Goal: Transaction & Acquisition: Register for event/course

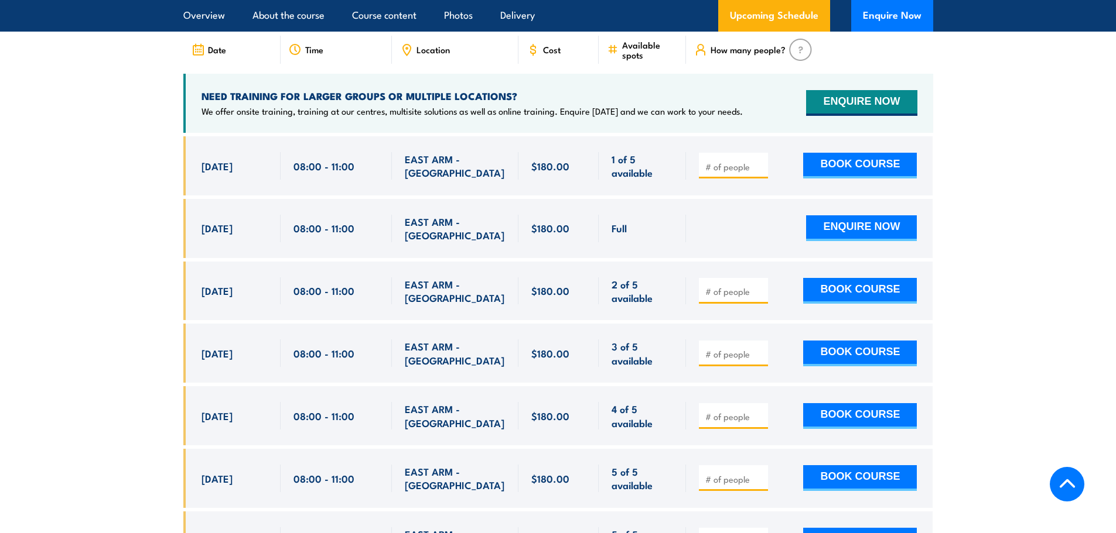
scroll to position [2031, 0]
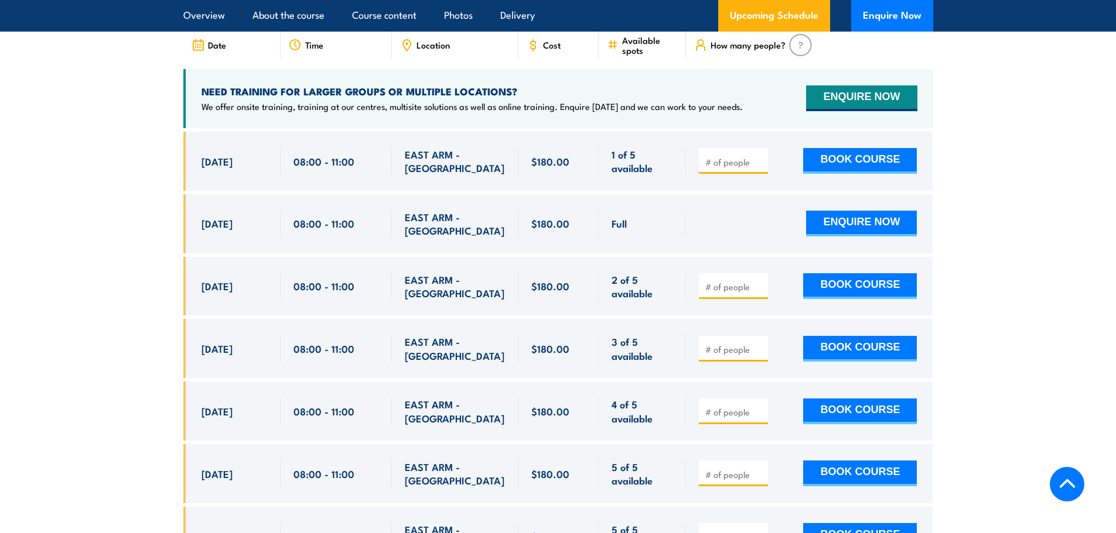
click at [727, 273] on div at bounding box center [733, 286] width 69 height 26
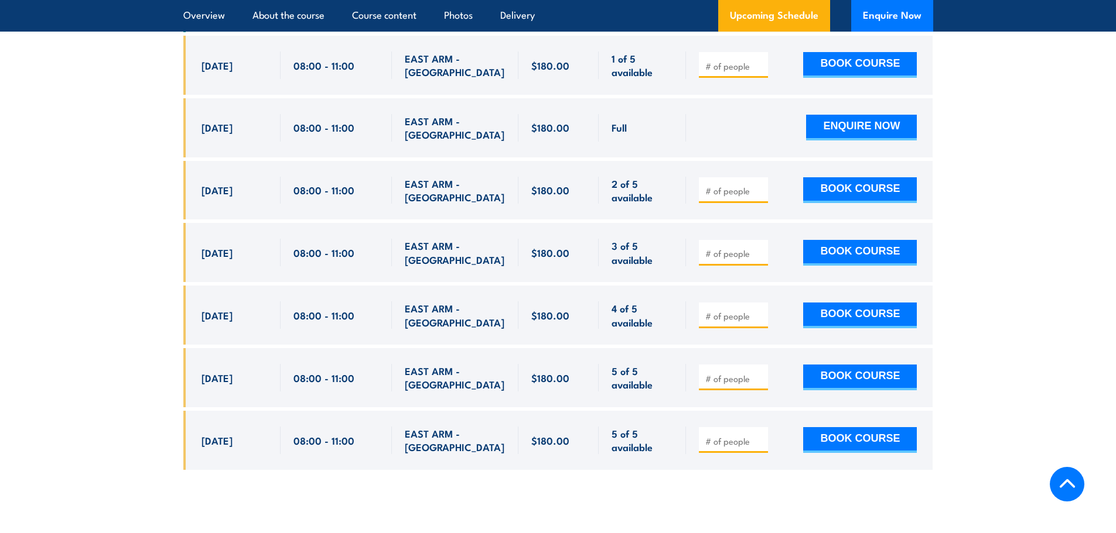
scroll to position [2148, 0]
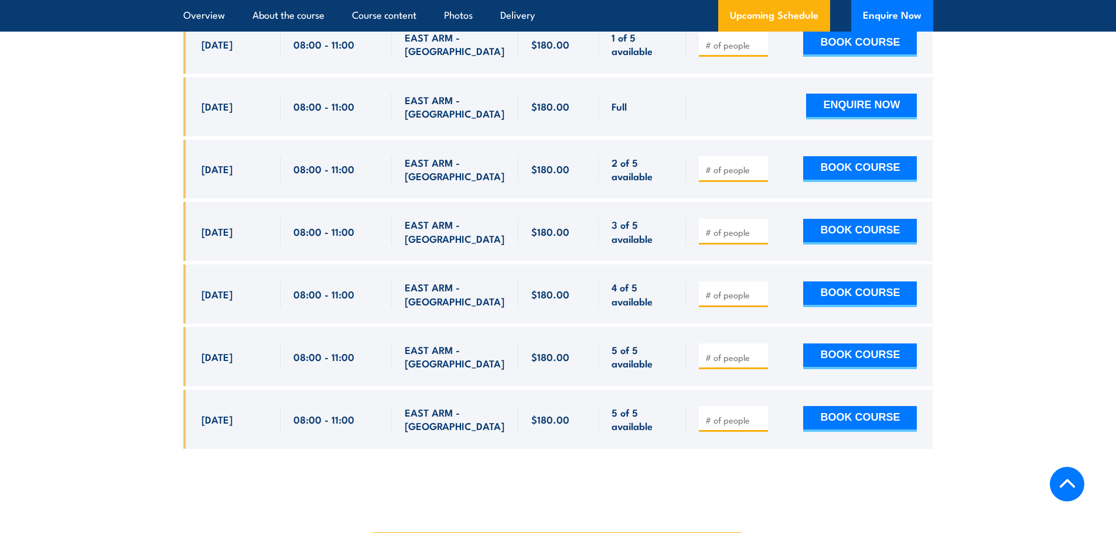
click at [726, 227] on input "number" at bounding box center [734, 233] width 59 height 12
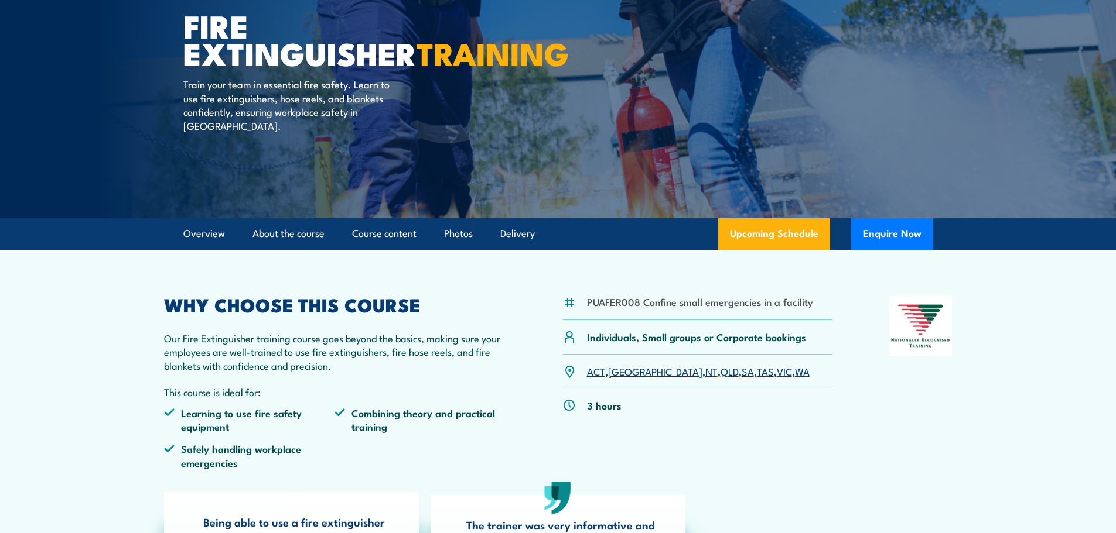
scroll to position [0, 0]
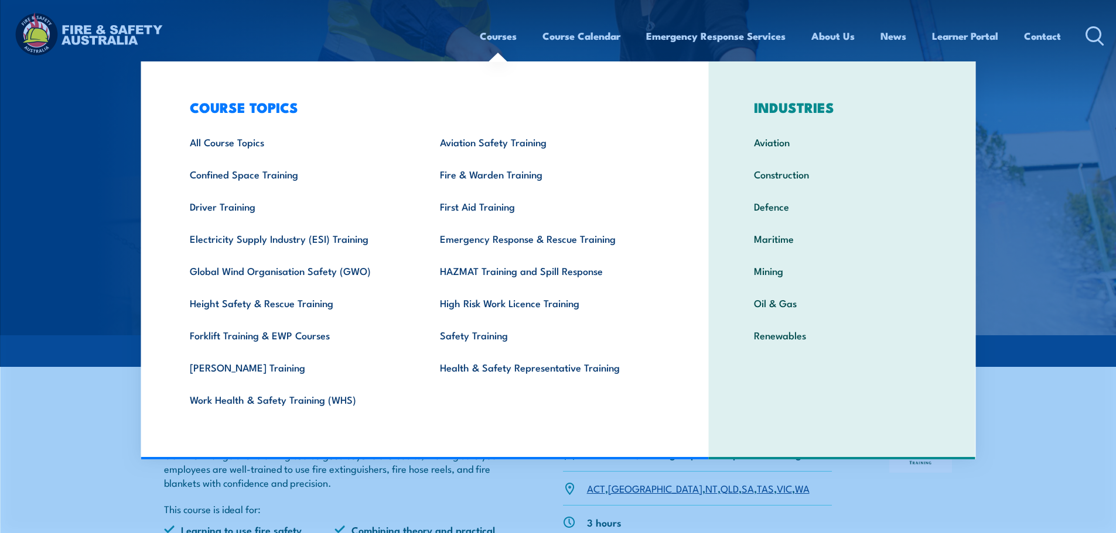
click at [499, 37] on link "Courses" at bounding box center [498, 35] width 37 height 31
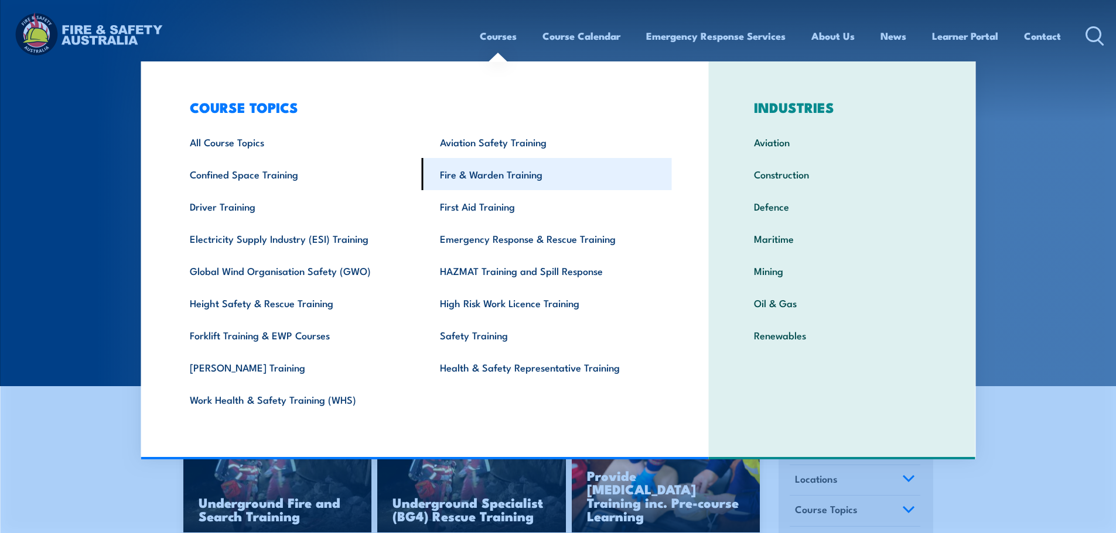
click at [490, 175] on link "Fire & Warden Training" at bounding box center [547, 174] width 250 height 32
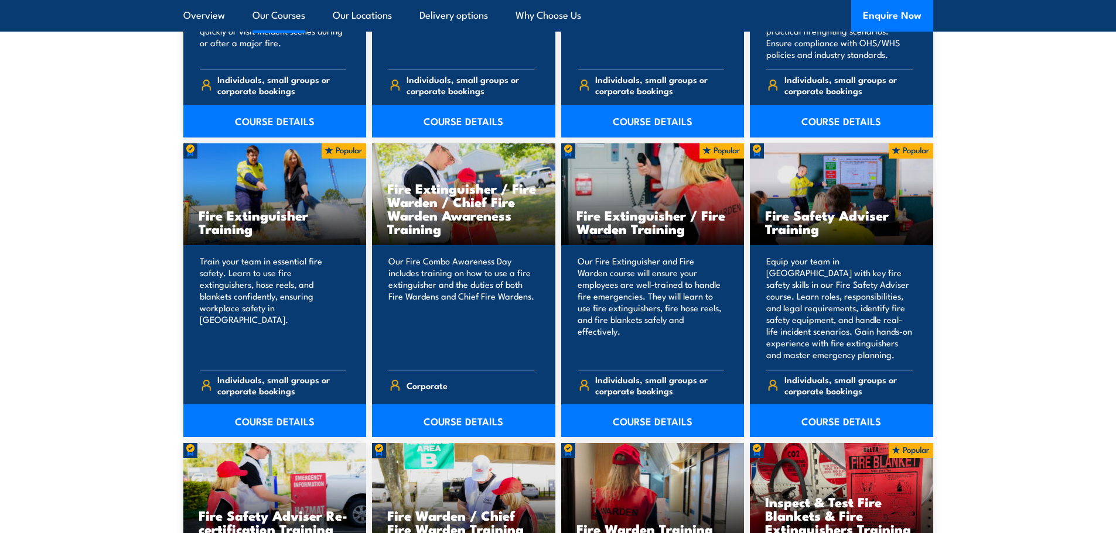
scroll to position [937, 0]
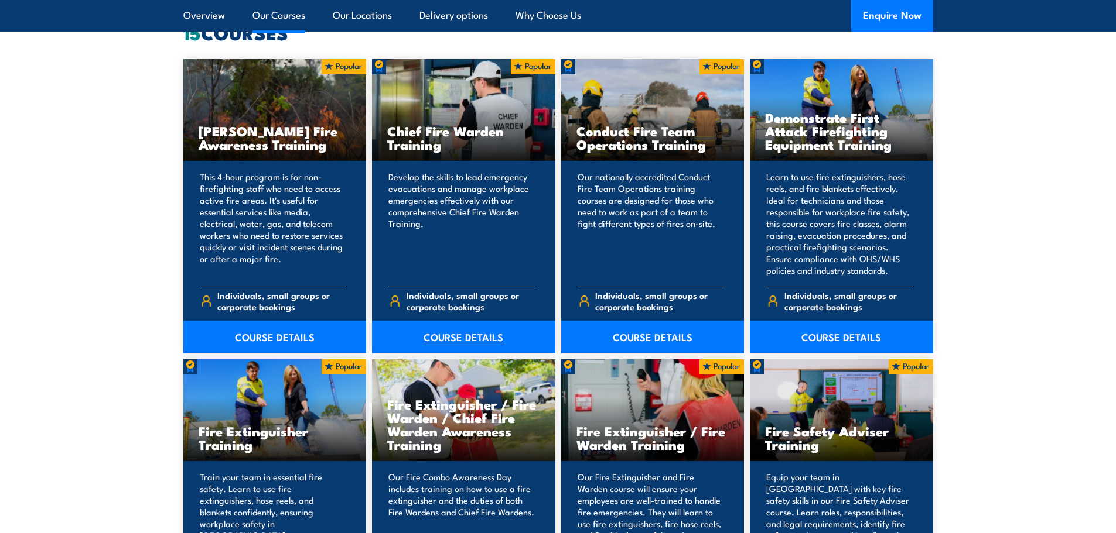
drag, startPoint x: 468, startPoint y: 338, endPoint x: 470, endPoint y: 330, distance: 8.4
click at [468, 339] on link "COURSE DETAILS" at bounding box center [463, 337] width 183 height 33
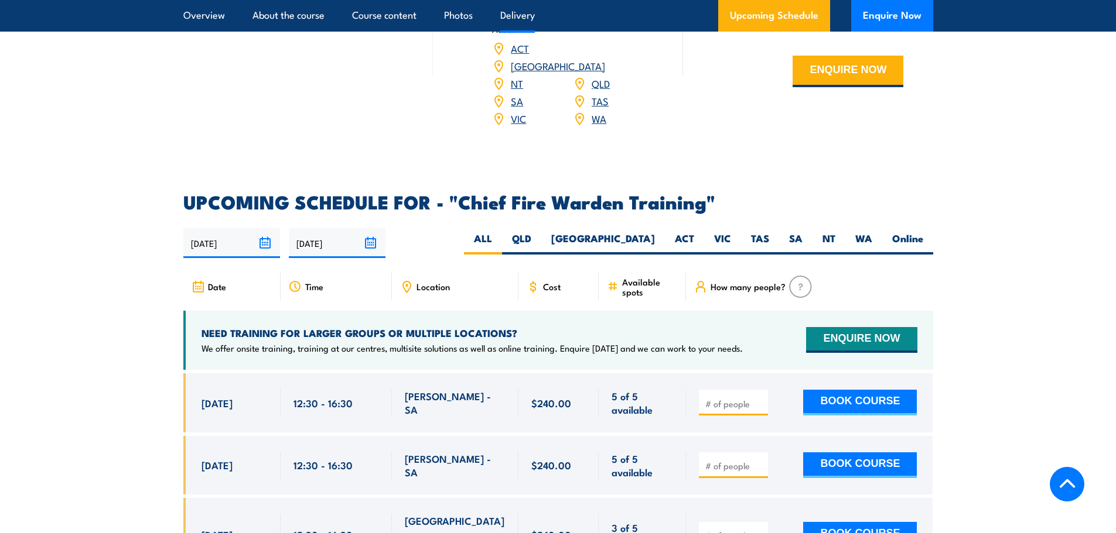
scroll to position [1815, 0]
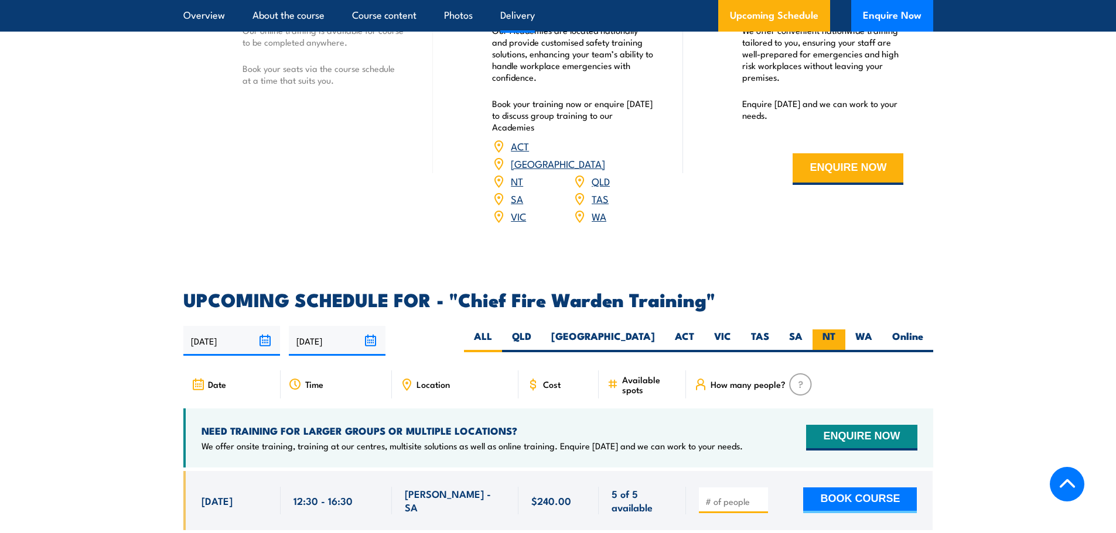
click at [829, 330] on label "NT" at bounding box center [828, 341] width 33 height 23
click at [835, 330] on input "NT" at bounding box center [839, 334] width 8 height 8
radio input "true"
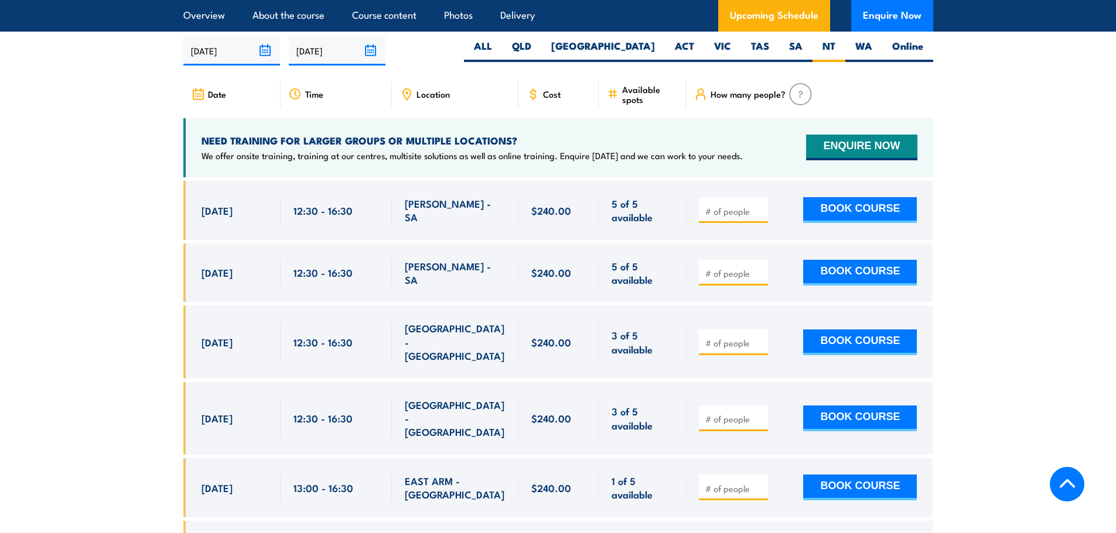
scroll to position [2108, 0]
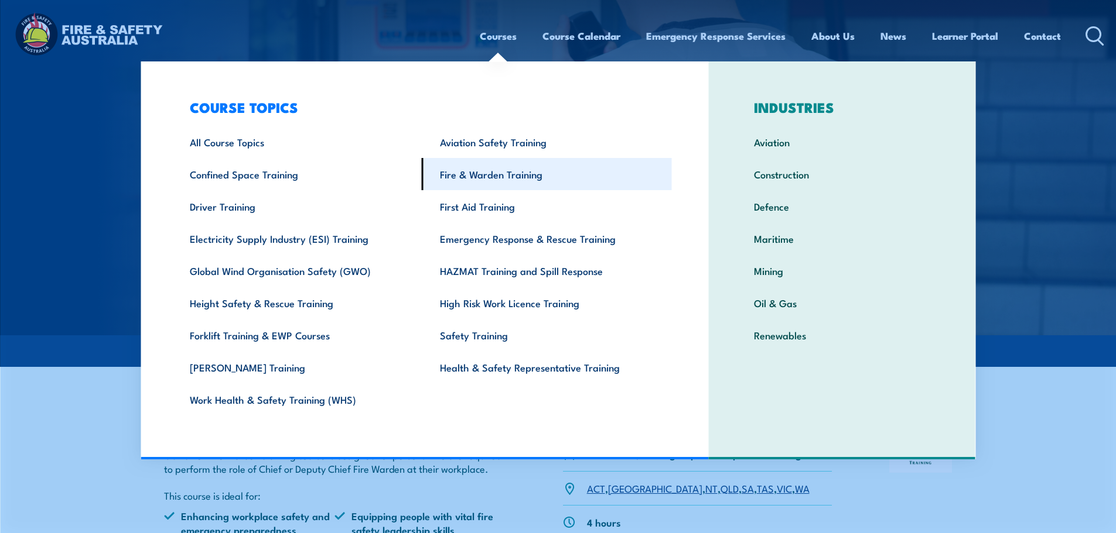
click at [454, 170] on link "Fire & Warden Training" at bounding box center [547, 174] width 250 height 32
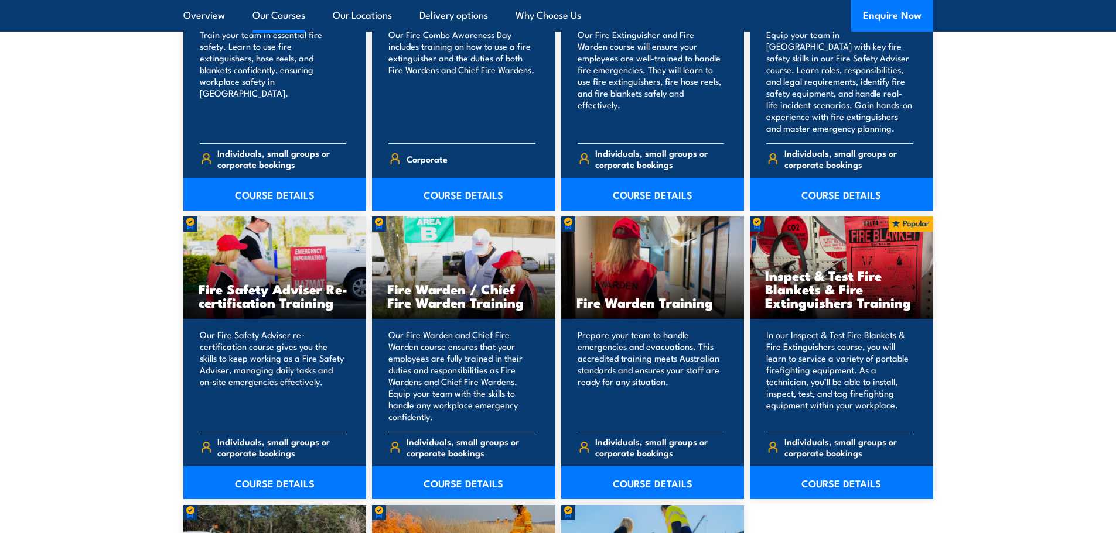
scroll to position [1405, 0]
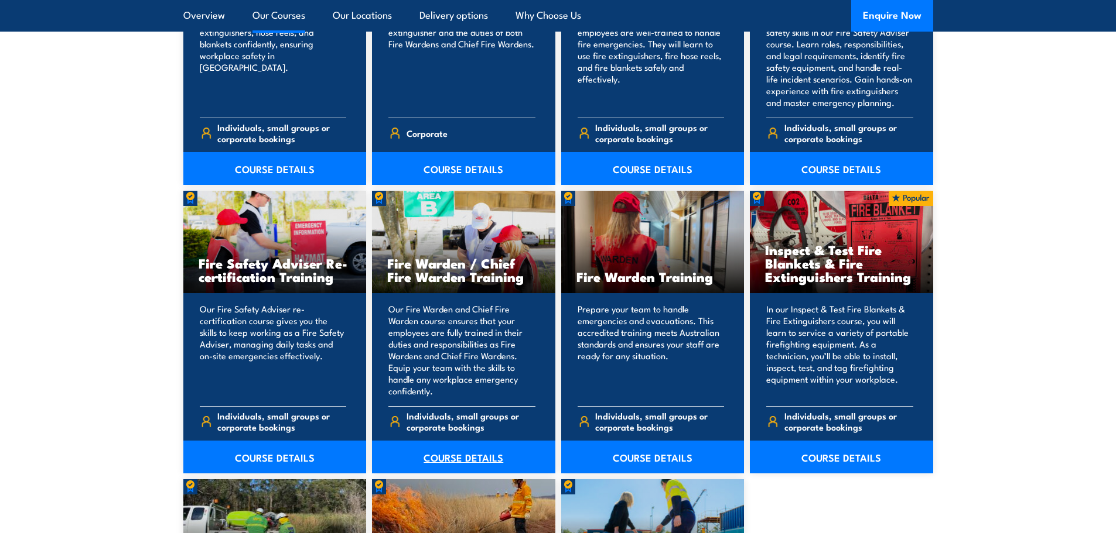
click at [462, 461] on link "COURSE DETAILS" at bounding box center [463, 457] width 183 height 33
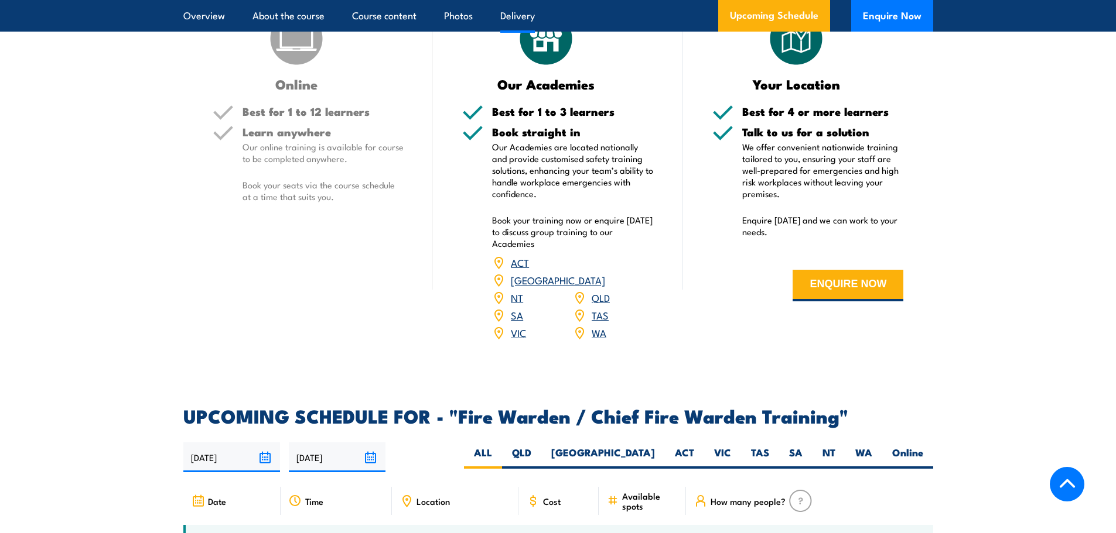
scroll to position [1815, 0]
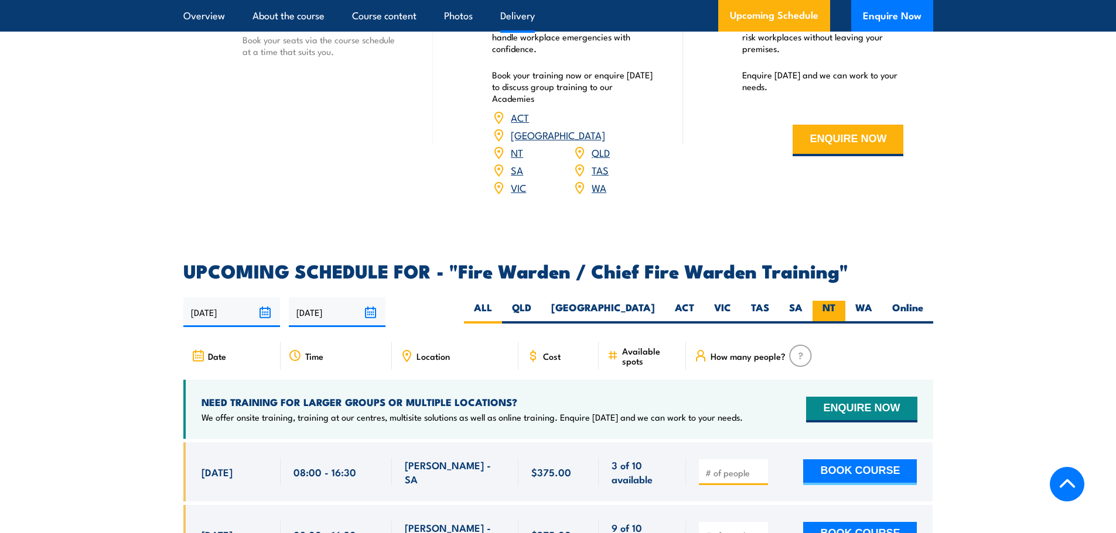
click at [829, 305] on label "NT" at bounding box center [828, 312] width 33 height 23
click at [835, 305] on input "NT" at bounding box center [839, 305] width 8 height 8
radio input "true"
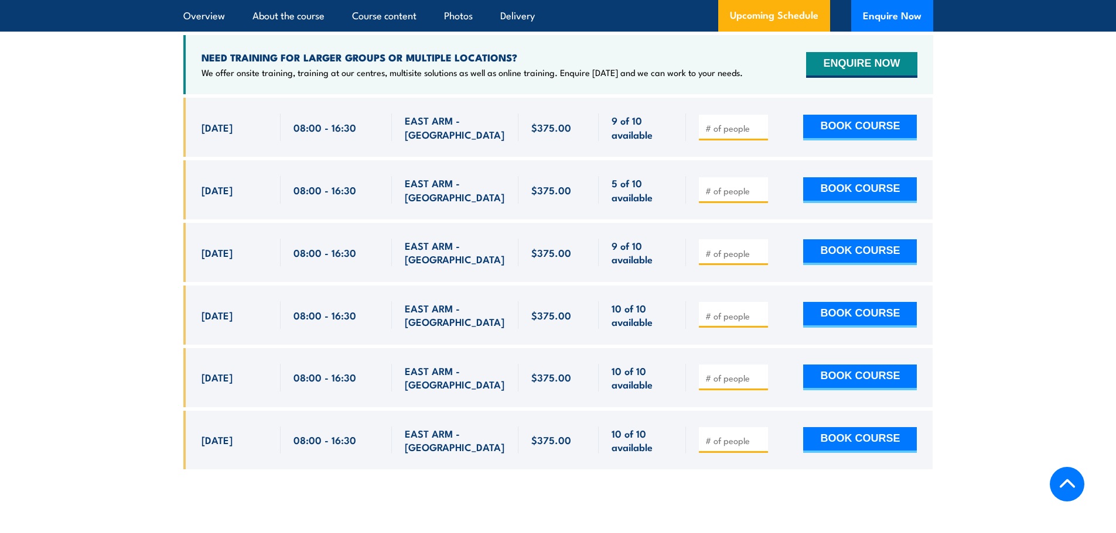
scroll to position [2167, 0]
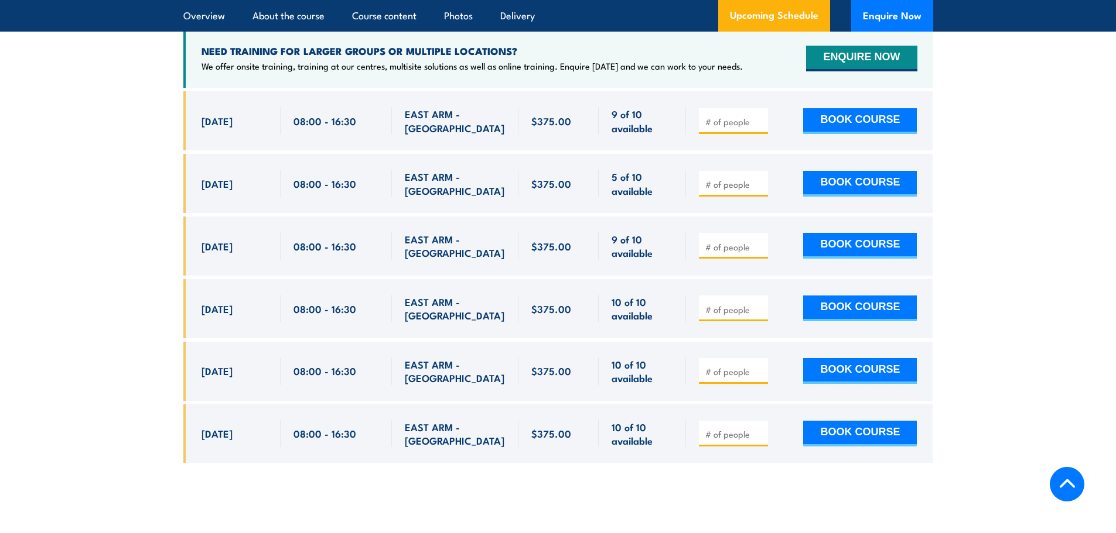
click at [728, 171] on div at bounding box center [733, 184] width 69 height 26
click at [732, 179] on input "number" at bounding box center [734, 185] width 59 height 12
type input "1"
click at [861, 180] on button "BOOK COURSE" at bounding box center [860, 184] width 114 height 26
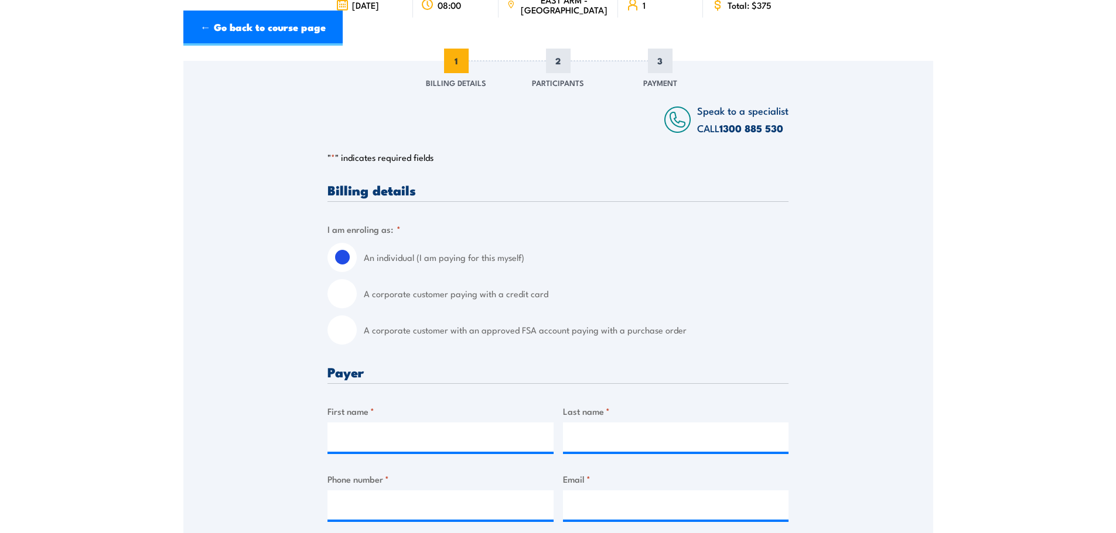
scroll to position [234, 0]
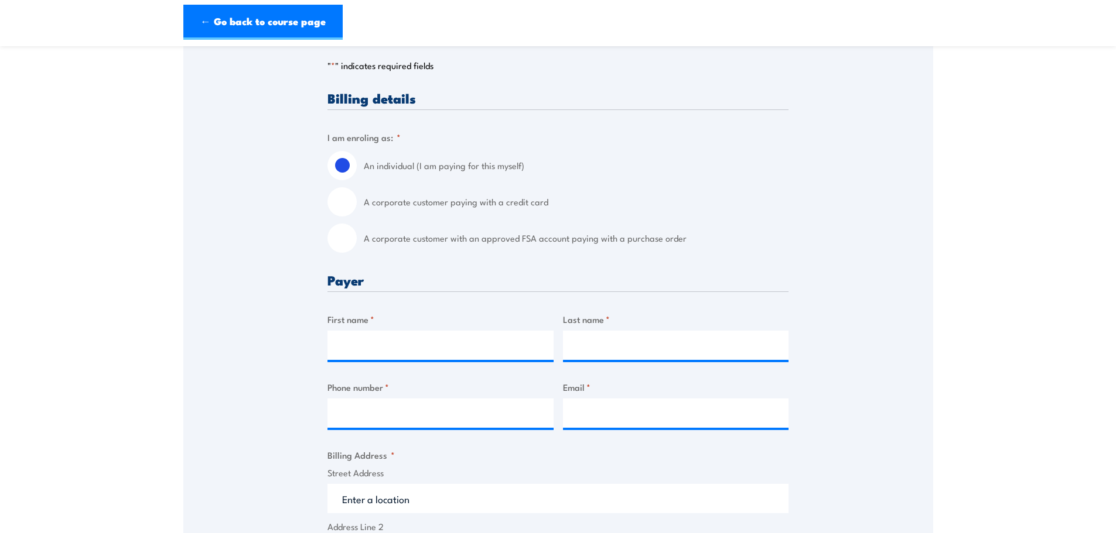
click at [340, 242] on input "A corporate customer with an approved FSA account paying with a purchase order" at bounding box center [341, 238] width 29 height 29
radio input "true"
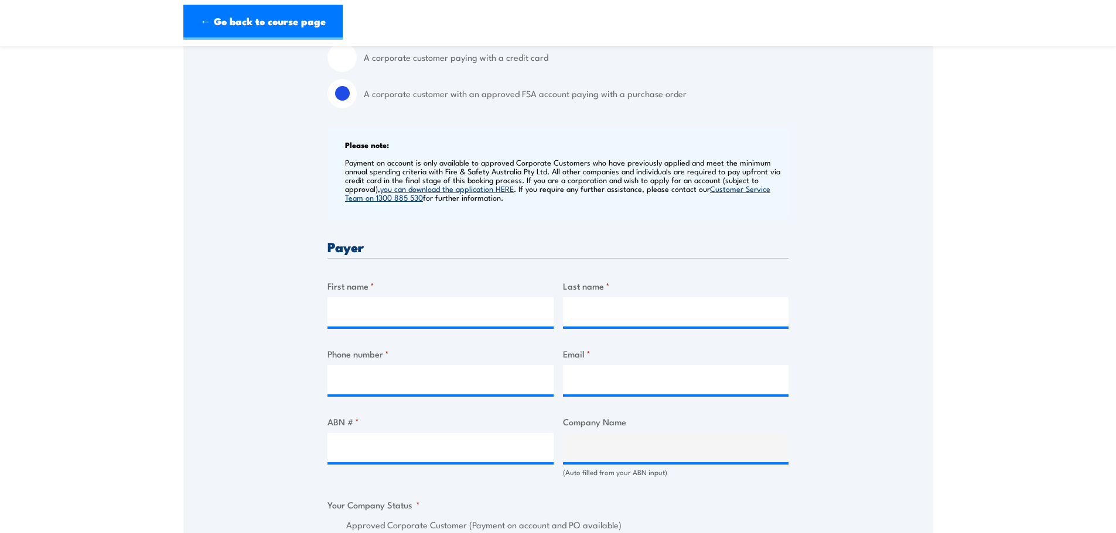
scroll to position [410, 0]
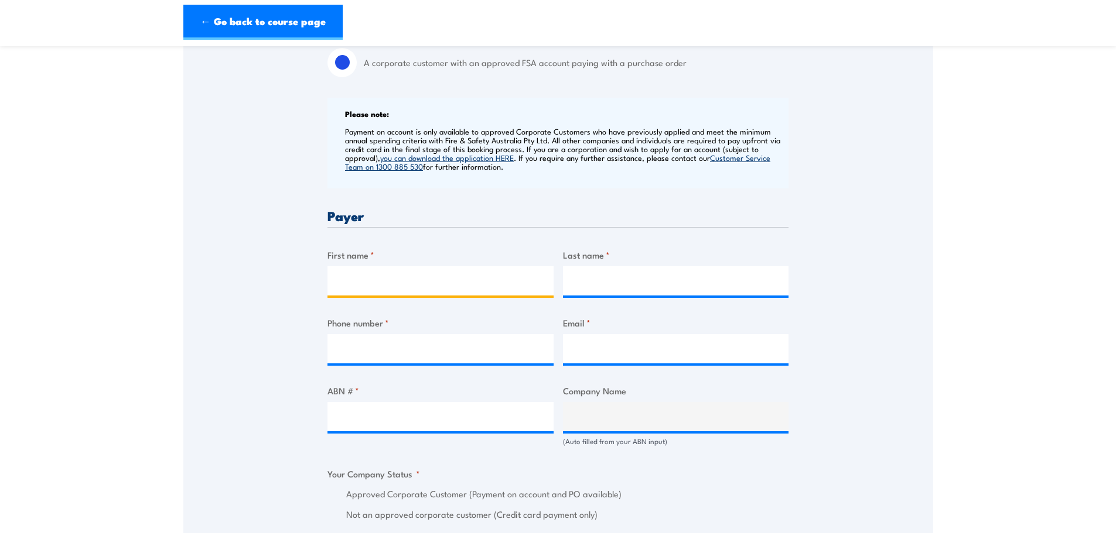
click at [375, 286] on input "First name *" at bounding box center [440, 280] width 226 height 29
type input "Annie"
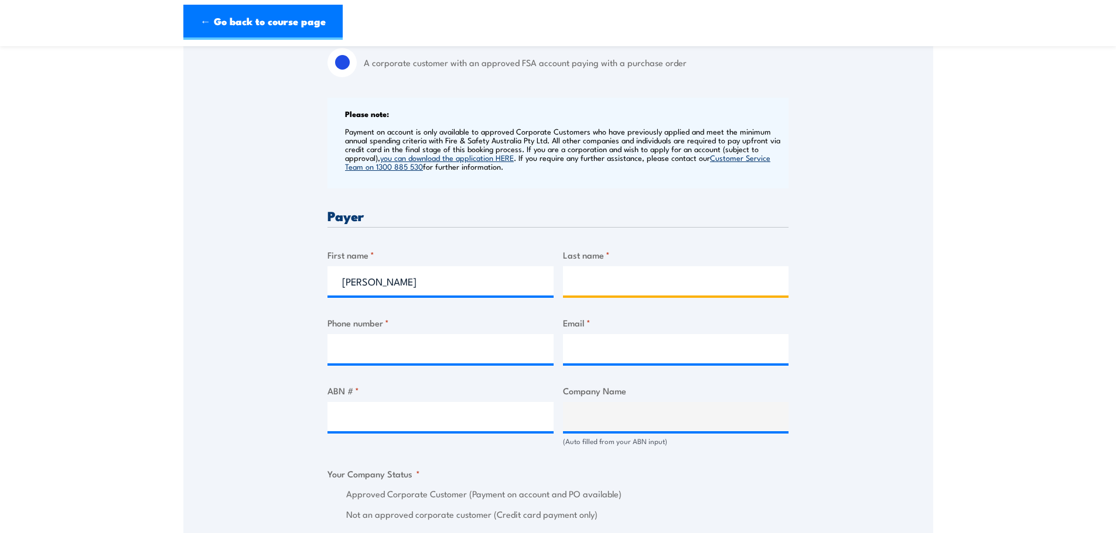
click at [627, 268] on input "Last name *" at bounding box center [676, 280] width 226 height 29
type input "Nguyen"
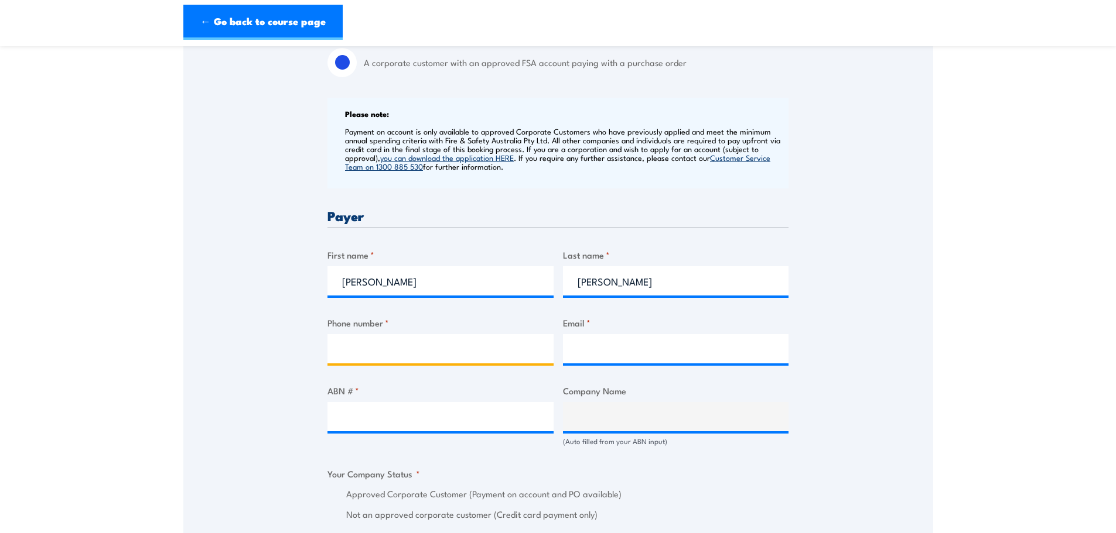
click at [440, 355] on input "Phone number *" at bounding box center [440, 348] width 226 height 29
click at [398, 360] on input "Phone number *" at bounding box center [440, 348] width 226 height 29
type input "0475608412"
click at [579, 339] on input "Email *" at bounding box center [676, 348] width 226 height 29
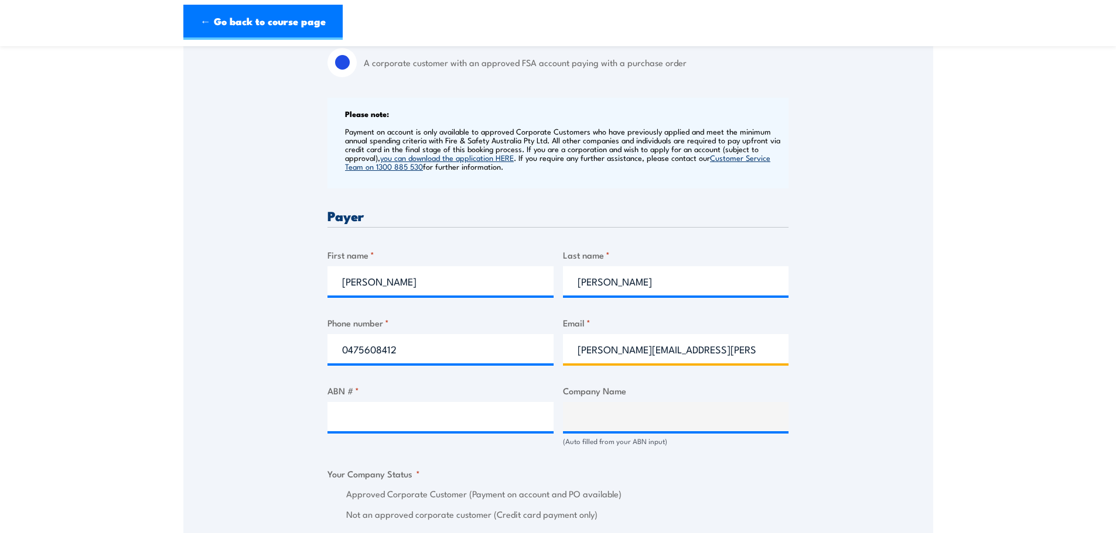
type input "annie.nguyen@nacpp.com.au"
click at [476, 414] on input "ABN # *" at bounding box center [440, 416] width 226 height 29
paste input "18 618 481 486"
type input "18 618 481 486"
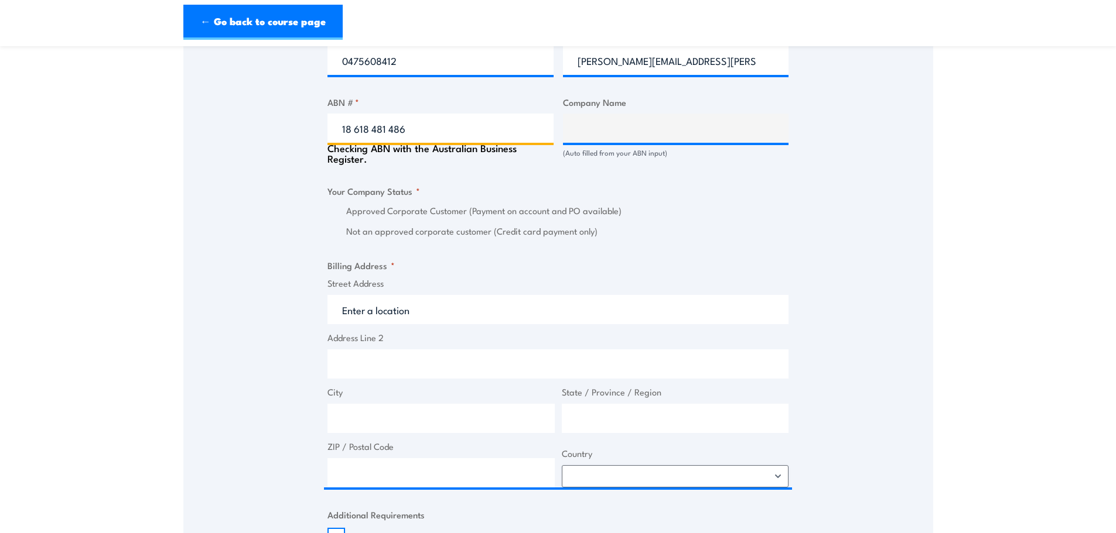
scroll to position [761, 0]
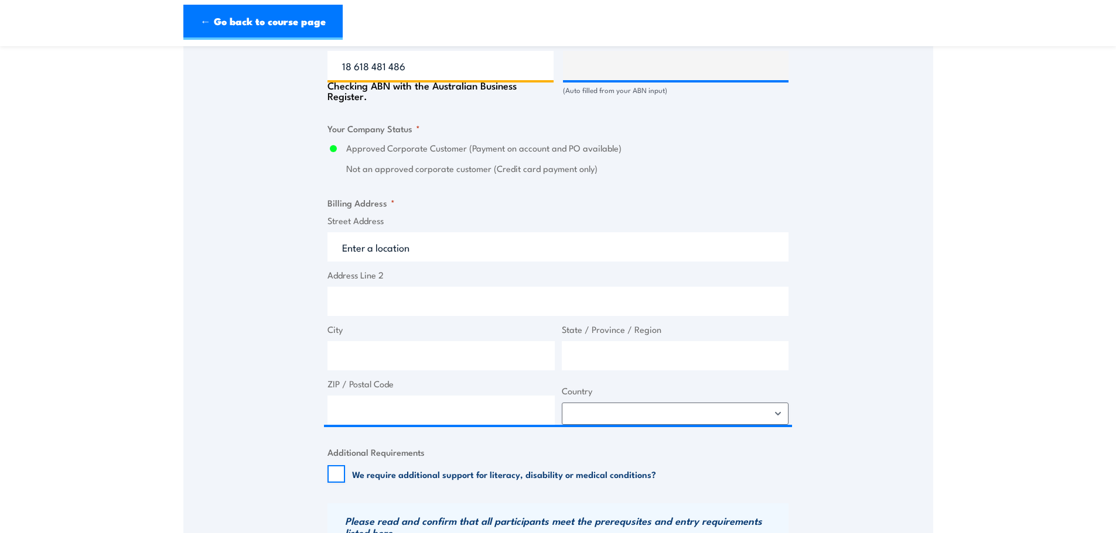
type input "NACP PROJECTS AUSTRALIA PTY LTD"
radio input "true"
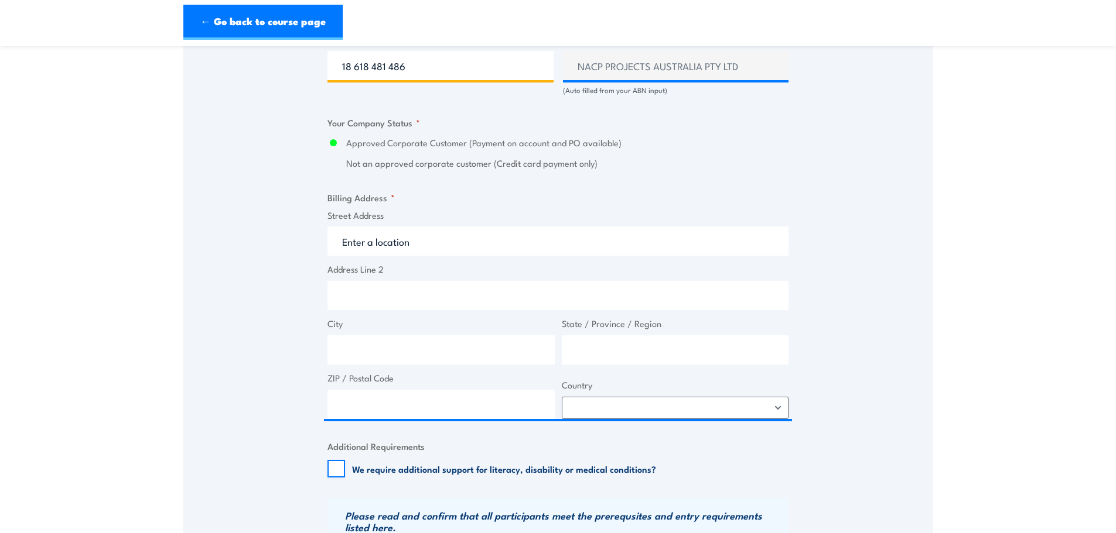
type input "18 618 481 486"
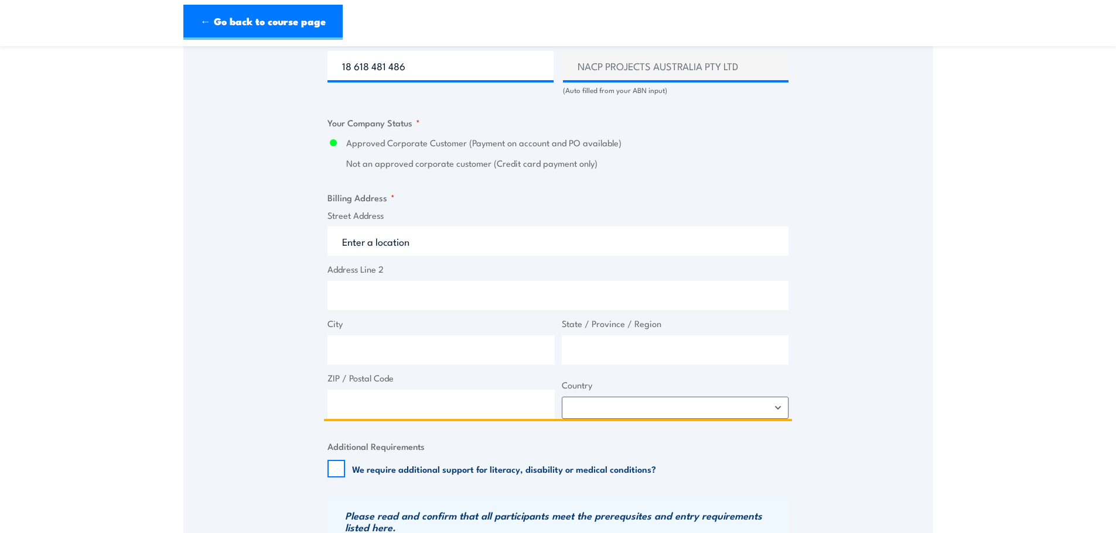
click at [409, 242] on input "Street Address" at bounding box center [557, 241] width 461 height 29
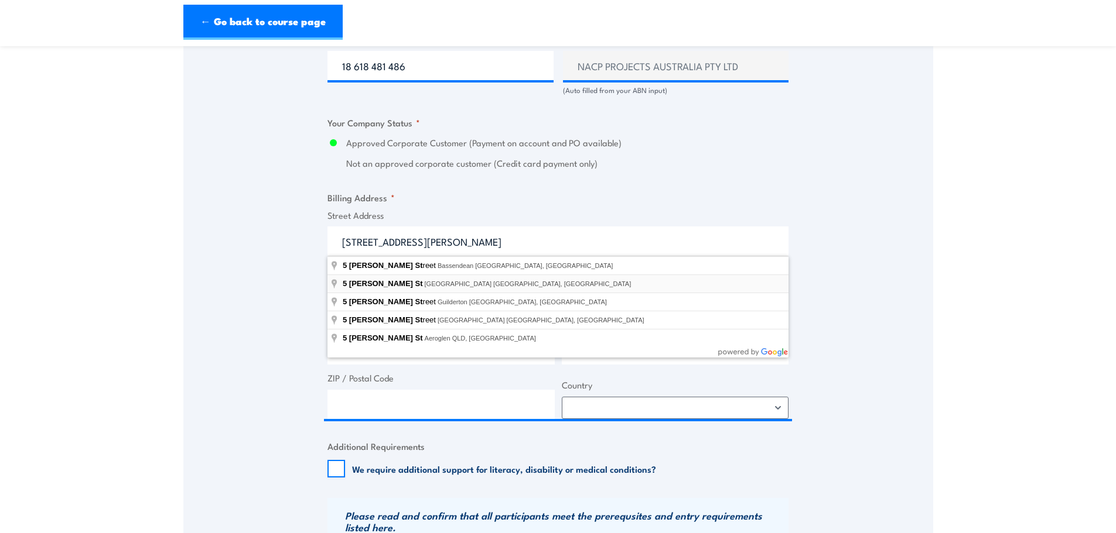
type input "[STREET_ADDRESS][PERSON_NAME]"
type input "[GEOGRAPHIC_DATA]"
type input "0800"
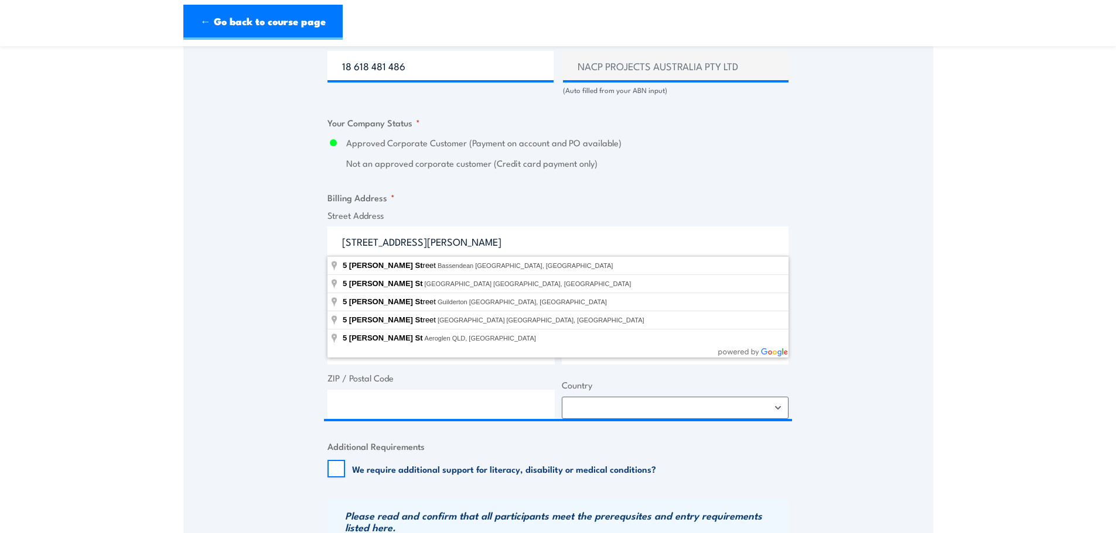
select select "[GEOGRAPHIC_DATA]"
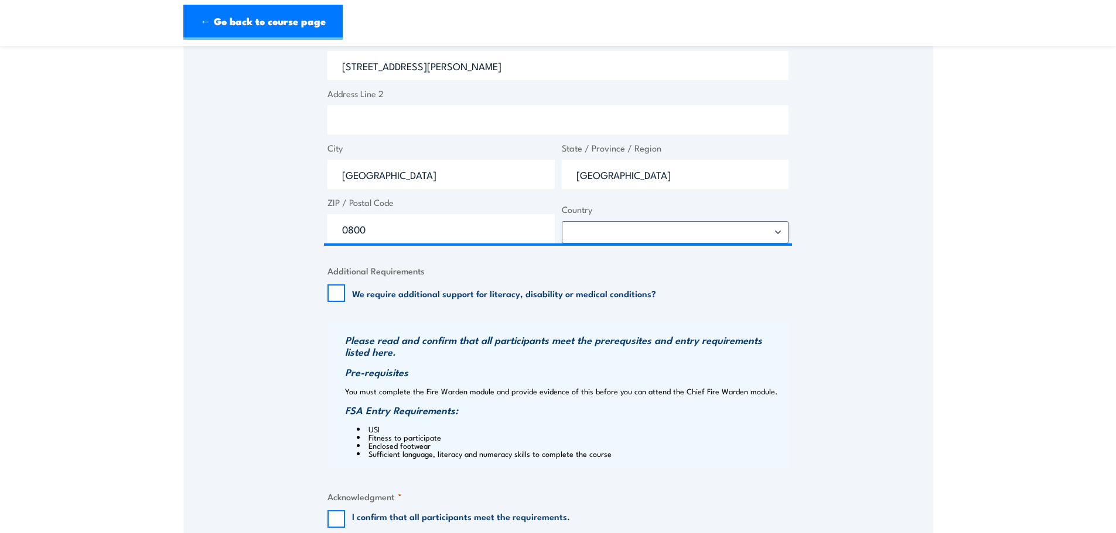
scroll to position [1113, 0]
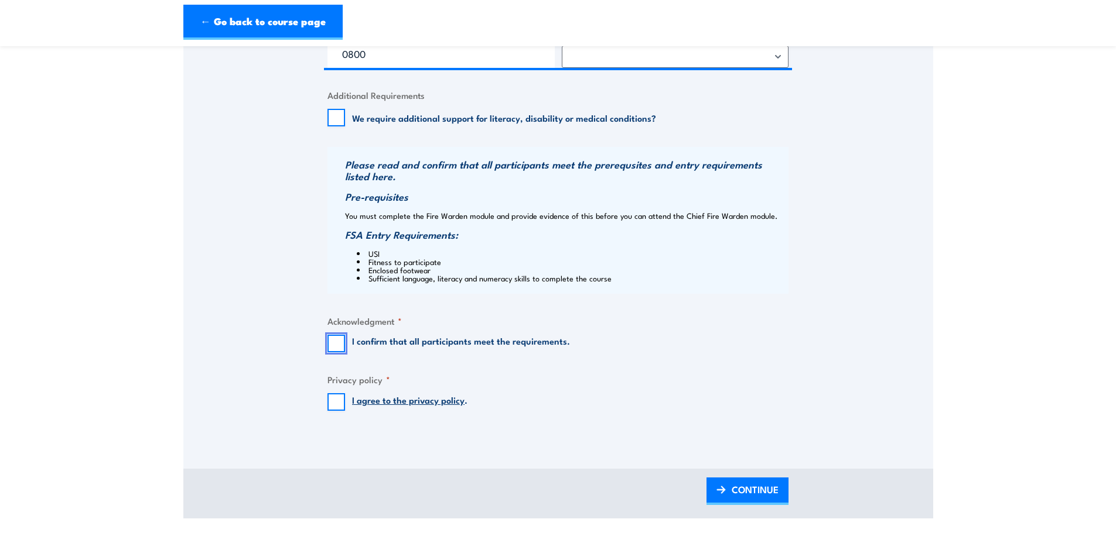
click at [343, 336] on input "I confirm that all participants meet the requirements." at bounding box center [336, 344] width 18 height 18
checkbox input "true"
click at [340, 398] on input "I agree to the privacy policy ." at bounding box center [336, 403] width 18 height 18
checkbox input "true"
click at [761, 501] on span "CONTINUE" at bounding box center [754, 489] width 47 height 31
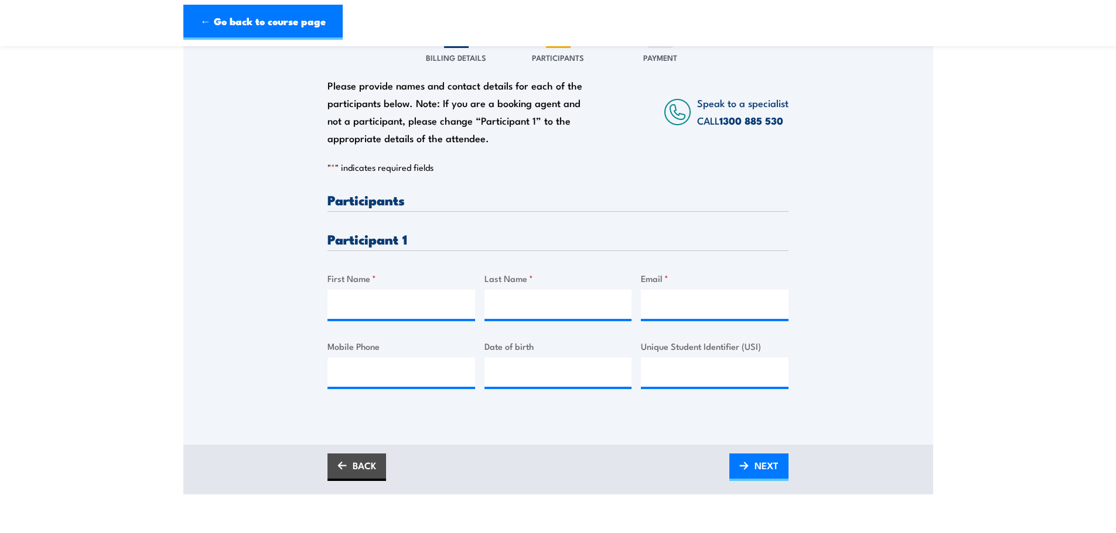
scroll to position [176, 0]
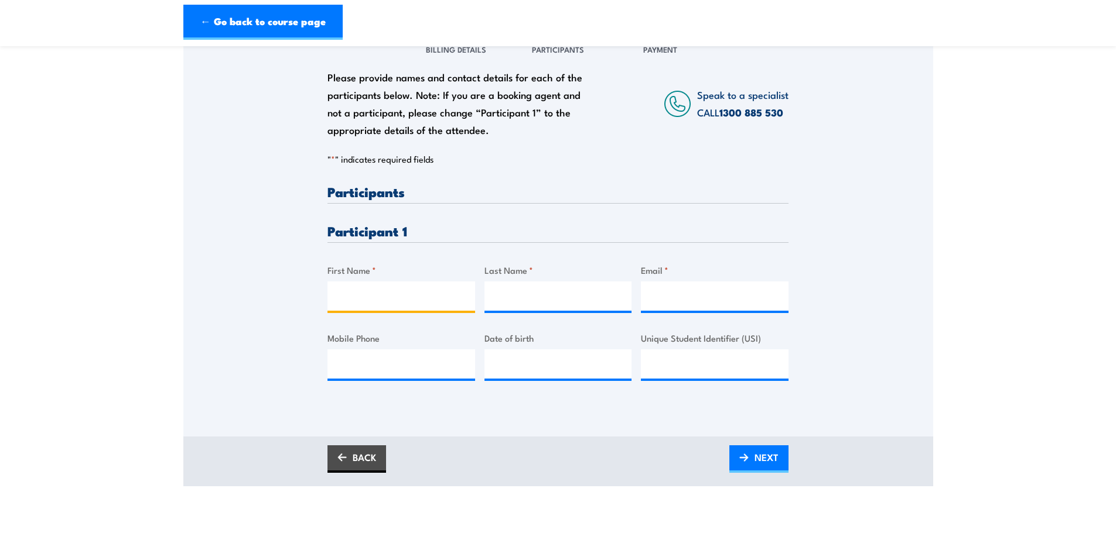
click at [389, 283] on input "First Name *" at bounding box center [401, 296] width 148 height 29
type input "[PERSON_NAME]"
click at [523, 297] on input "Last Name *" at bounding box center [558, 296] width 148 height 29
type input "[PERSON_NAME]"
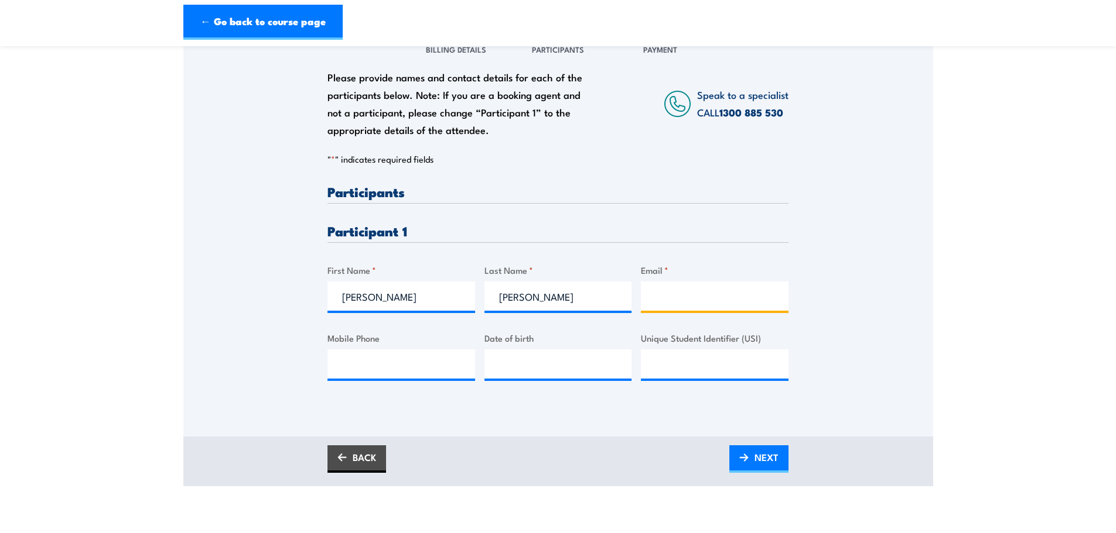
click at [708, 300] on input "Email *" at bounding box center [715, 296] width 148 height 29
click at [704, 292] on input "Email *" at bounding box center [715, 296] width 148 height 29
paste input "[PERSON_NAME][EMAIL_ADDRESS][PERSON_NAME][DOMAIN_NAME]"
type input "anthony.comer@nacpp.com.au"
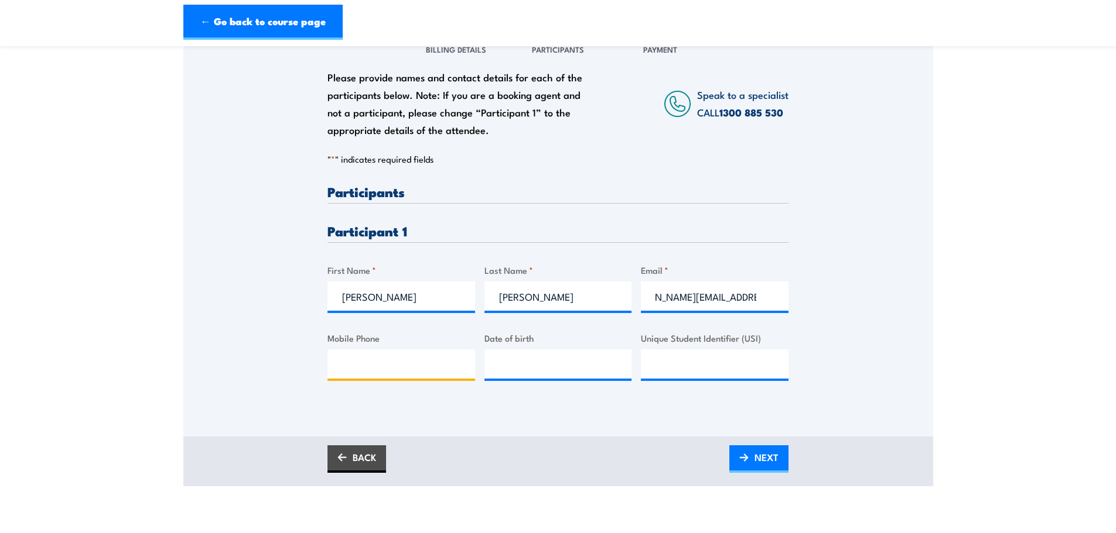
click at [382, 367] on input "Mobile Phone" at bounding box center [401, 364] width 148 height 29
click at [350, 357] on input "Mobile Phone" at bounding box center [401, 364] width 148 height 29
paste input "0402 845 406"
type input "0402 845 406"
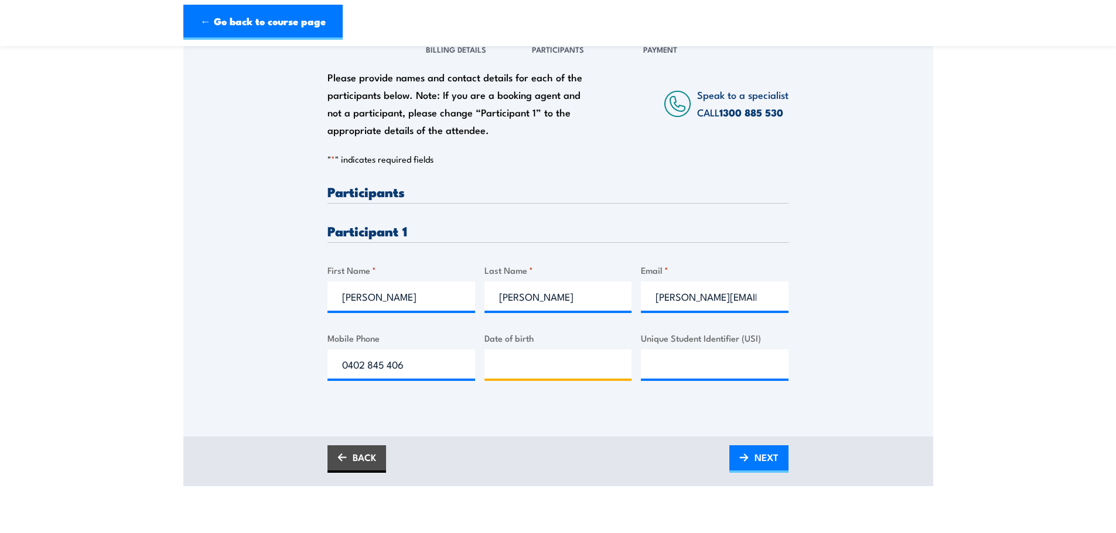
type input "__/__/____"
click at [501, 355] on input "__/__/____" at bounding box center [558, 364] width 148 height 29
type input "__/__/____"
click at [1011, 252] on section "Fire Warden / Chief Fire Warden Training 08:00 1 "" at bounding box center [558, 185] width 1116 height 604
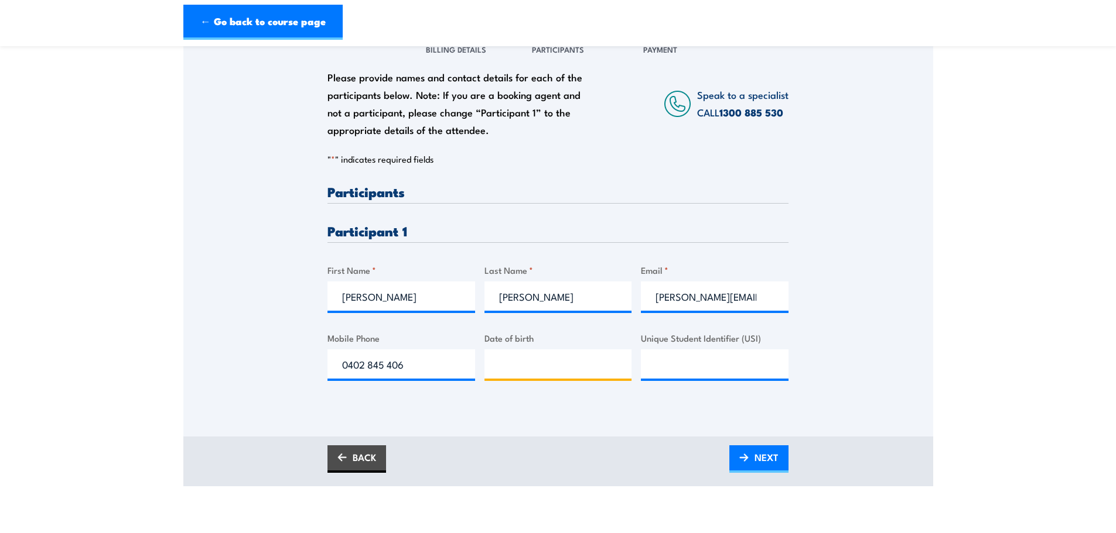
type input "__/__/____"
click at [529, 358] on input "__/__/____" at bounding box center [558, 364] width 148 height 29
click at [669, 368] on input "Unique Student Identifier (USI)" at bounding box center [715, 364] width 148 height 29
paste input "9MQQA3YMRE"
type input "9MQQA3YMRE"
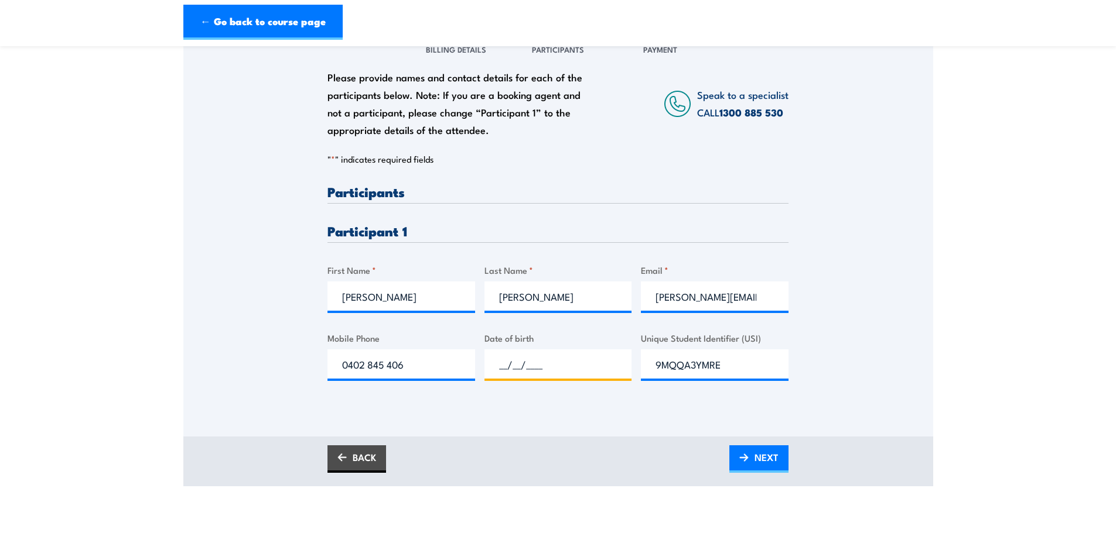
click at [537, 368] on input "__/__/____" at bounding box center [558, 364] width 148 height 29
type input "0_/__/____"
click at [499, 360] on input "__/__/____" at bounding box center [558, 364] width 148 height 29
type input "07/06/1974"
click at [762, 465] on span "NEXT" at bounding box center [766, 457] width 24 height 31
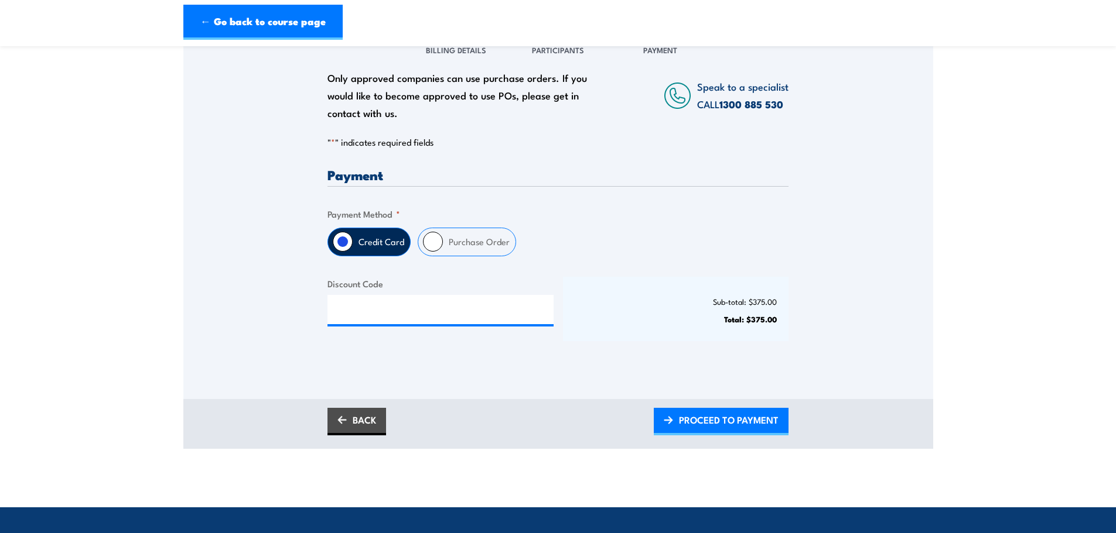
scroll to position [176, 0]
click at [443, 235] on label "Purchase Order" at bounding box center [479, 242] width 73 height 28
click at [443, 235] on input "Purchase Order" at bounding box center [433, 241] width 20 height 20
radio input "true"
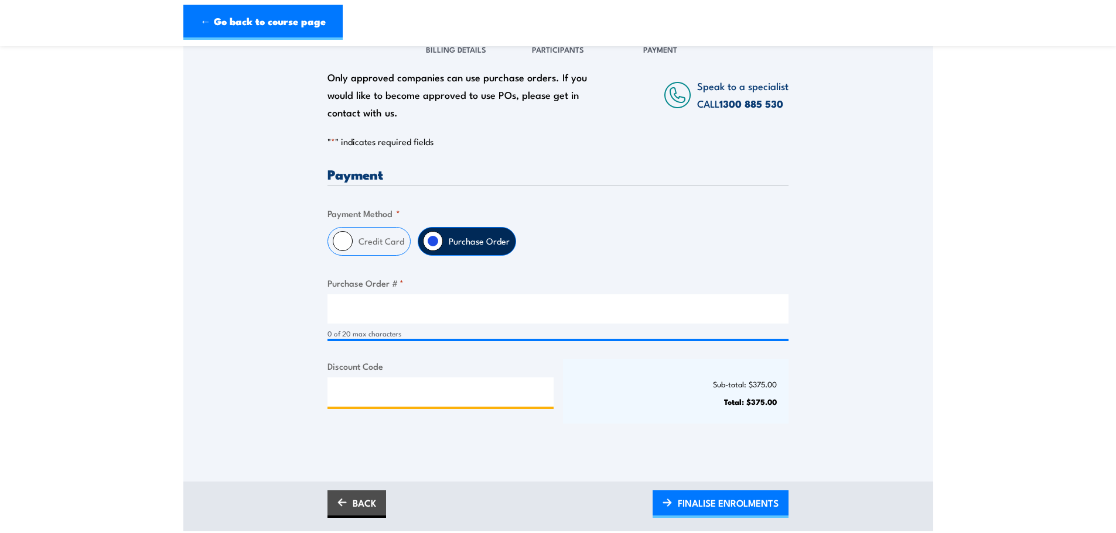
click at [389, 382] on input "Discount Code" at bounding box center [440, 392] width 226 height 29
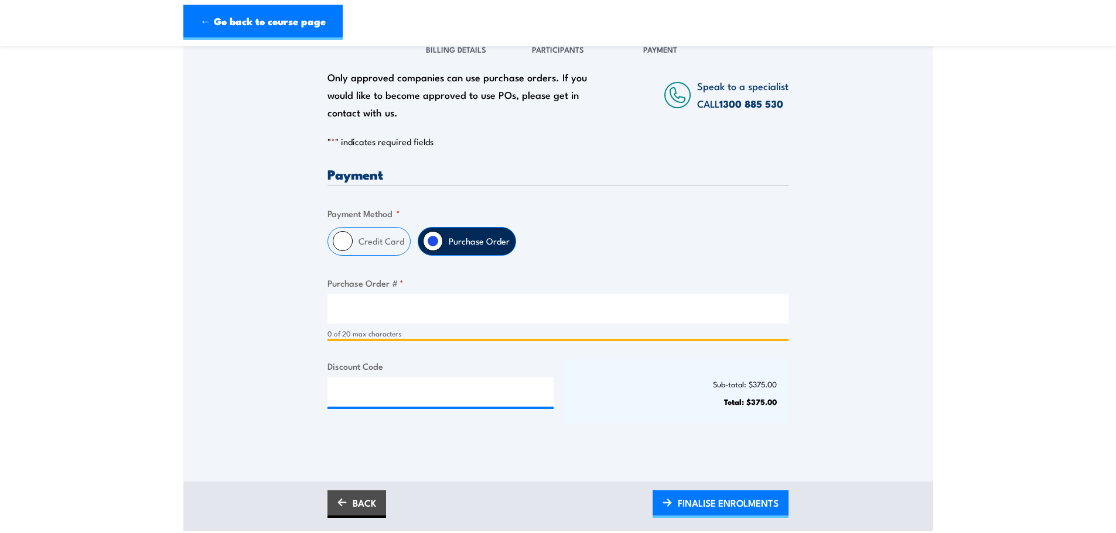
click at [368, 311] on input "Purchase Order # *" at bounding box center [557, 309] width 461 height 29
type input "906686"
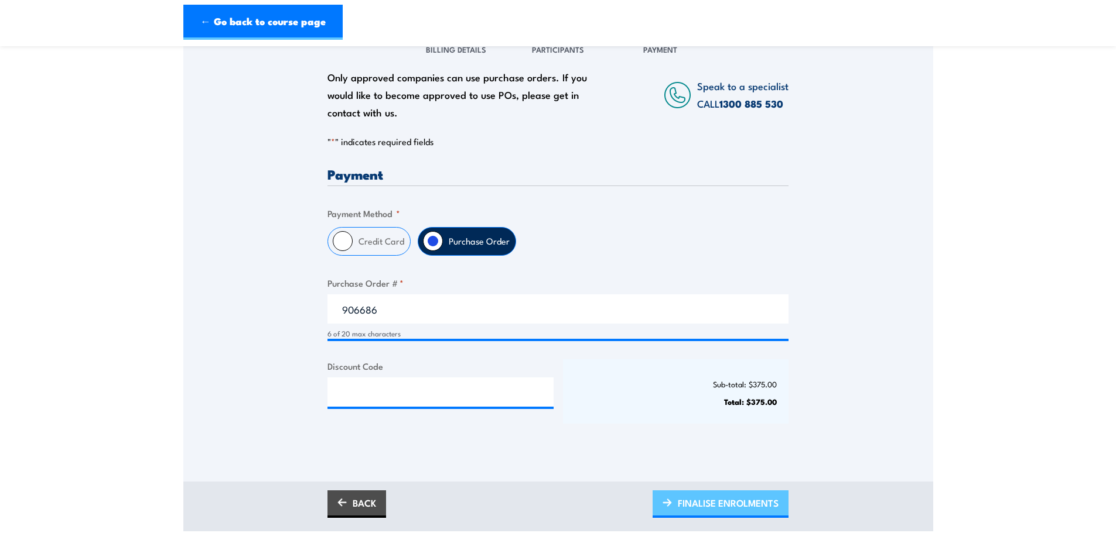
click at [743, 507] on span "FINALISE ENROLMENTS" at bounding box center [728, 503] width 101 height 31
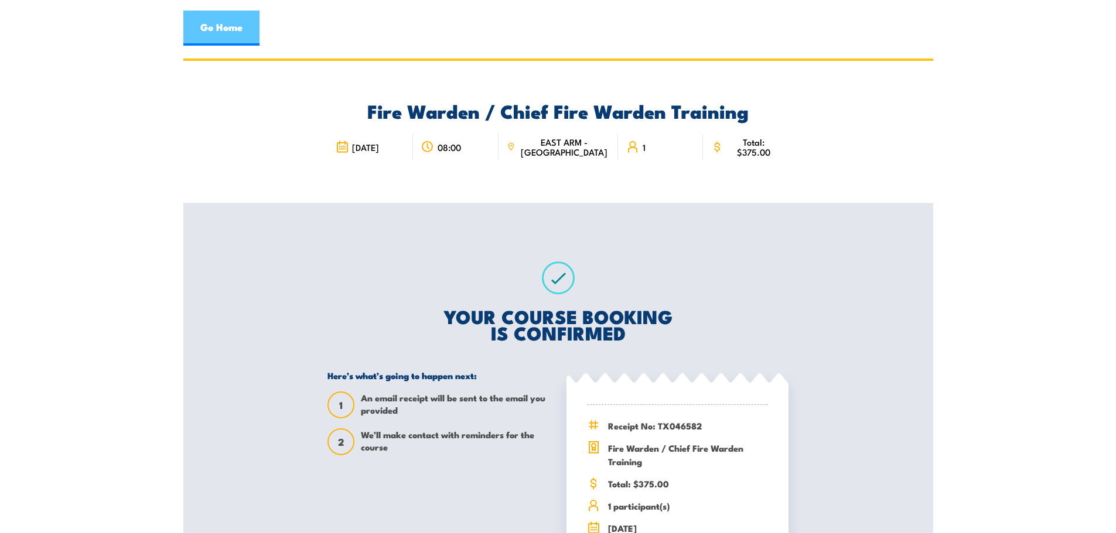
click at [238, 22] on link "Go Home" at bounding box center [221, 28] width 76 height 35
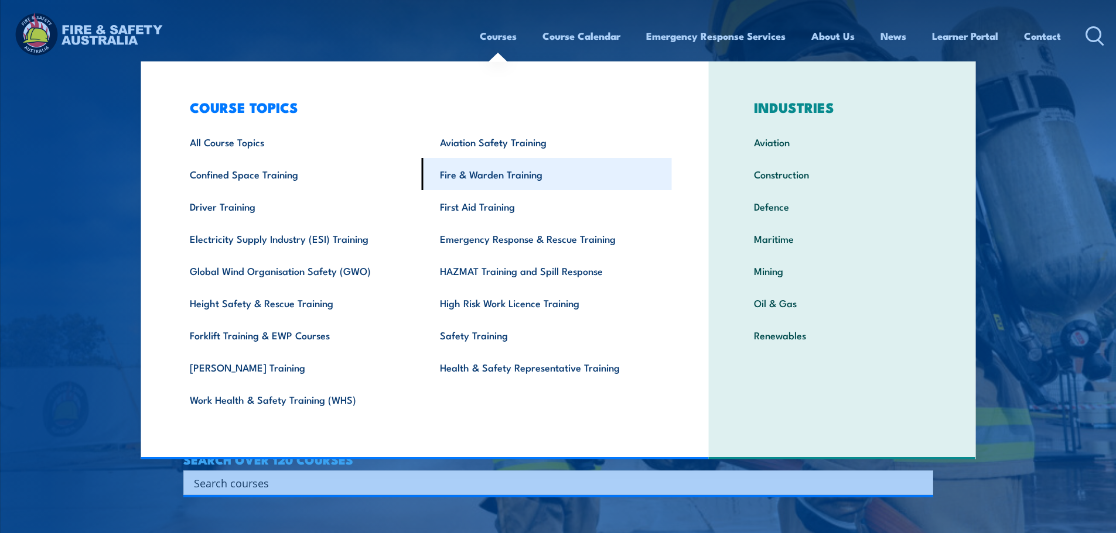
click at [485, 174] on link "Fire & Warden Training" at bounding box center [547, 174] width 250 height 32
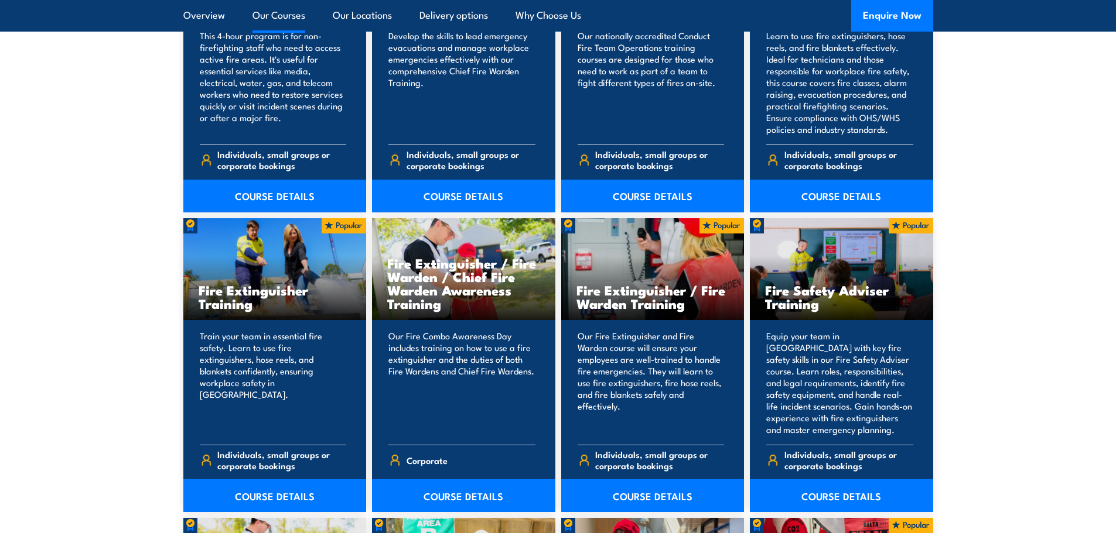
scroll to position [1113, 0]
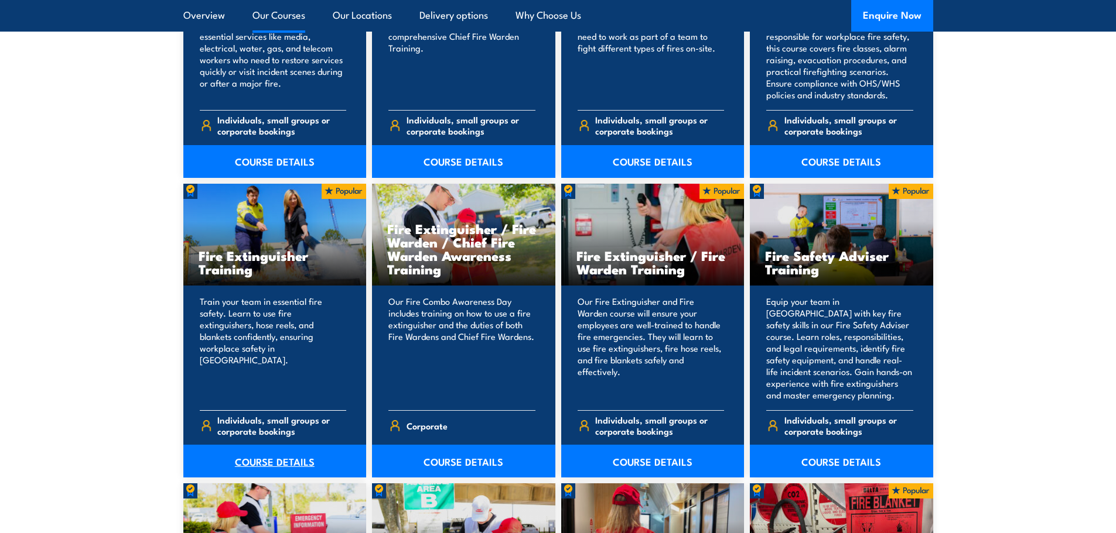
click at [287, 456] on link "COURSE DETAILS" at bounding box center [274, 461] width 183 height 33
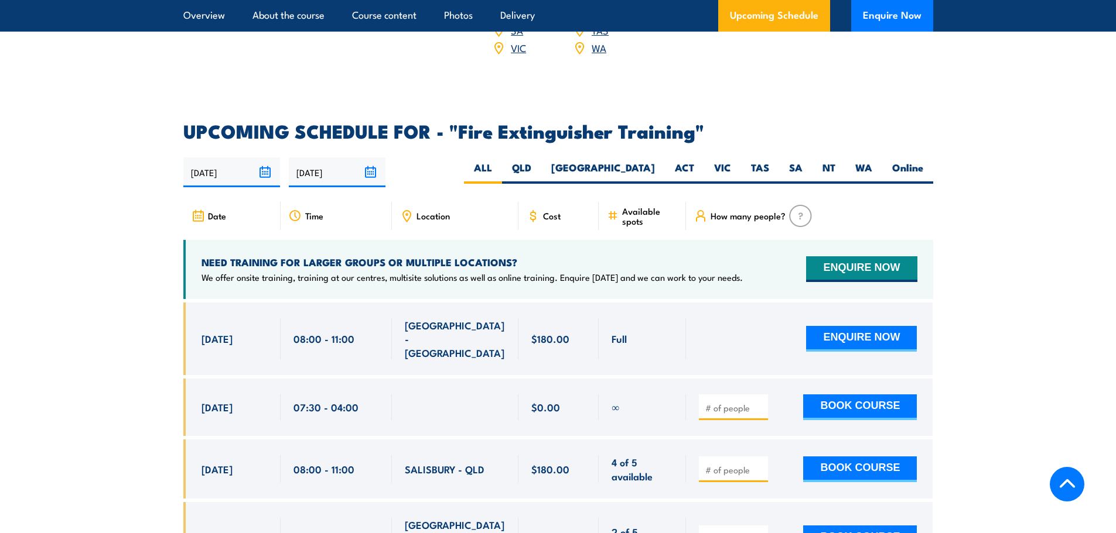
scroll to position [1932, 0]
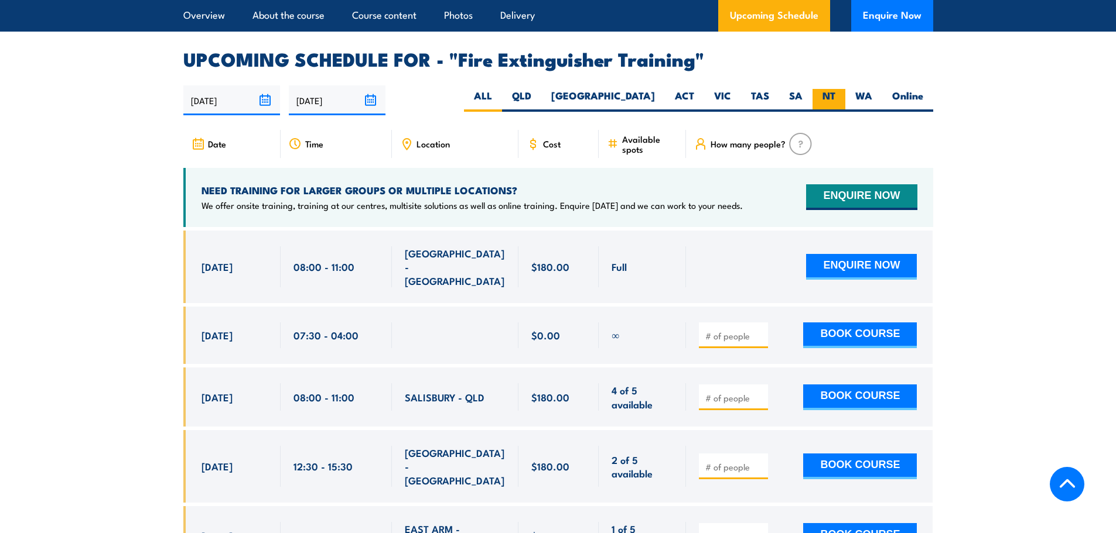
click at [840, 89] on label "NT" at bounding box center [828, 100] width 33 height 23
click at [840, 89] on input "NT" at bounding box center [839, 93] width 8 height 8
radio input "true"
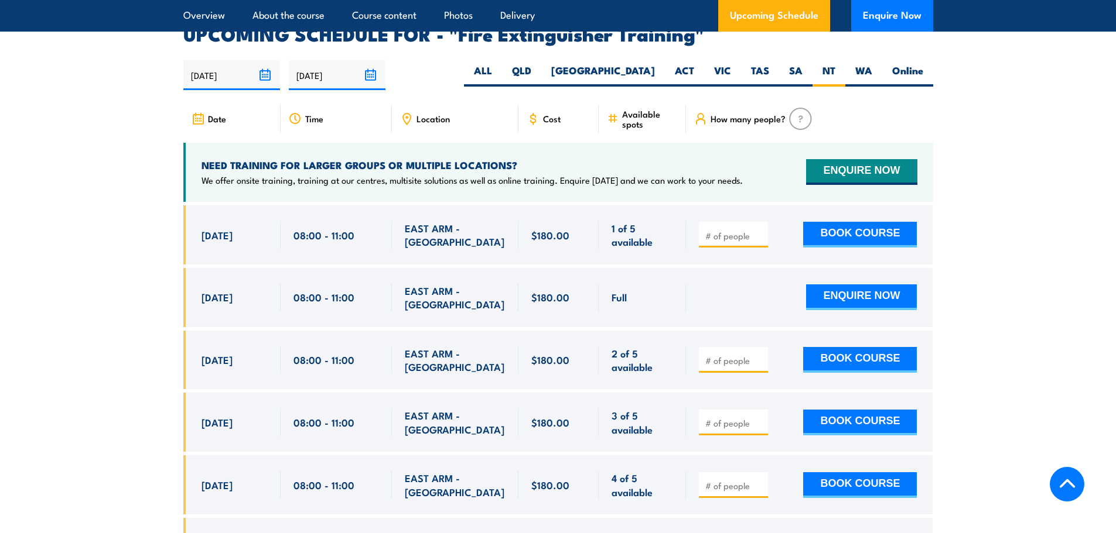
scroll to position [1965, 0]
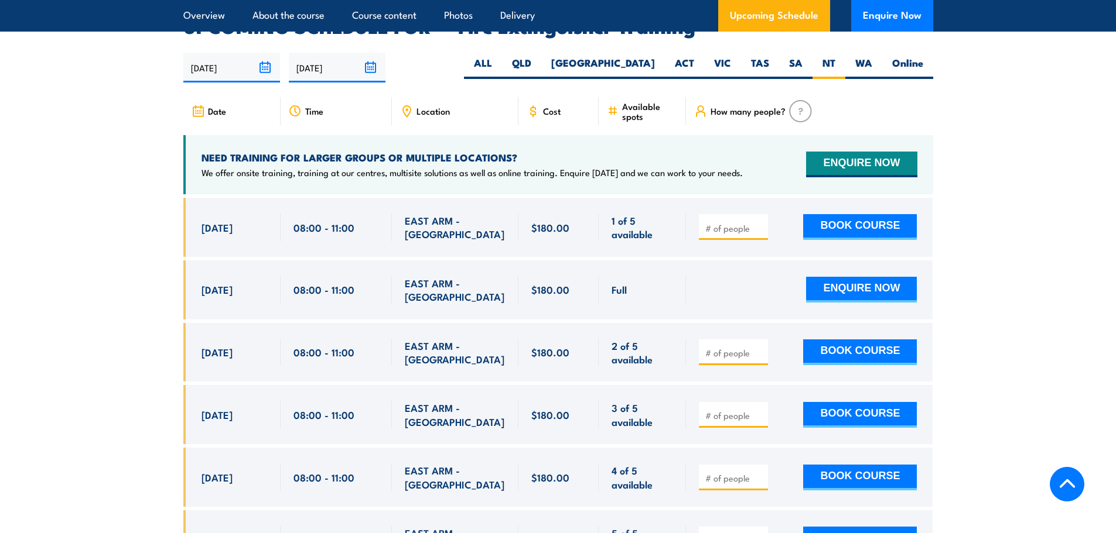
click at [722, 410] on input "number" at bounding box center [734, 416] width 59 height 12
type input "1"
click at [854, 402] on button "BOOK COURSE" at bounding box center [860, 415] width 114 height 26
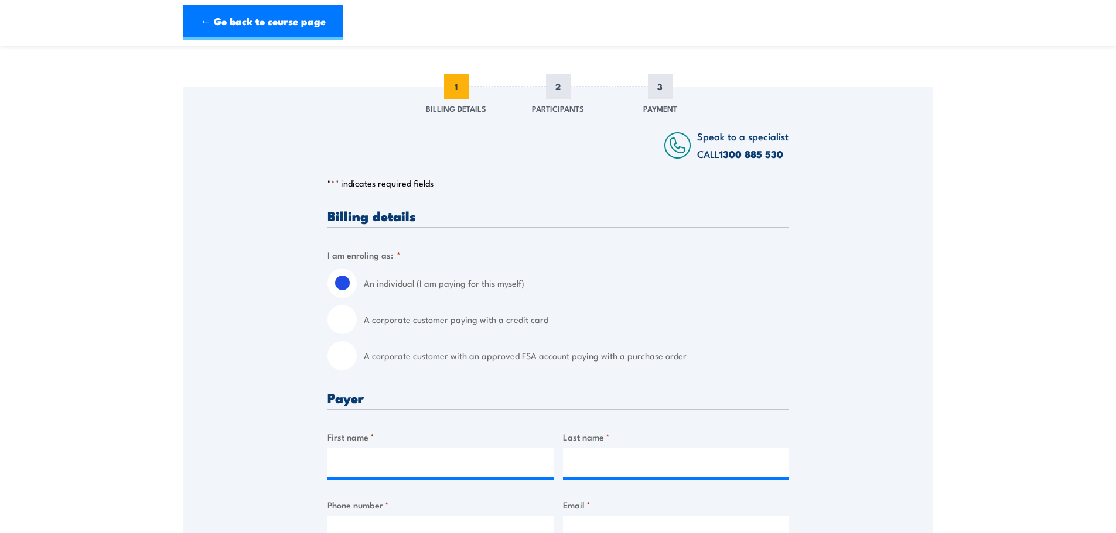
scroll to position [117, 0]
click at [348, 353] on input "A corporate customer with an approved FSA account paying with a purchase order" at bounding box center [341, 355] width 29 height 29
radio input "true"
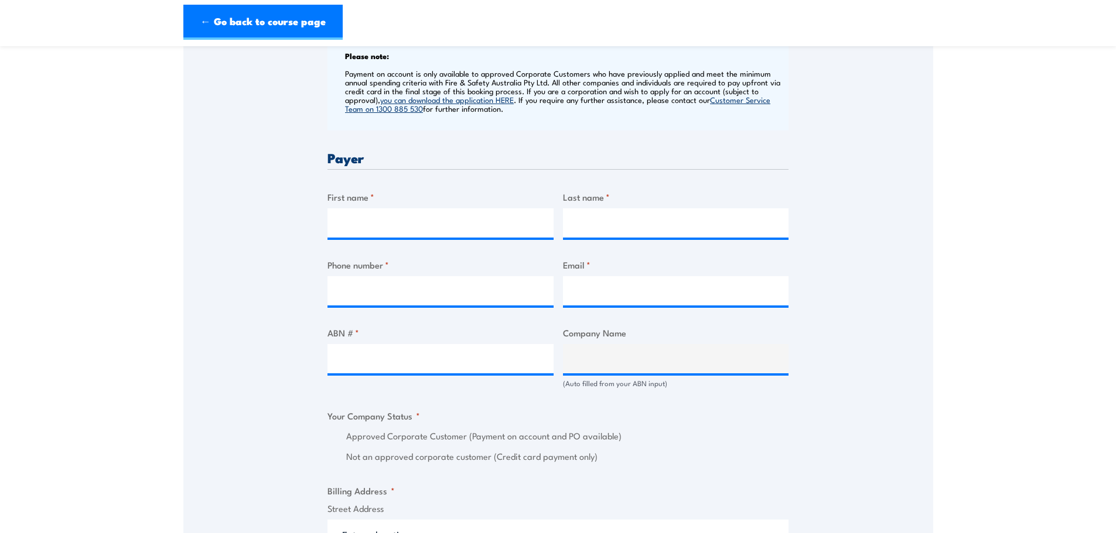
scroll to position [468, 0]
click at [392, 218] on input "First name *" at bounding box center [440, 222] width 226 height 29
type input "[PERSON_NAME]"
click at [653, 217] on input "Last name *" at bounding box center [676, 222] width 226 height 29
type input "[PERSON_NAME]"
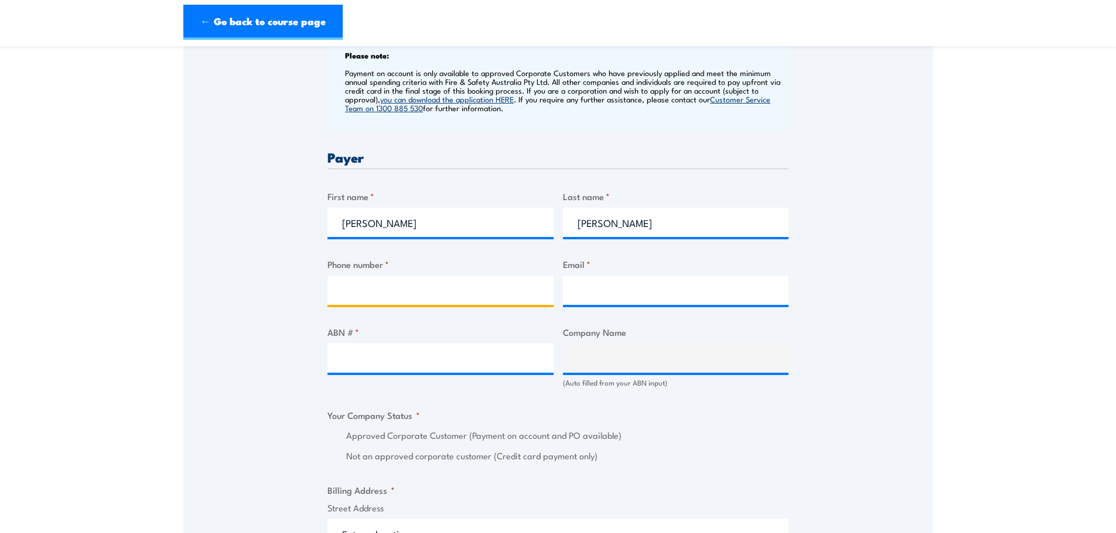
click at [388, 287] on input "Phone number *" at bounding box center [440, 290] width 226 height 29
type input "0475608412"
click at [599, 295] on input "Email *" at bounding box center [676, 290] width 226 height 29
paste input "[PERSON_NAME][EMAIL_ADDRESS][PERSON_NAME][DOMAIN_NAME]"
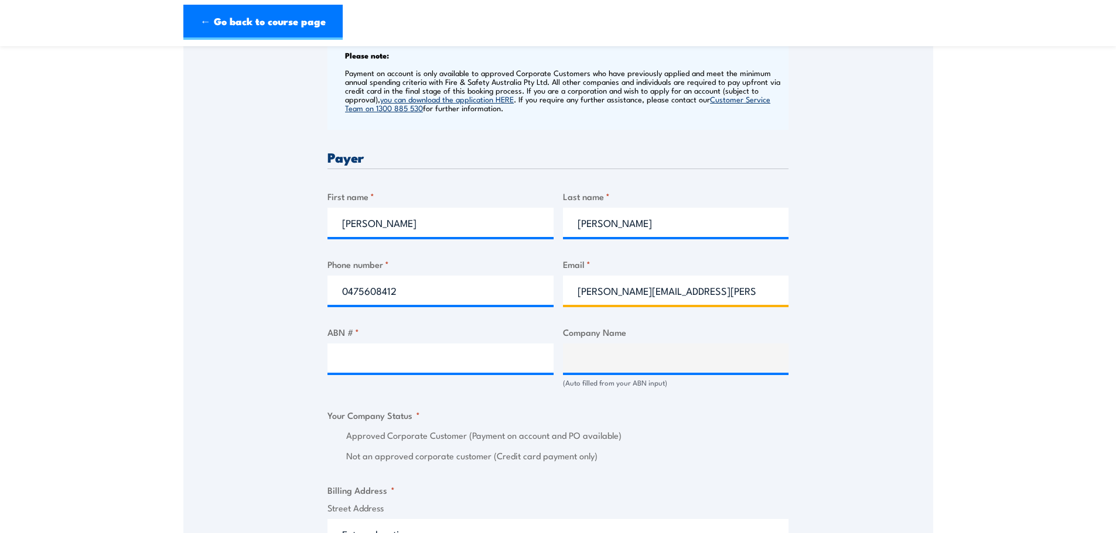
type input "[PERSON_NAME][EMAIL_ADDRESS][PERSON_NAME][DOMAIN_NAME]"
click at [394, 362] on input "ABN # *" at bounding box center [440, 358] width 226 height 29
paste input "18 618 481 486"
type input "18 618 481 486"
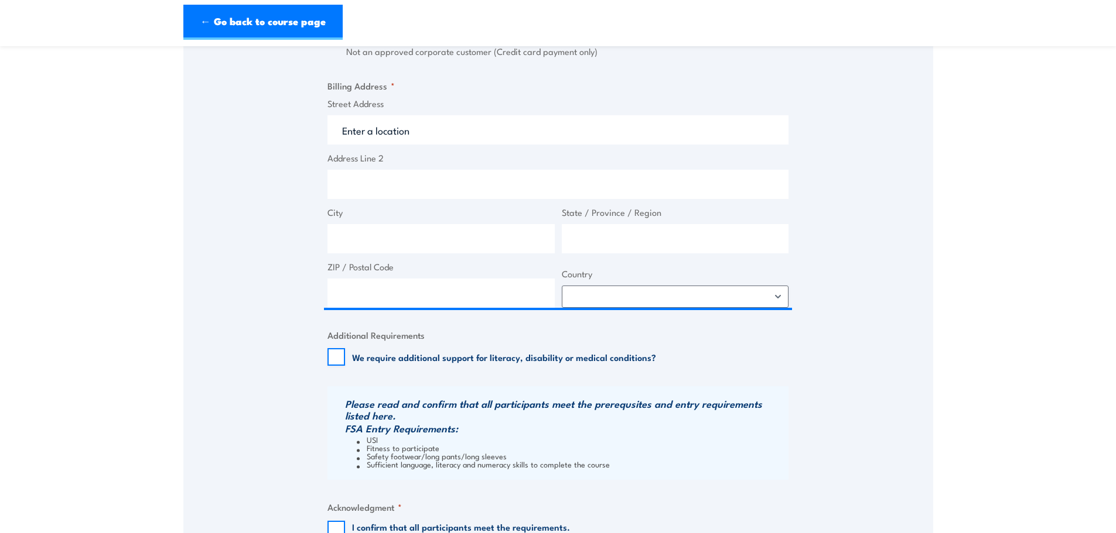
type input "NACP PROJECTS AUSTRALIA PTY LTD"
radio input "true"
type input "18 618 481 486"
click at [368, 135] on input "Street Address" at bounding box center [557, 129] width 461 height 29
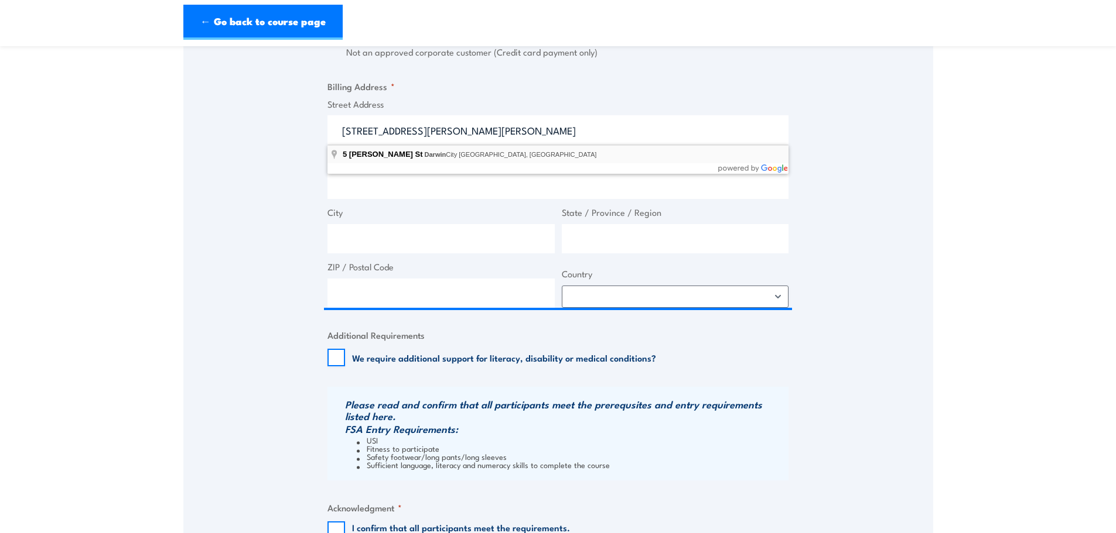
type input "[STREET_ADDRESS][PERSON_NAME]"
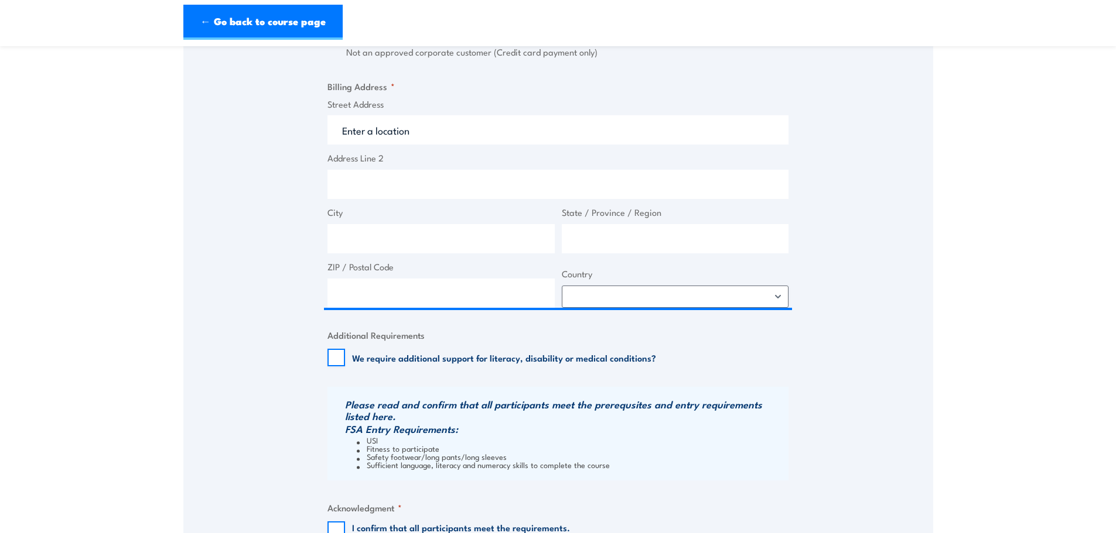
type input "[STREET_ADDRESS][PERSON_NAME]"
type input "[GEOGRAPHIC_DATA]"
type input "0800"
select select "[GEOGRAPHIC_DATA]"
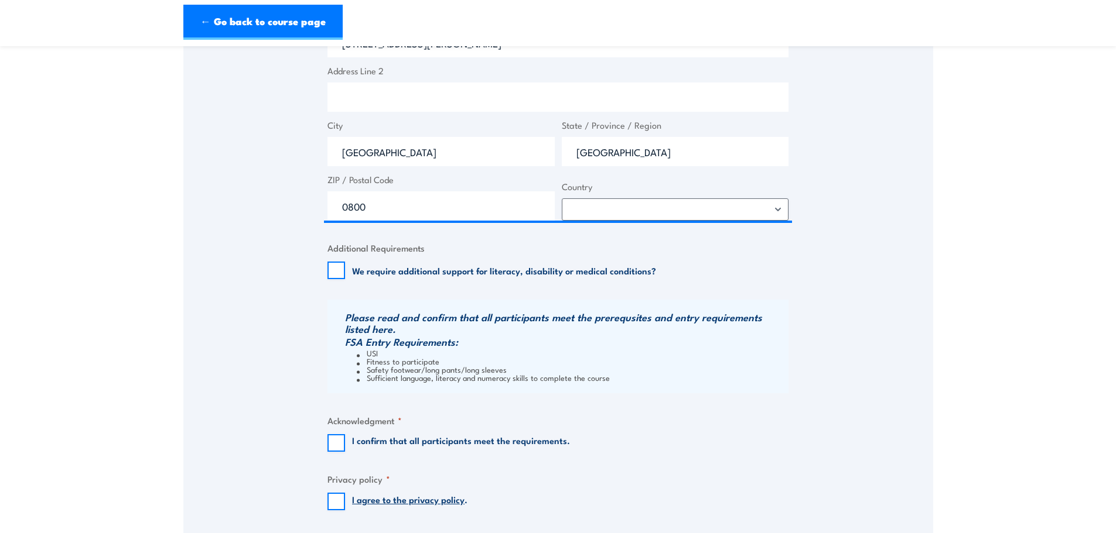
scroll to position [1048, 0]
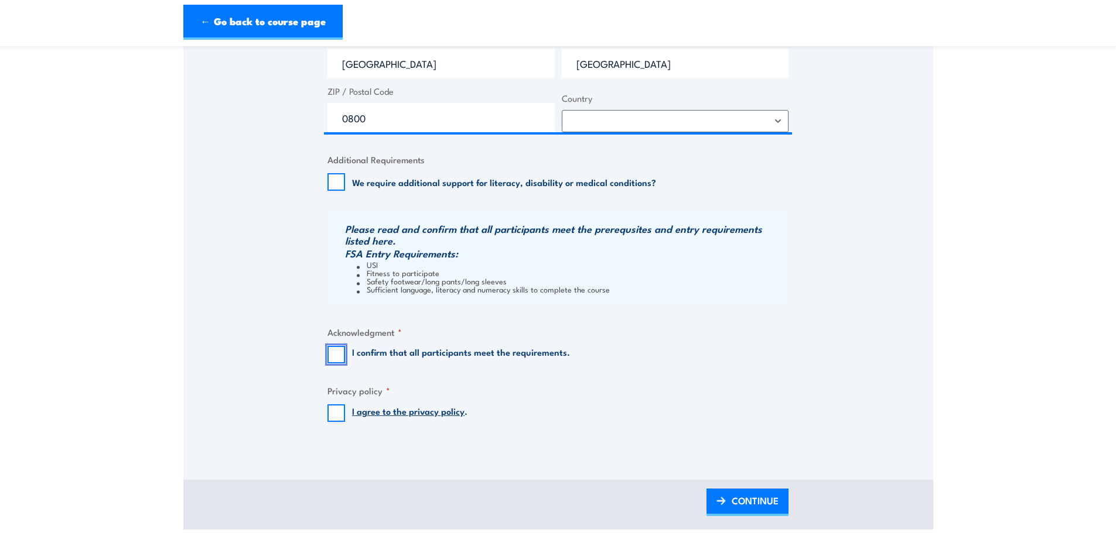
click at [341, 350] on input "I confirm that all participants meet the requirements." at bounding box center [336, 355] width 18 height 18
checkbox input "true"
click at [333, 418] on input "I agree to the privacy policy ." at bounding box center [336, 414] width 18 height 18
checkbox input "true"
click at [734, 501] on span "CONTINUE" at bounding box center [754, 500] width 47 height 31
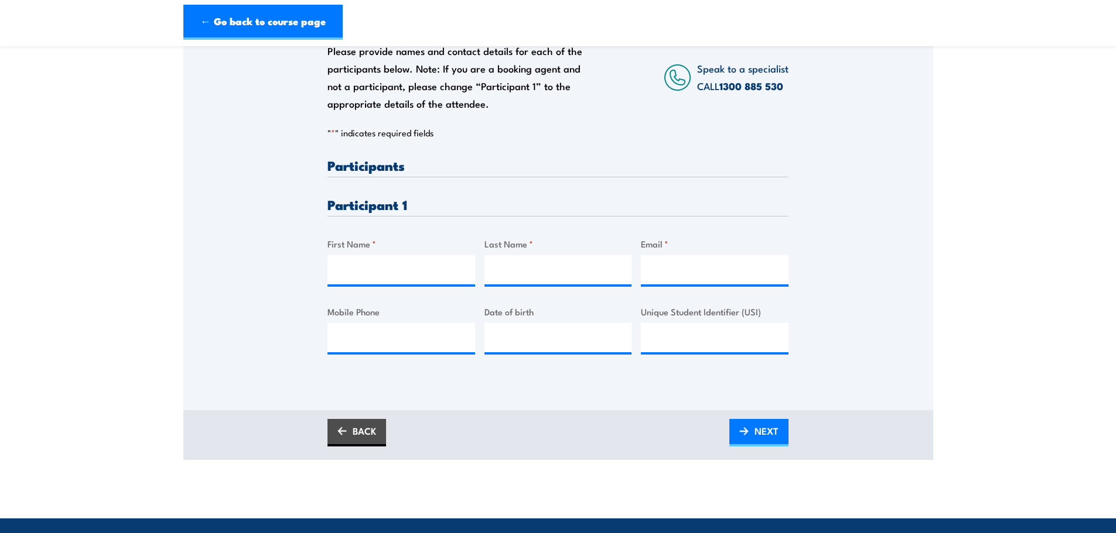
scroll to position [234, 0]
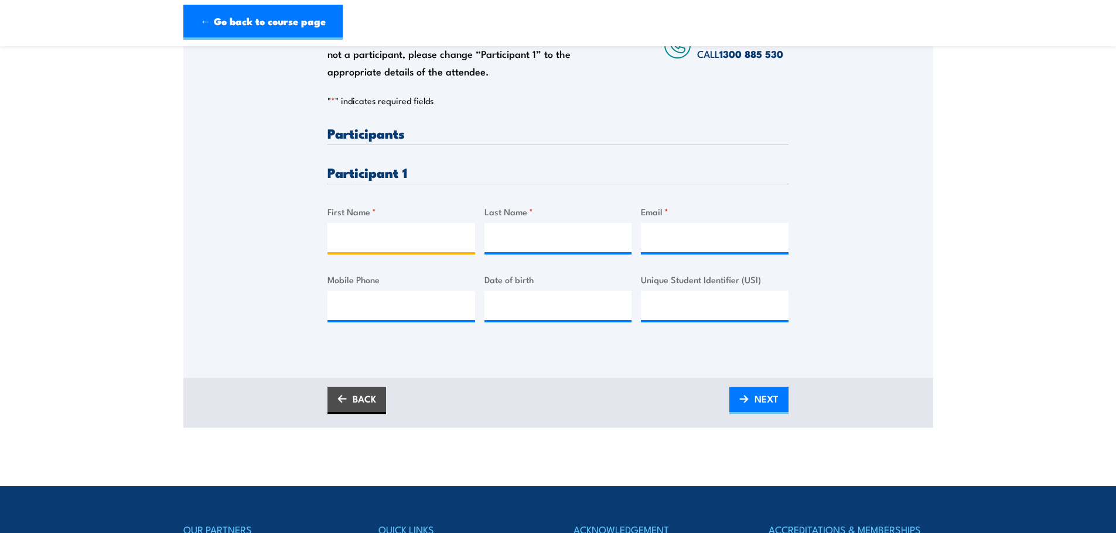
click at [351, 230] on input "First Name *" at bounding box center [401, 237] width 148 height 29
type input "[PERSON_NAME]"
click at [531, 237] on input "Last Name *" at bounding box center [558, 237] width 148 height 29
type input "[PERSON_NAME]"
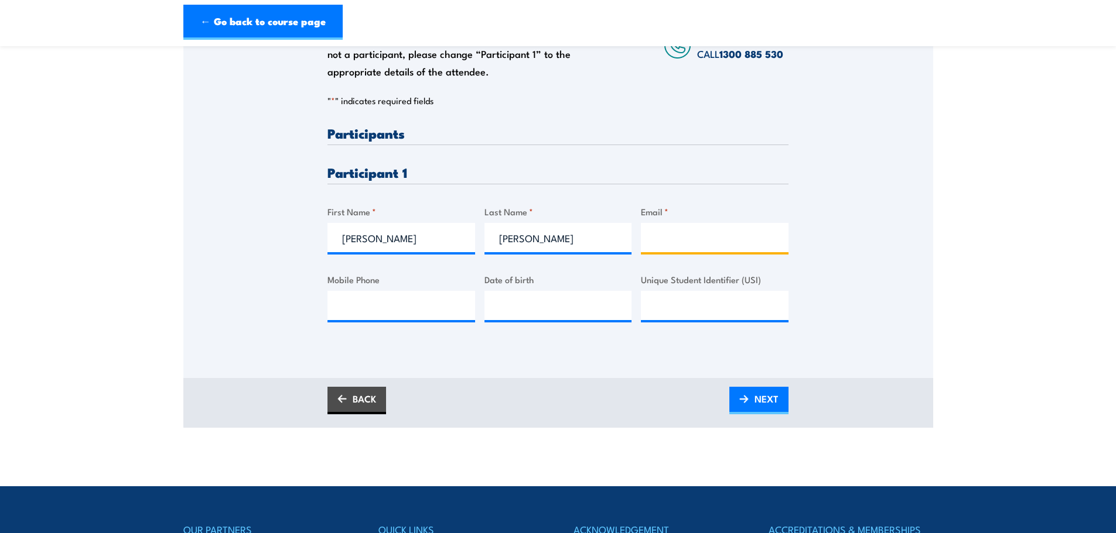
click at [697, 241] on input "Email *" at bounding box center [715, 237] width 148 height 29
click at [715, 233] on input "Email *" at bounding box center [715, 237] width 148 height 29
paste input "[PERSON_NAME][EMAIL_ADDRESS][PERSON_NAME][DOMAIN_NAME]"
type input "[PERSON_NAME][EMAIL_ADDRESS][PERSON_NAME][DOMAIN_NAME]"
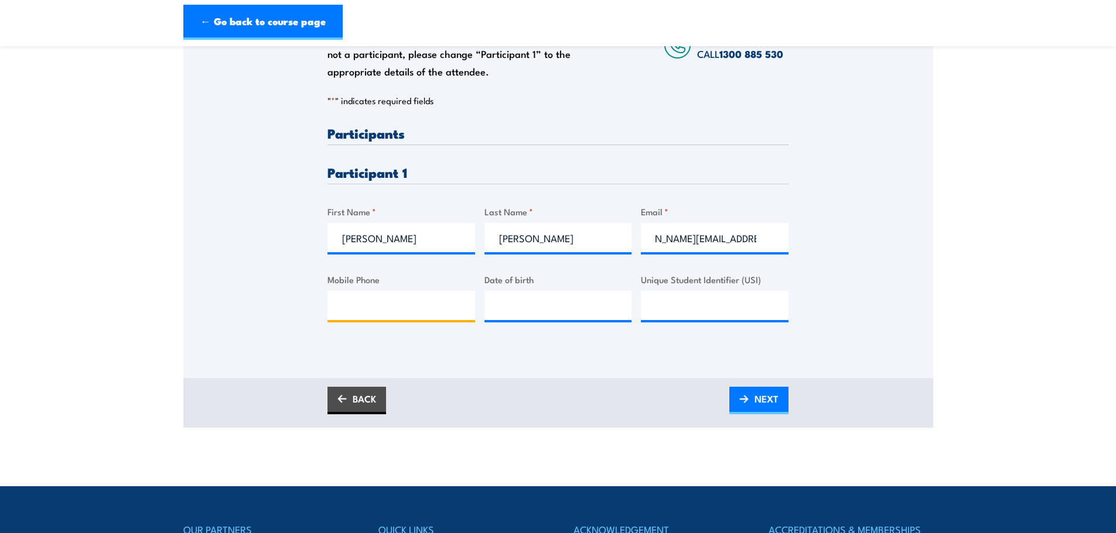
click at [389, 313] on input "Mobile Phone" at bounding box center [401, 305] width 148 height 29
click at [382, 308] on input "Mobile Phone" at bounding box center [401, 305] width 148 height 29
paste input "0402 845 406"
type input "0402 845 406"
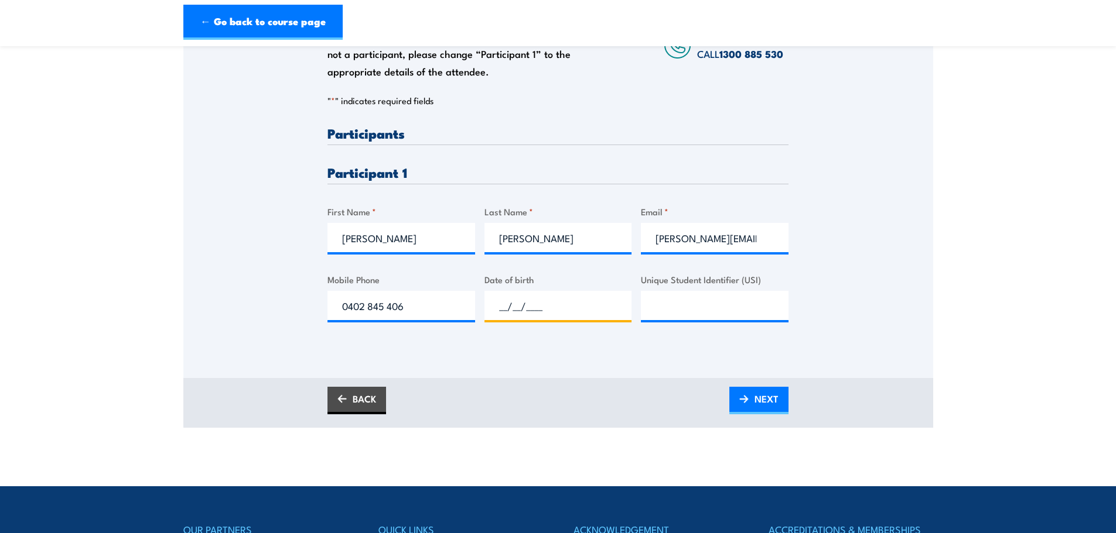
click at [542, 305] on input "__/__/____" at bounding box center [558, 305] width 148 height 29
click at [492, 304] on input "__/__/____" at bounding box center [558, 305] width 148 height 29
type input "07/06/1974"
click at [659, 303] on input "Unique Student Identifier (USI)" at bounding box center [715, 305] width 148 height 29
paste input "9MQQA3YMRE"
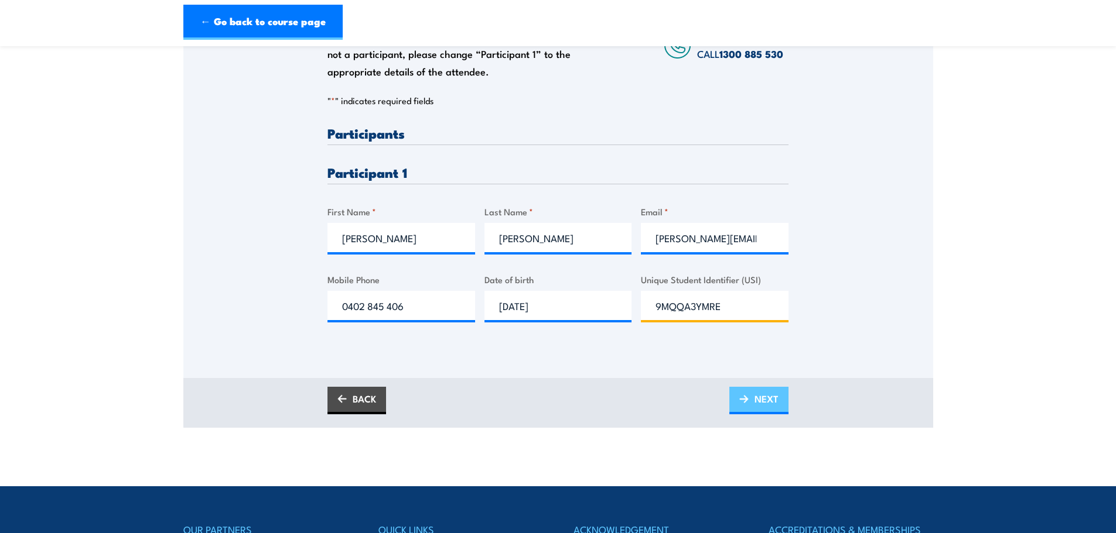
type input "9MQQA3YMRE"
click at [763, 394] on span "NEXT" at bounding box center [766, 399] width 24 height 31
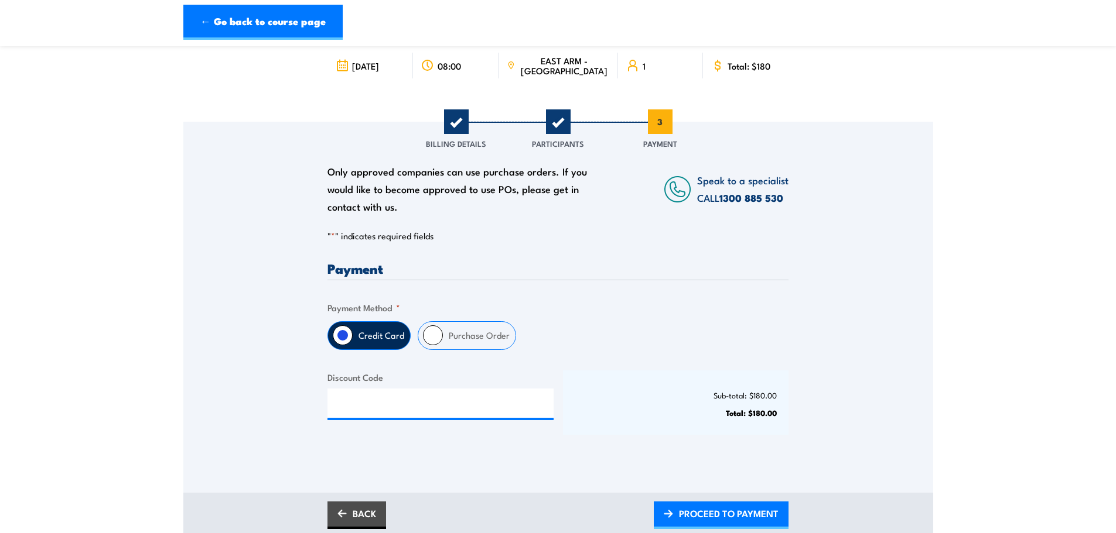
scroll to position [293, 0]
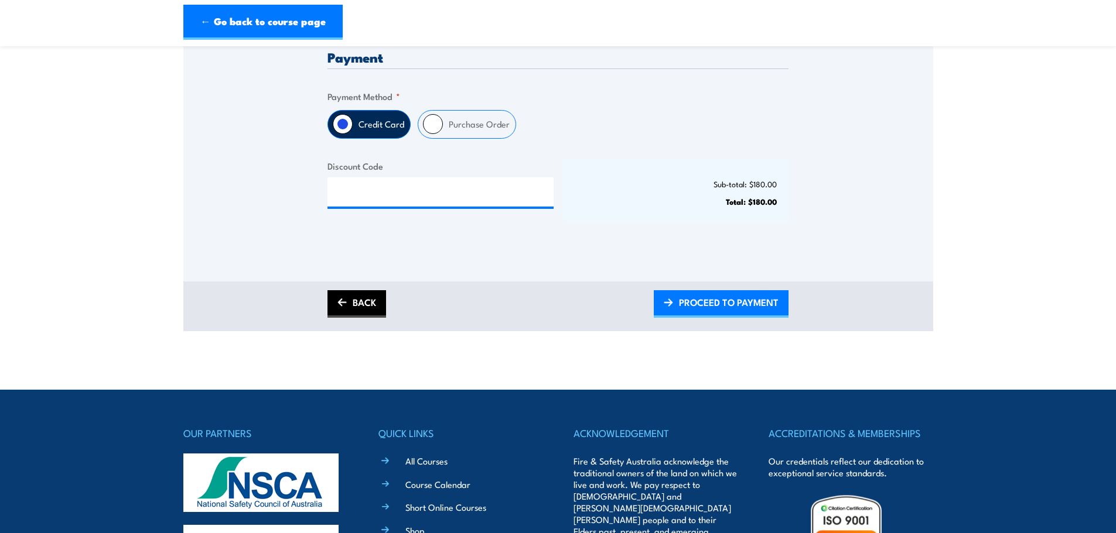
click at [335, 306] on link "BACK" at bounding box center [356, 304] width 59 height 28
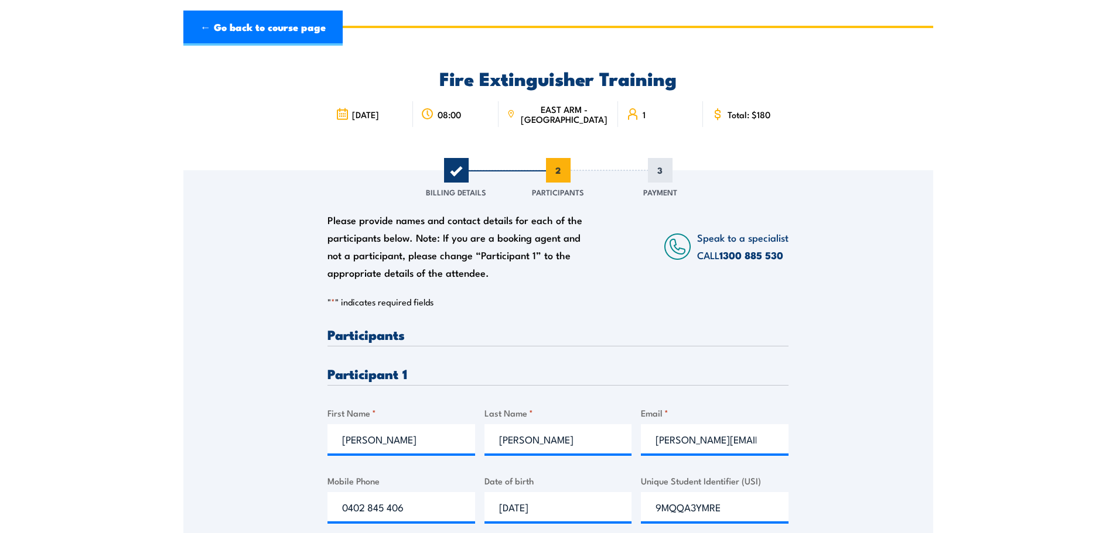
scroll to position [0, 0]
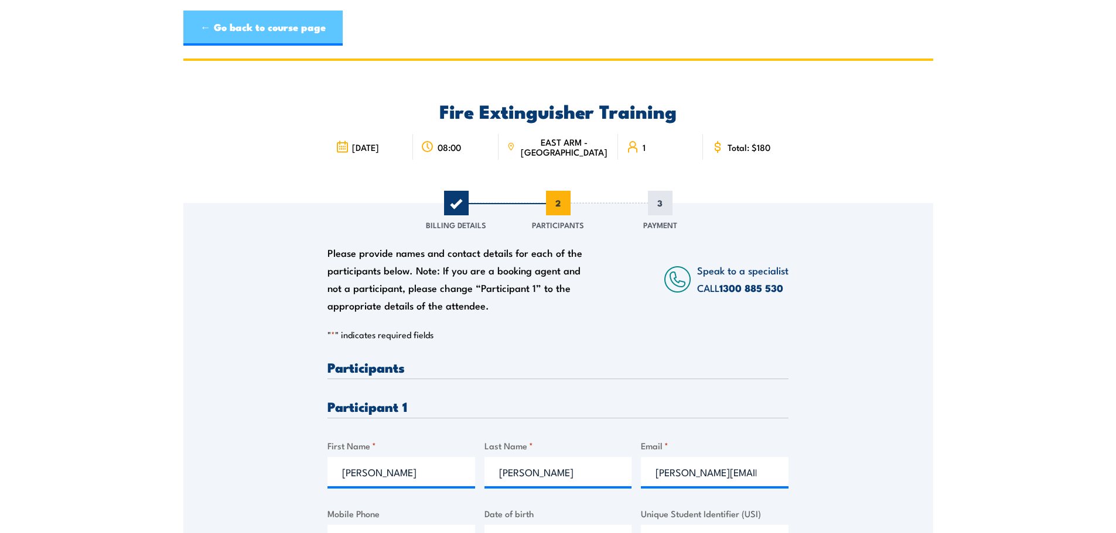
click at [275, 30] on link "← Go back to course page" at bounding box center [262, 28] width 159 height 35
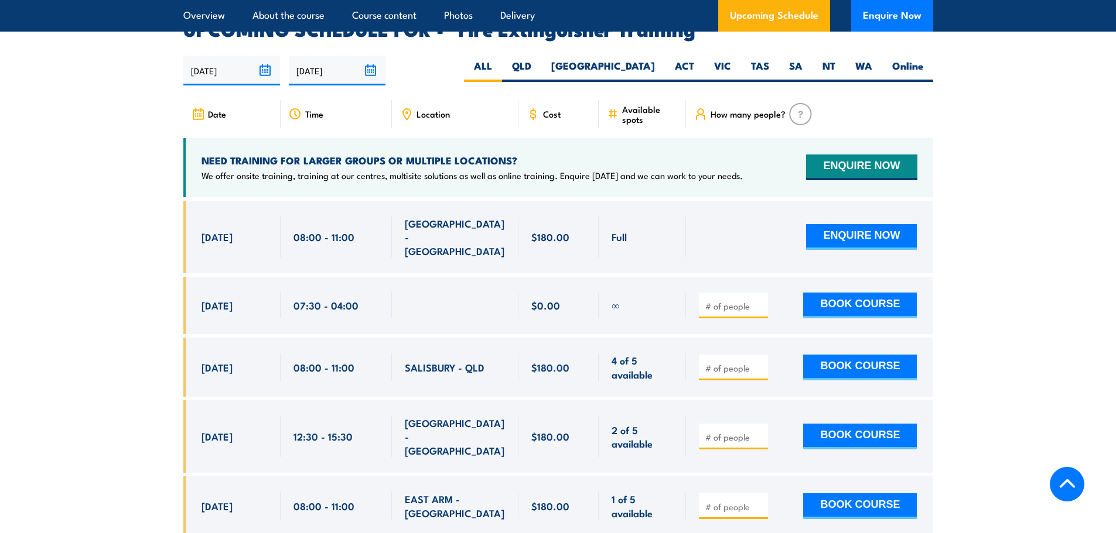
scroll to position [1965, 0]
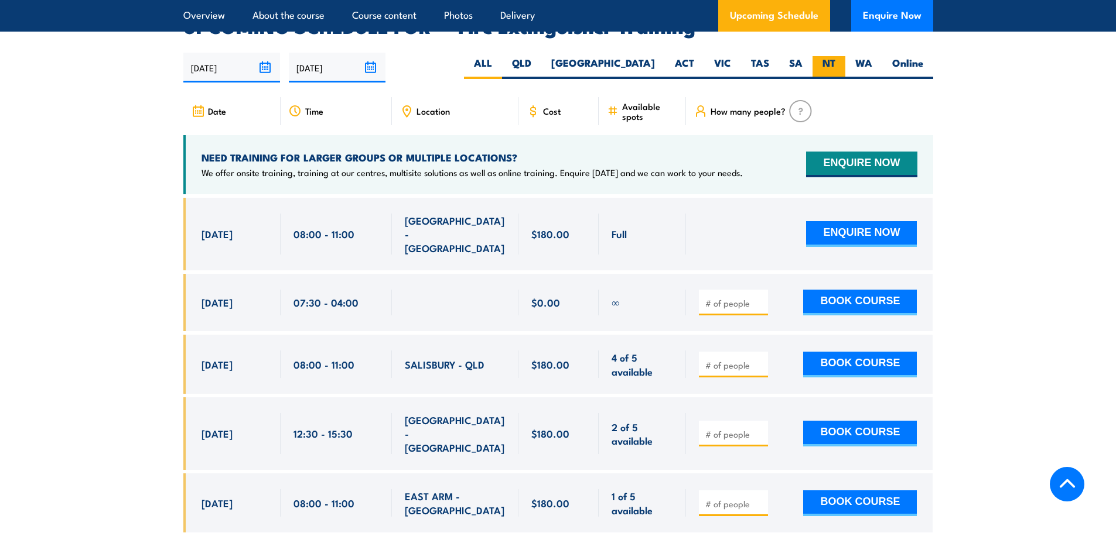
click at [824, 56] on label "NT" at bounding box center [828, 67] width 33 height 23
click at [835, 56] on input "NT" at bounding box center [839, 60] width 8 height 8
radio input "true"
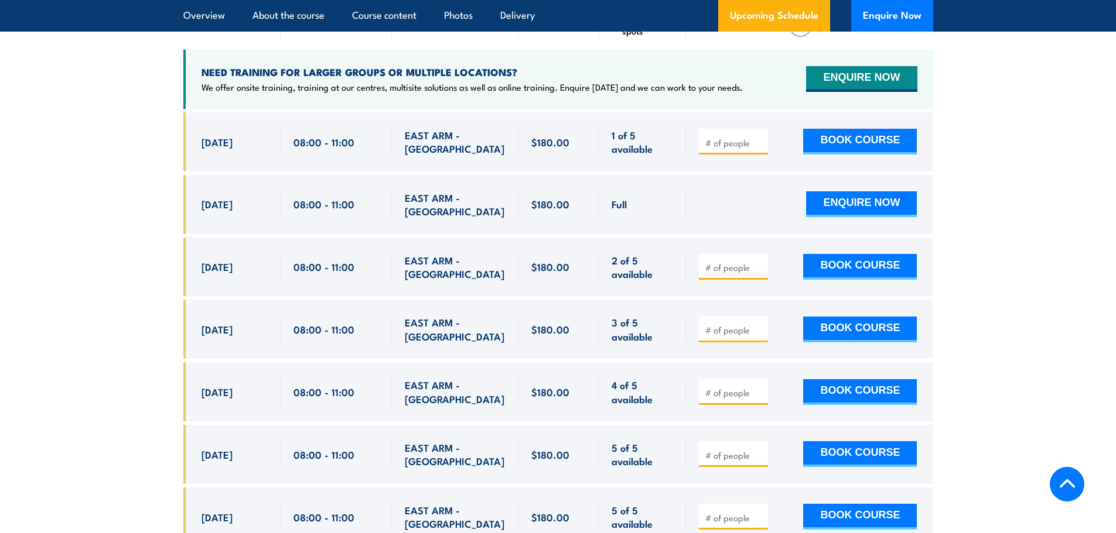
scroll to position [2082, 0]
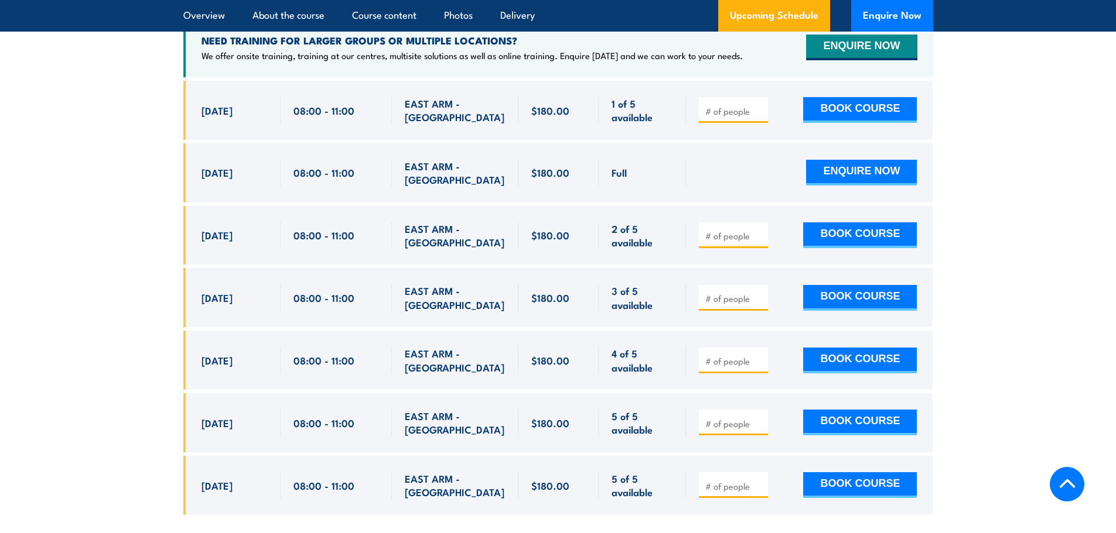
click at [746, 105] on input "number" at bounding box center [734, 111] width 59 height 12
type input "1"
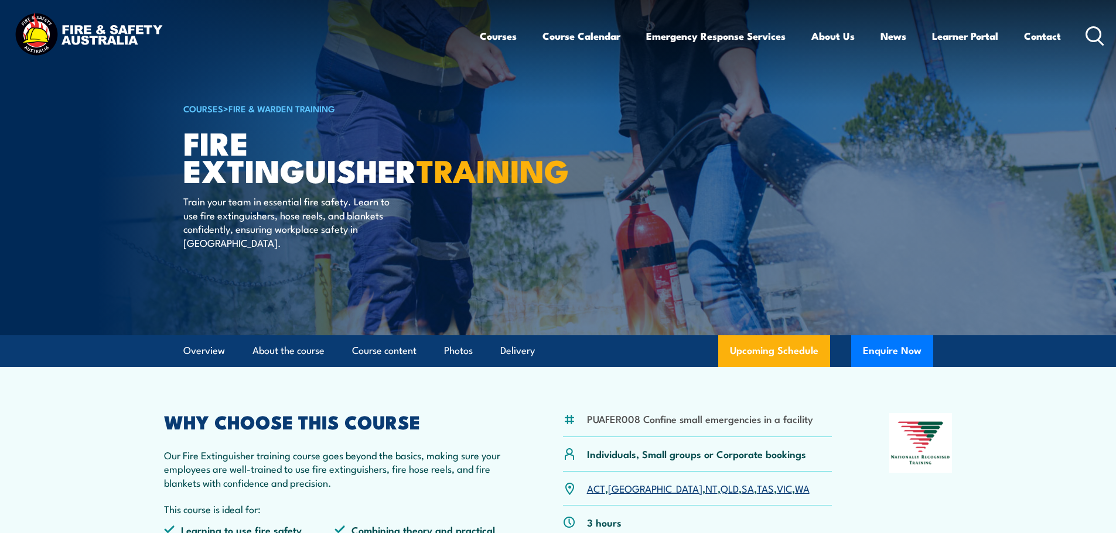
scroll to position [176, 0]
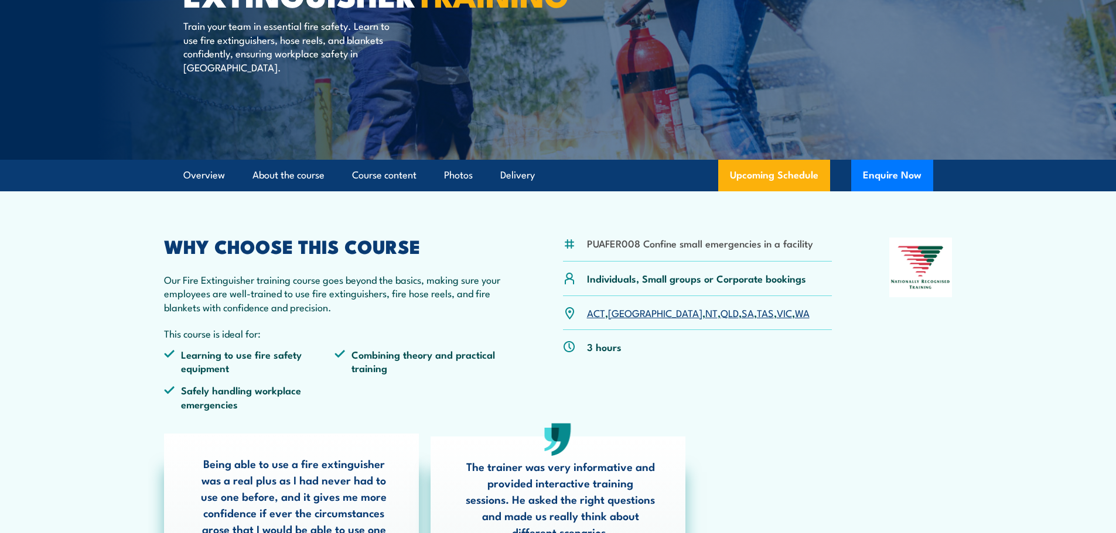
click at [601, 244] on li "PUAFER008 Confine small emergencies in a facility" at bounding box center [700, 243] width 226 height 13
copy li "PUAFER008"
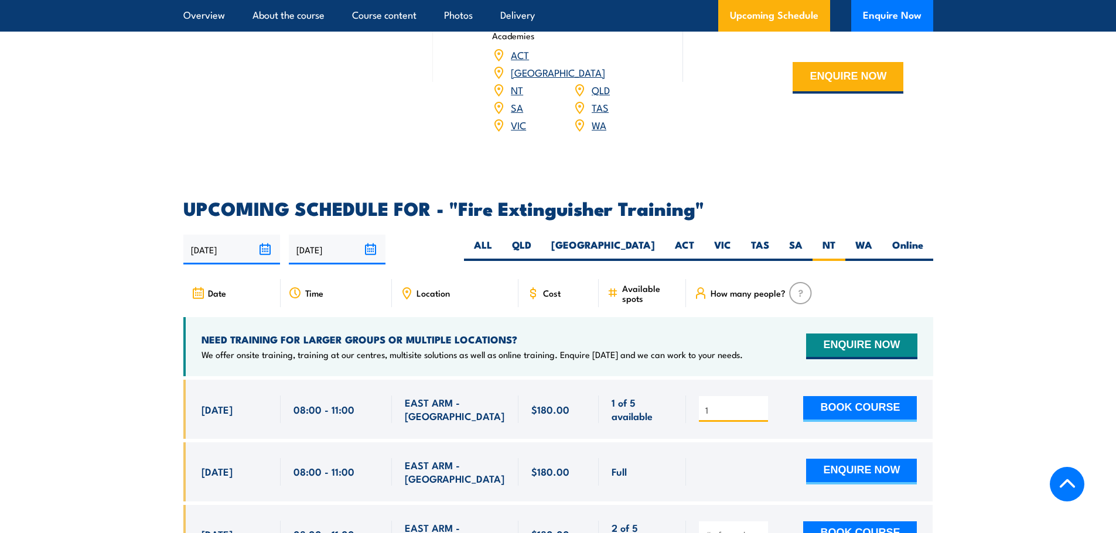
scroll to position [1991, 0]
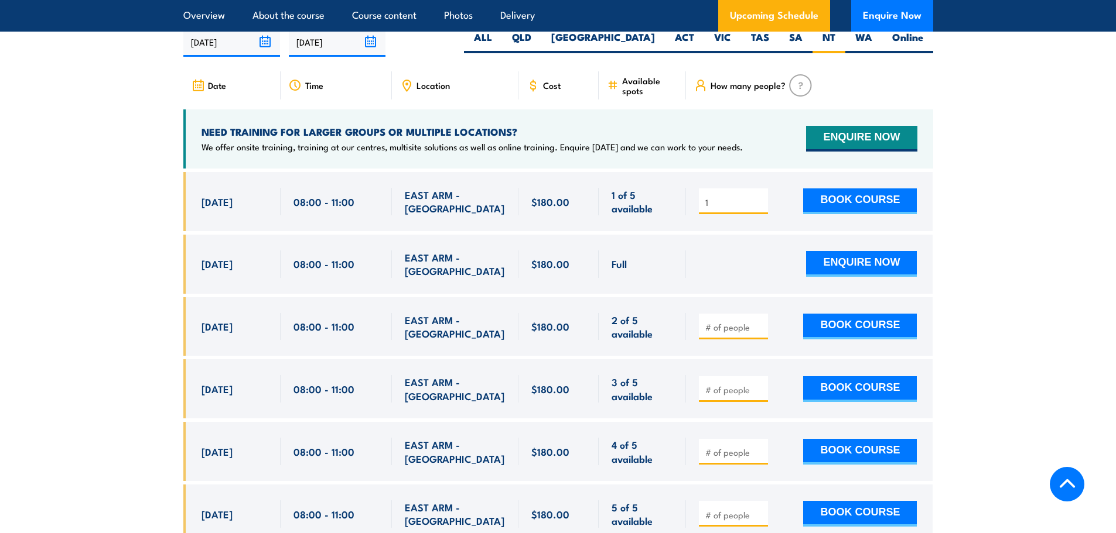
click at [729, 321] on input "number" at bounding box center [734, 327] width 59 height 12
drag, startPoint x: 712, startPoint y: 182, endPoint x: 638, endPoint y: 191, distance: 74.5
click at [639, 191] on div "21 Aug, 2025, 08:00 - 08:00" at bounding box center [558, 201] width 750 height 59
click at [728, 377] on div at bounding box center [733, 390] width 69 height 26
click at [725, 384] on input "number" at bounding box center [734, 390] width 59 height 12
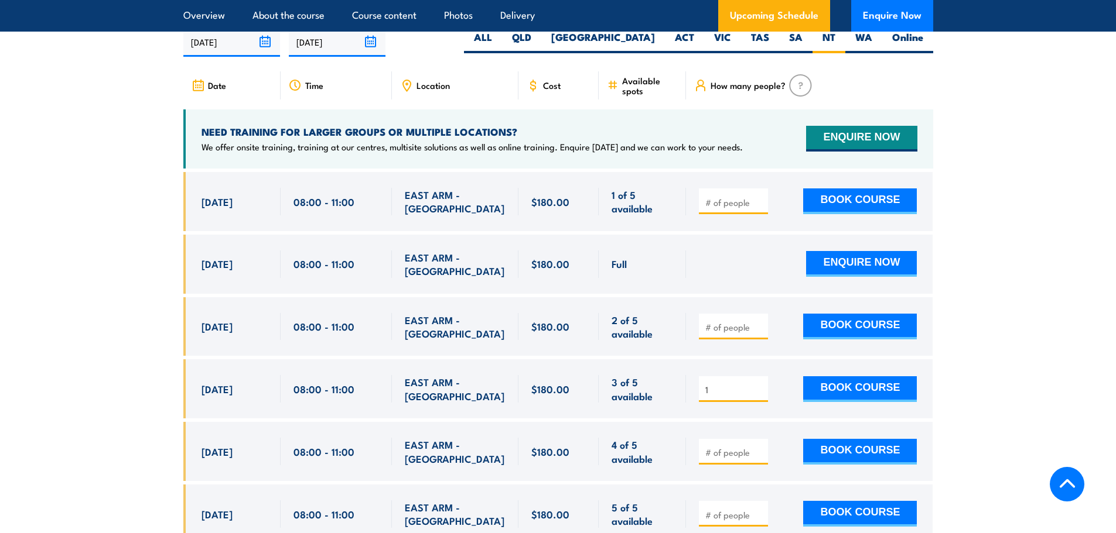
type input "1"
click at [791, 396] on div "1 BOOK COURSE" at bounding box center [809, 389] width 247 height 59
click at [839, 377] on button "BOOK COURSE" at bounding box center [860, 390] width 114 height 26
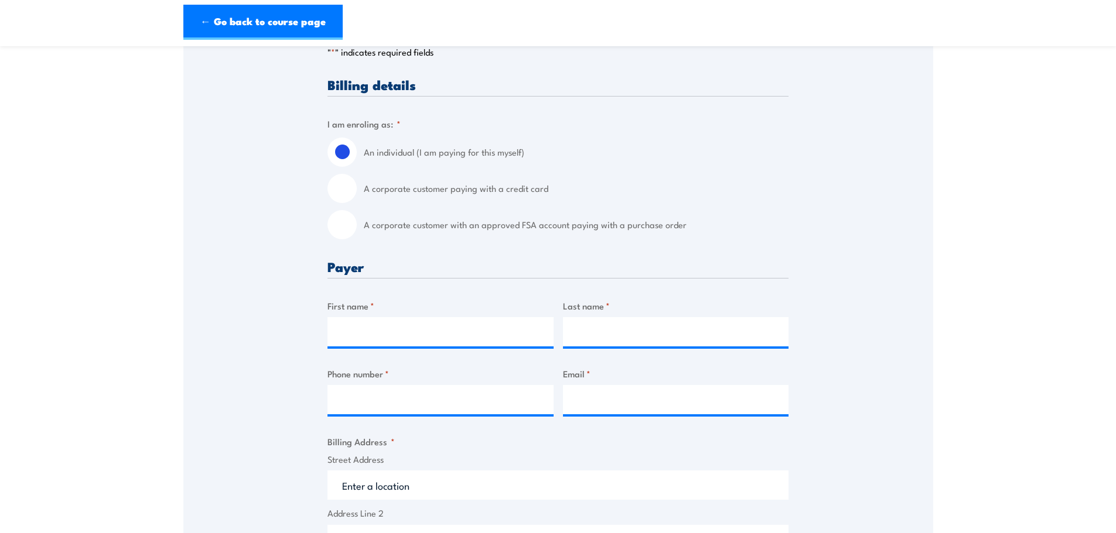
scroll to position [293, 0]
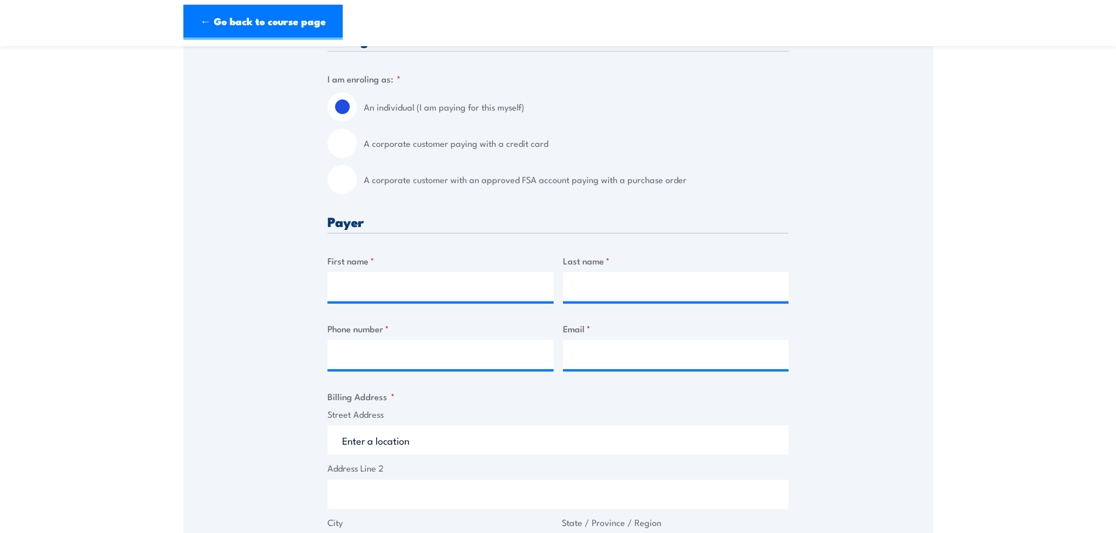
click at [346, 173] on input "A corporate customer with an approved FSA account paying with a purchase order" at bounding box center [341, 179] width 29 height 29
radio input "true"
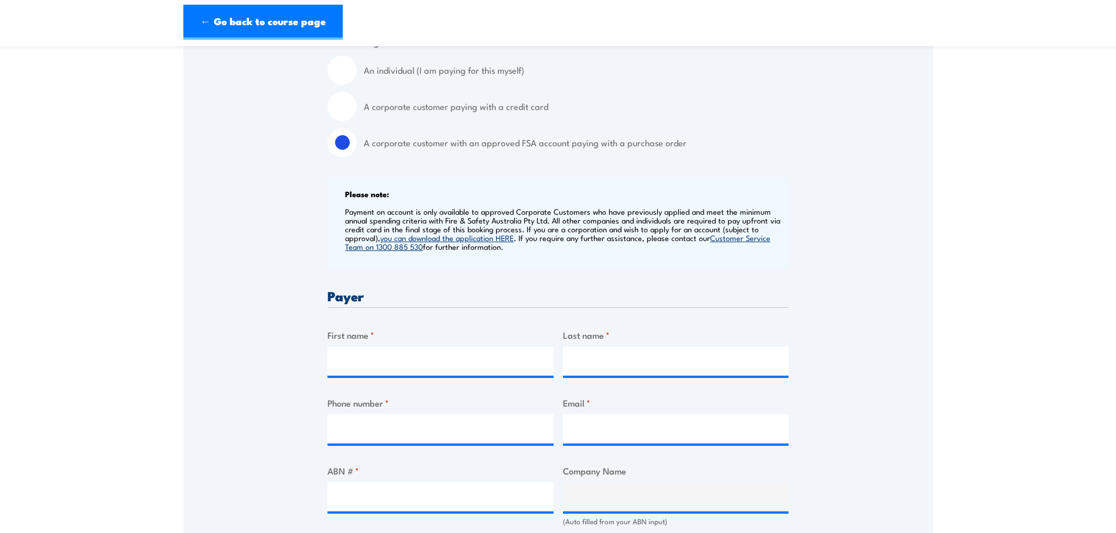
scroll to position [410, 0]
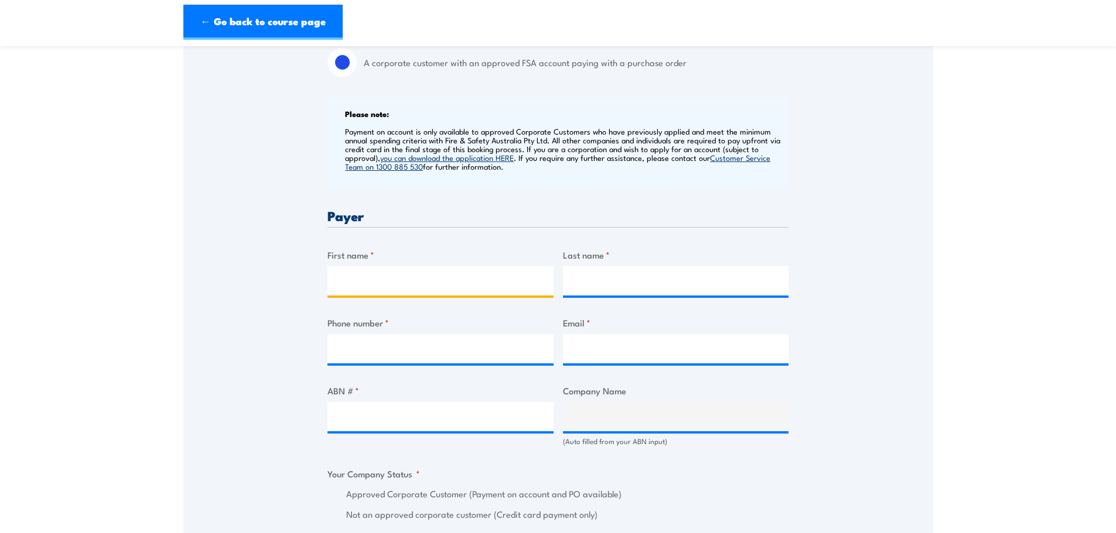
click at [380, 276] on input "First name *" at bounding box center [440, 280] width 226 height 29
type input "[PERSON_NAME]"
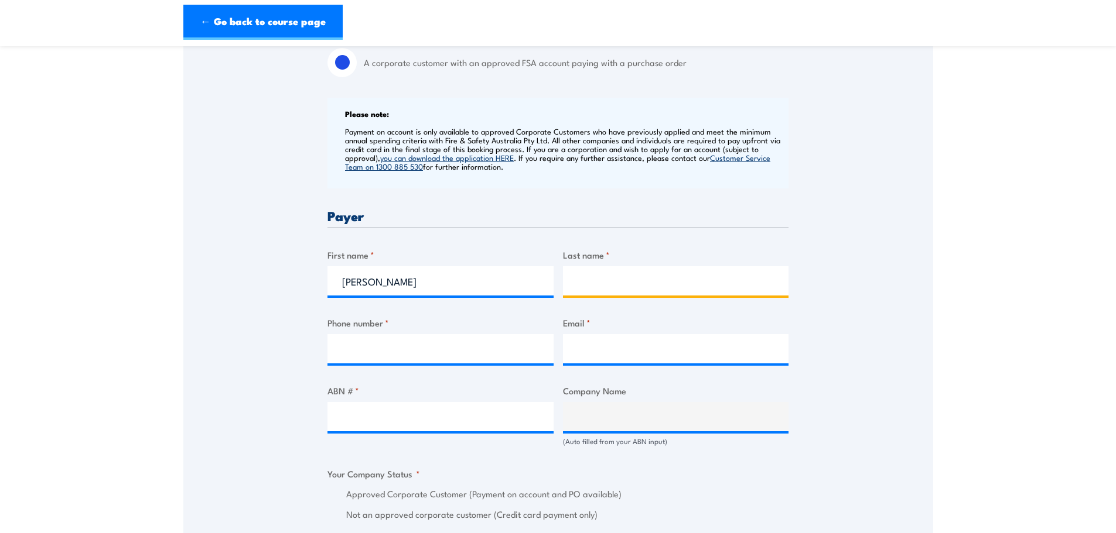
click at [597, 274] on input "Last name *" at bounding box center [676, 280] width 226 height 29
type input "[PERSON_NAME]"
click at [389, 364] on div at bounding box center [440, 348] width 226 height 29
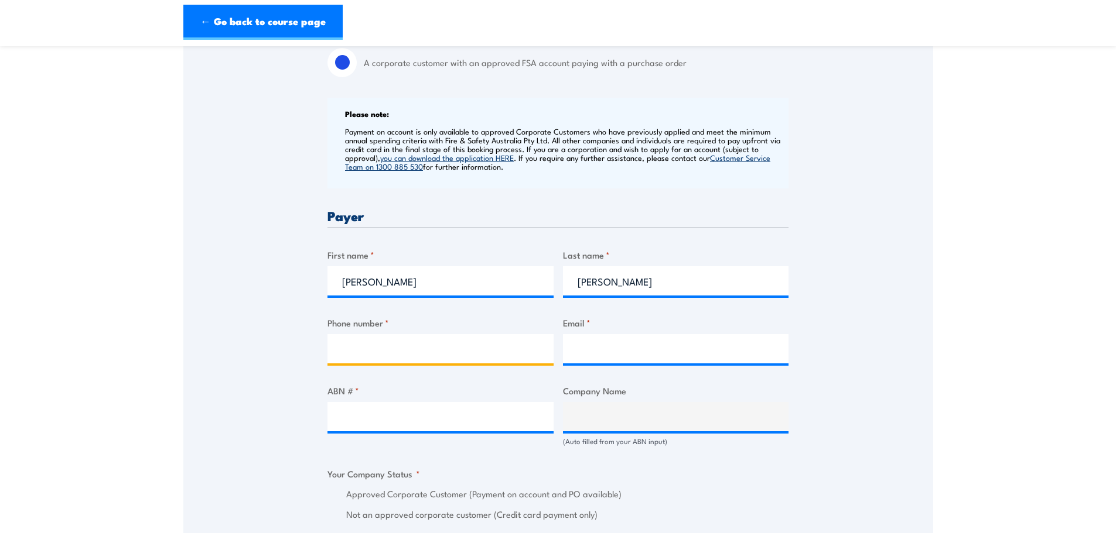
click at [382, 355] on input "Phone number *" at bounding box center [440, 348] width 226 height 29
type input "0475608412"
click at [603, 345] on input "Email *" at bounding box center [676, 348] width 226 height 29
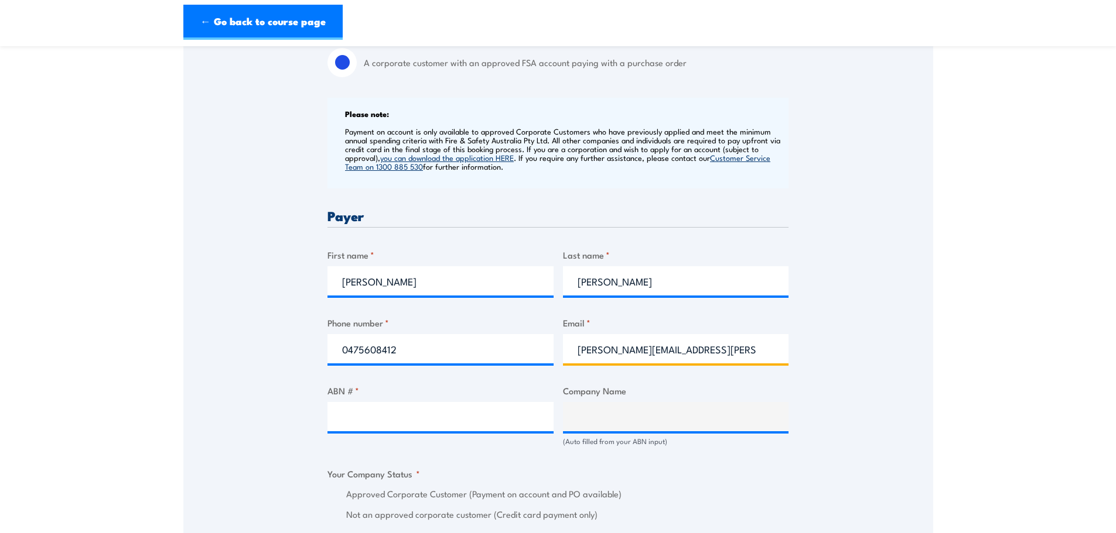
type input "[PERSON_NAME][EMAIL_ADDRESS][PERSON_NAME][DOMAIN_NAME]"
click at [409, 424] on input "ABN # *" at bounding box center [440, 416] width 226 height 29
paste input "18 618 481 486"
type input "18 618 481 486"
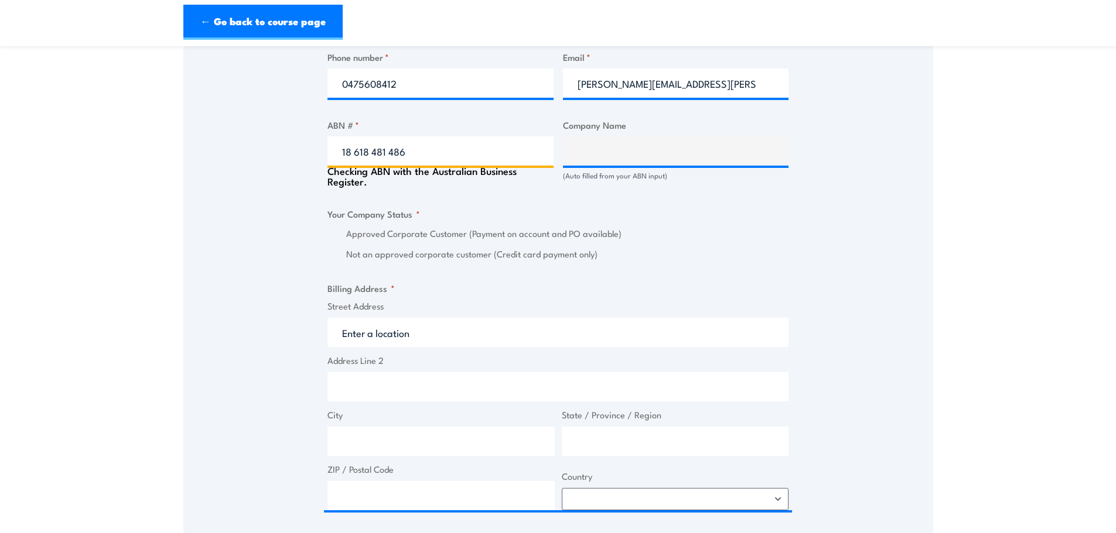
scroll to position [703, 0]
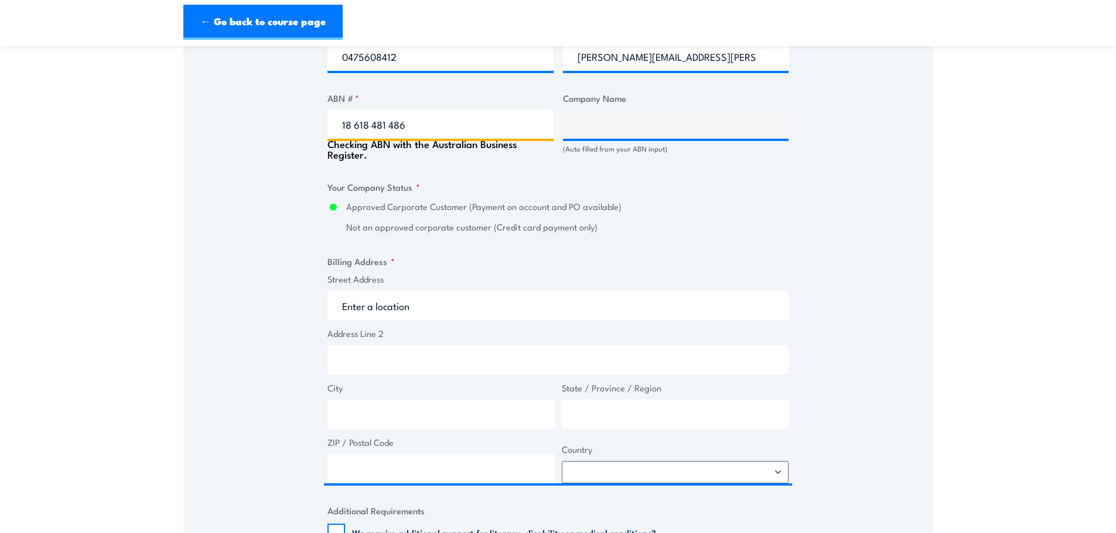
type input "NACP PROJECTS AUSTRALIA PTY LTD"
radio input "true"
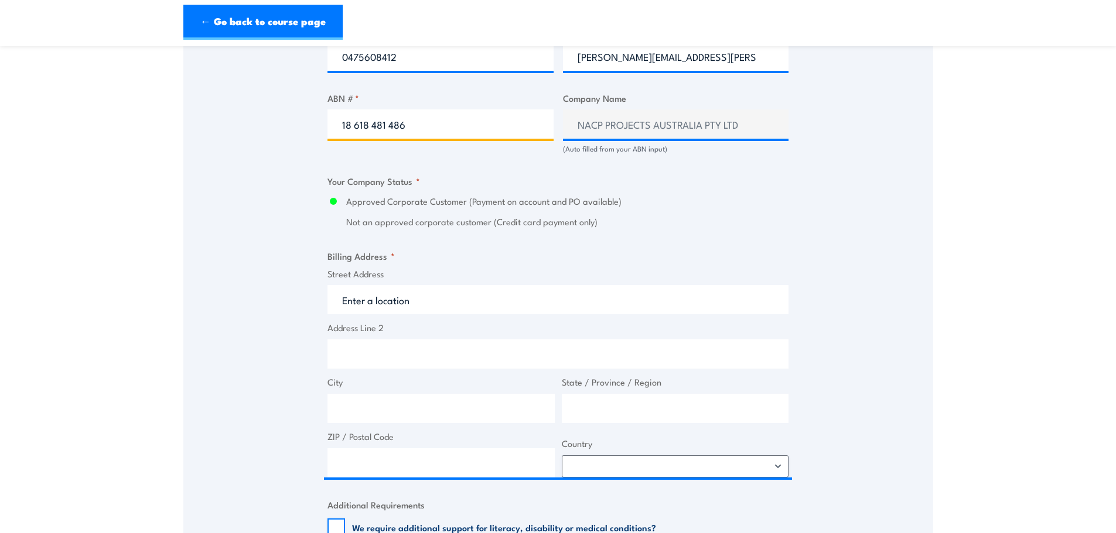
type input "18 618 481 486"
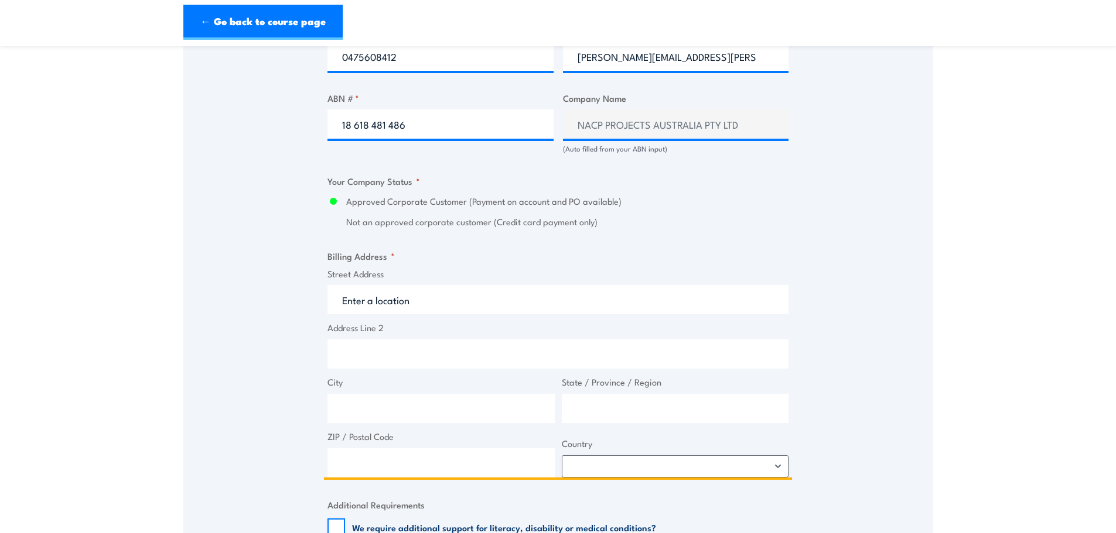
click at [406, 300] on input "Street Address" at bounding box center [557, 299] width 461 height 29
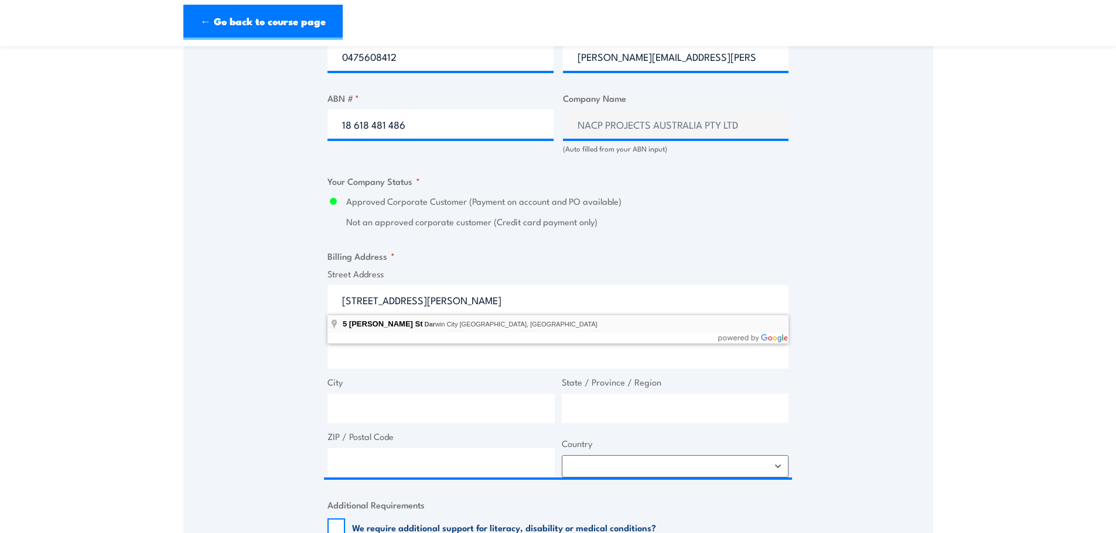
type input "[STREET_ADDRESS][PERSON_NAME]"
type input "[GEOGRAPHIC_DATA]"
type input "0800"
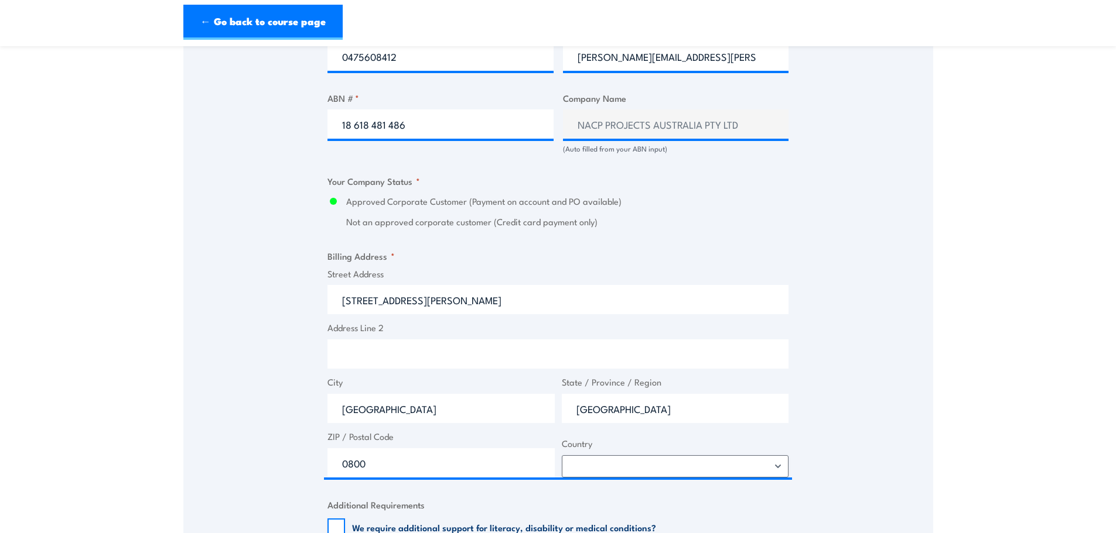
select select "[GEOGRAPHIC_DATA]"
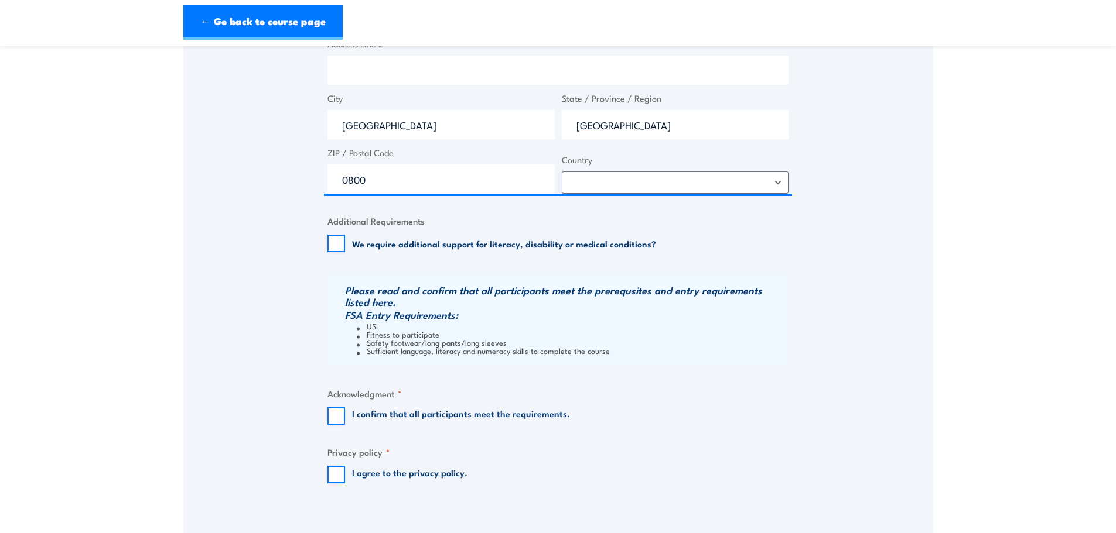
scroll to position [995, 0]
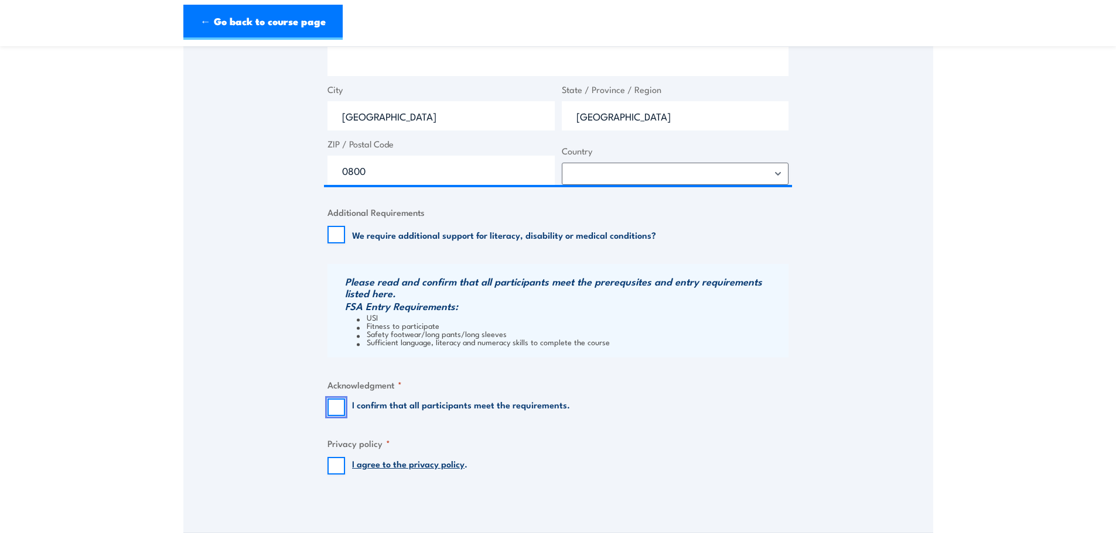
click at [341, 401] on input "I confirm that all participants meet the requirements." at bounding box center [336, 408] width 18 height 18
checkbox input "true"
click at [334, 469] on input "I agree to the privacy policy ." at bounding box center [336, 466] width 18 height 18
checkbox input "true"
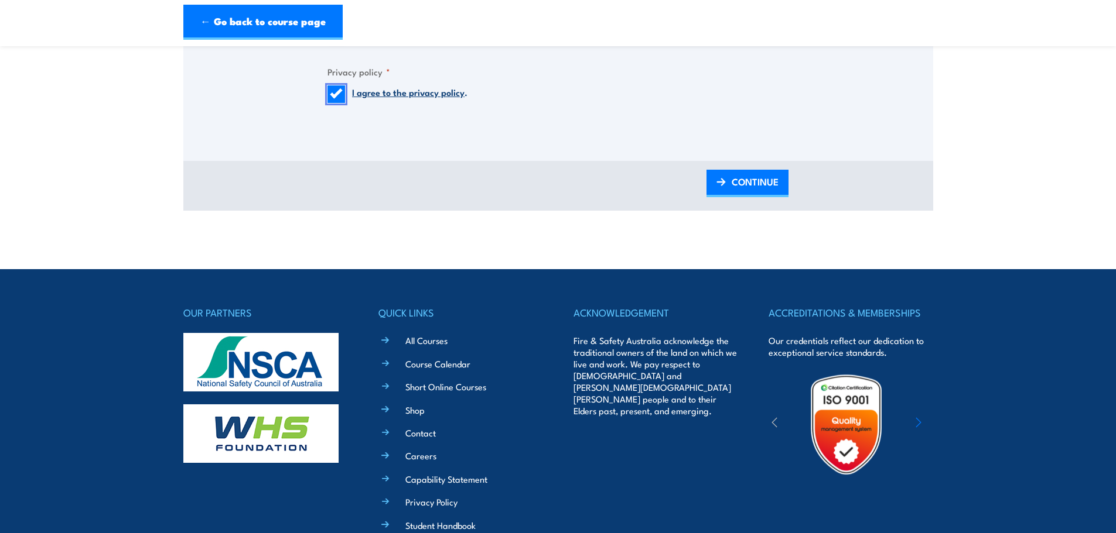
scroll to position [1405, 0]
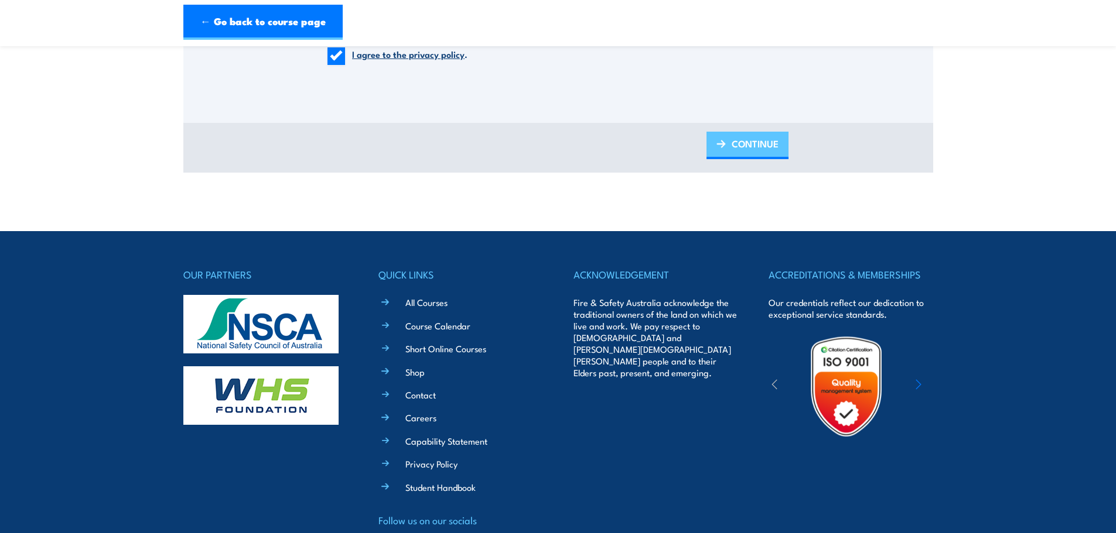
click at [754, 146] on span "CONTINUE" at bounding box center [754, 143] width 47 height 31
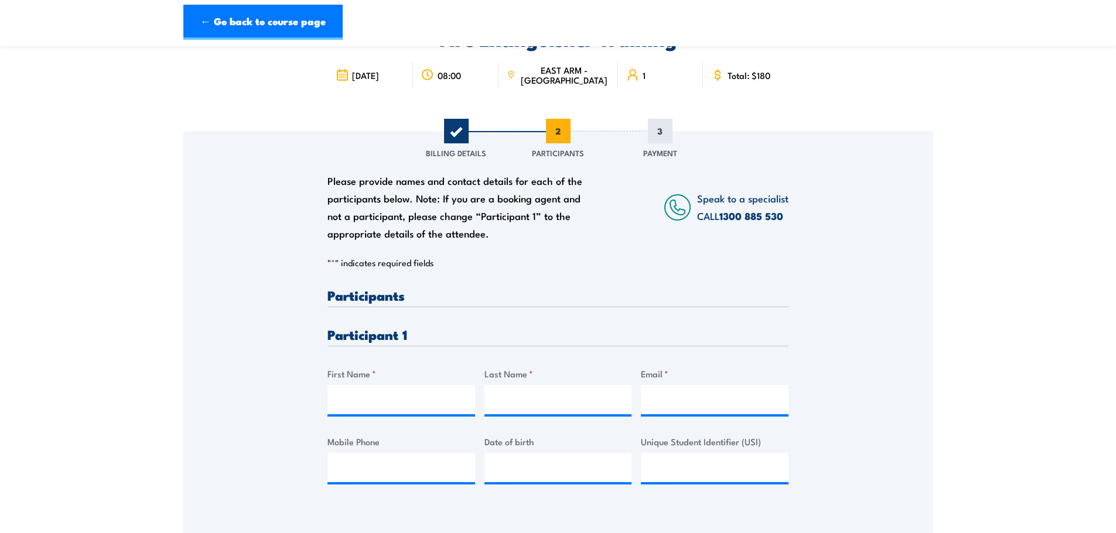
scroll to position [176, 0]
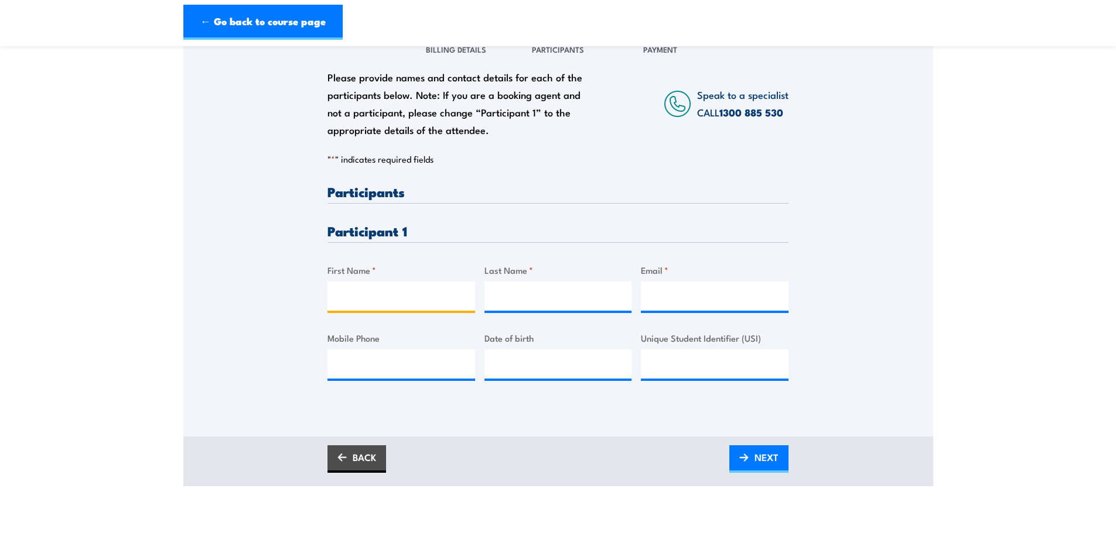
click at [388, 292] on input "First Name *" at bounding box center [401, 296] width 148 height 29
type input "[PERSON_NAME]"
click at [516, 298] on input "Last Name *" at bounding box center [558, 296] width 148 height 29
type input "[PERSON_NAME]"
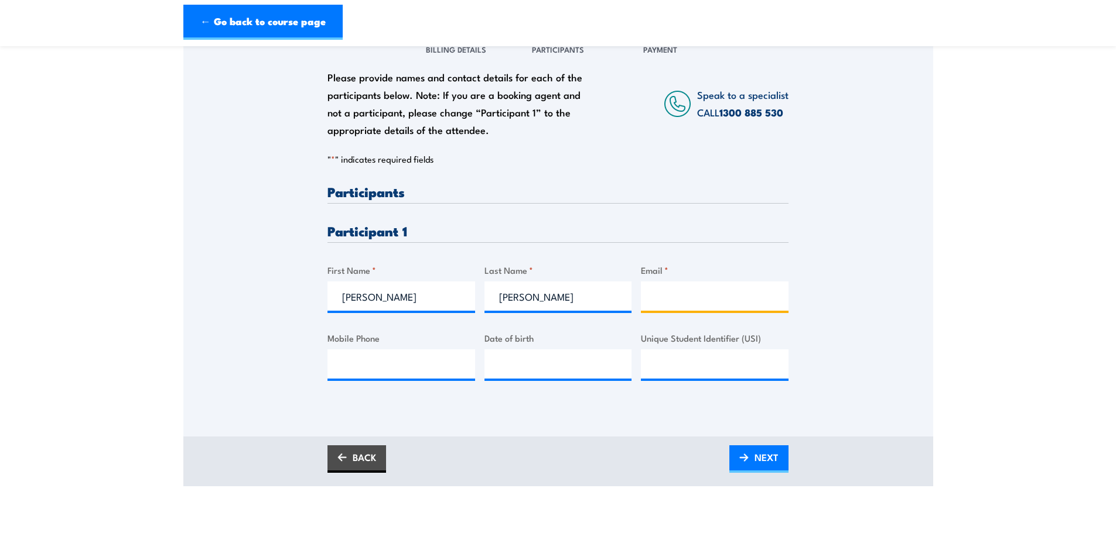
click at [665, 300] on input "Email *" at bounding box center [715, 296] width 148 height 29
type input "anthony.comer@nacpp.com.au"
click at [367, 369] on input "Mobile Phone" at bounding box center [401, 364] width 148 height 29
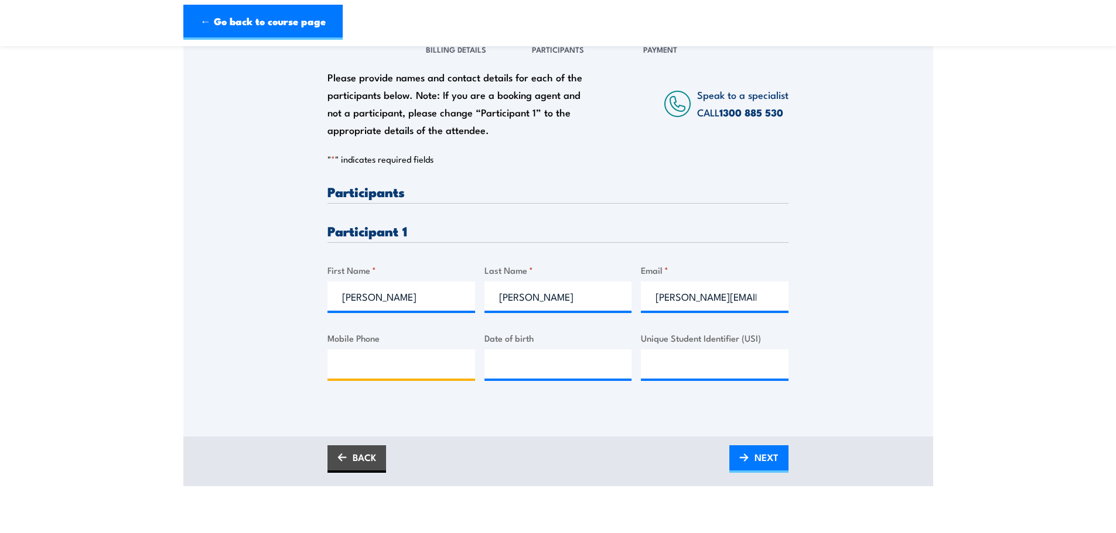
click at [376, 363] on input "Mobile Phone" at bounding box center [401, 364] width 148 height 29
paste input "0402 845 406"
type input "0402 845 406"
click at [543, 362] on input "__/__/____" at bounding box center [558, 364] width 148 height 29
click at [492, 365] on input "__/__/____" at bounding box center [558, 364] width 148 height 29
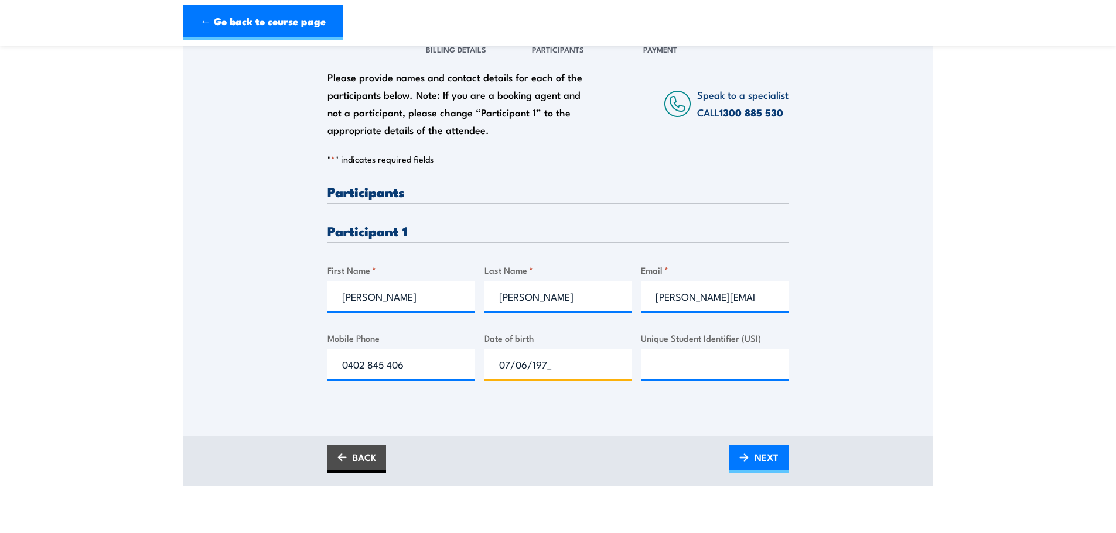
type input "07/06/1974"
click at [738, 379] on div at bounding box center [715, 364] width 148 height 29
click at [728, 366] on input "Unique Student Identifier (USI)" at bounding box center [715, 364] width 148 height 29
paste input "9MQQA3YMRE"
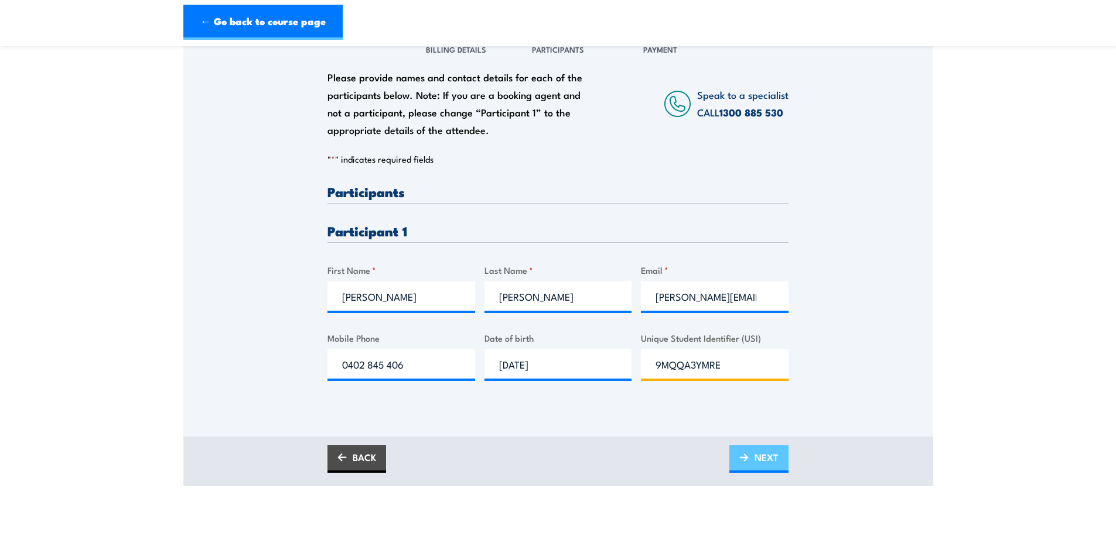
type input "9MQQA3YMRE"
click at [764, 466] on span "NEXT" at bounding box center [766, 457] width 24 height 31
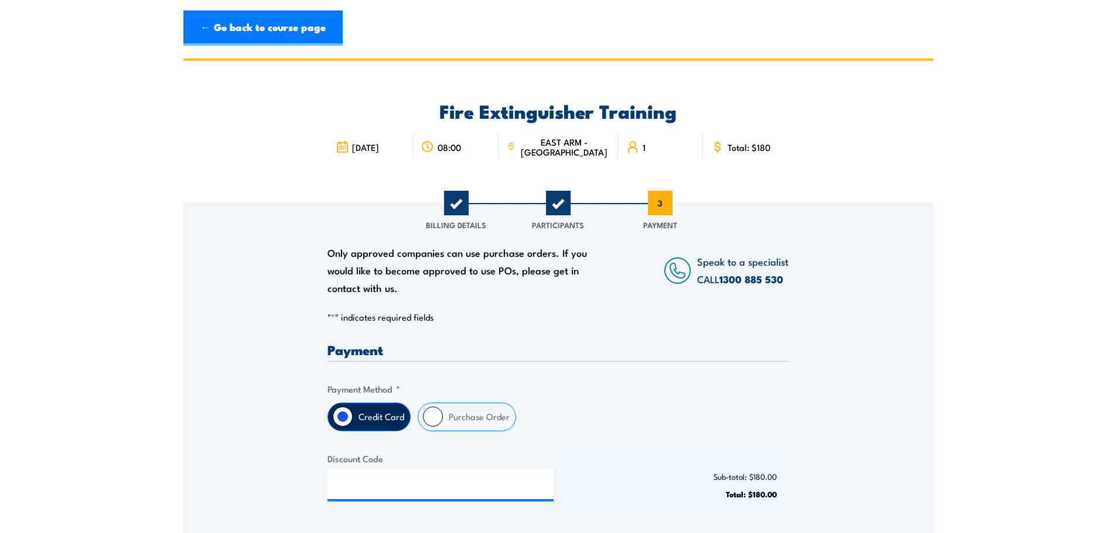
click at [437, 426] on input "Purchase Order" at bounding box center [433, 417] width 20 height 20
radio input "true"
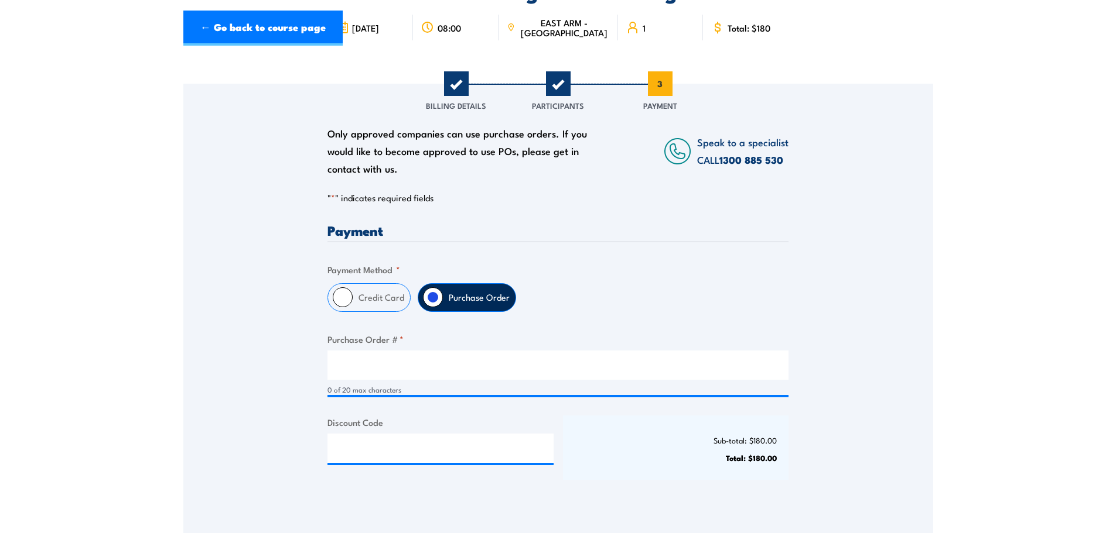
scroll to position [293, 0]
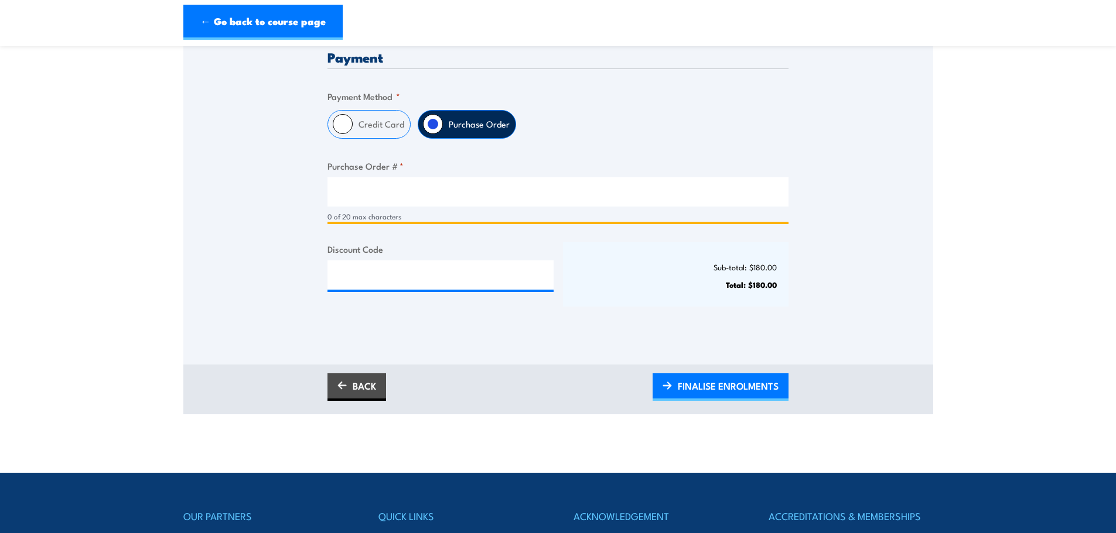
click at [409, 183] on input "Purchase Order # *" at bounding box center [557, 191] width 461 height 29
type input "906687"
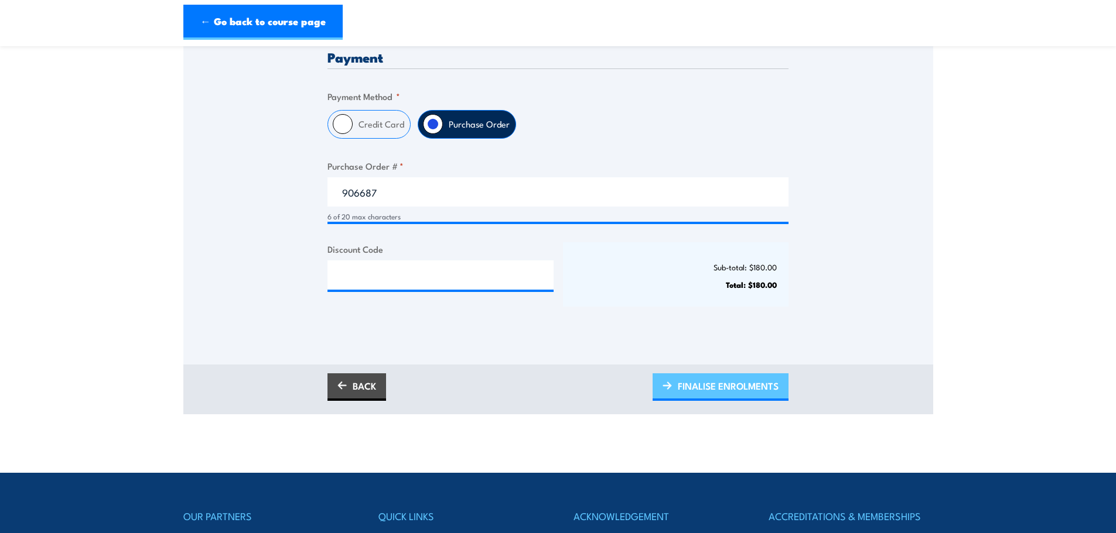
click at [740, 384] on span "FINALISE ENROLMENTS" at bounding box center [728, 386] width 101 height 31
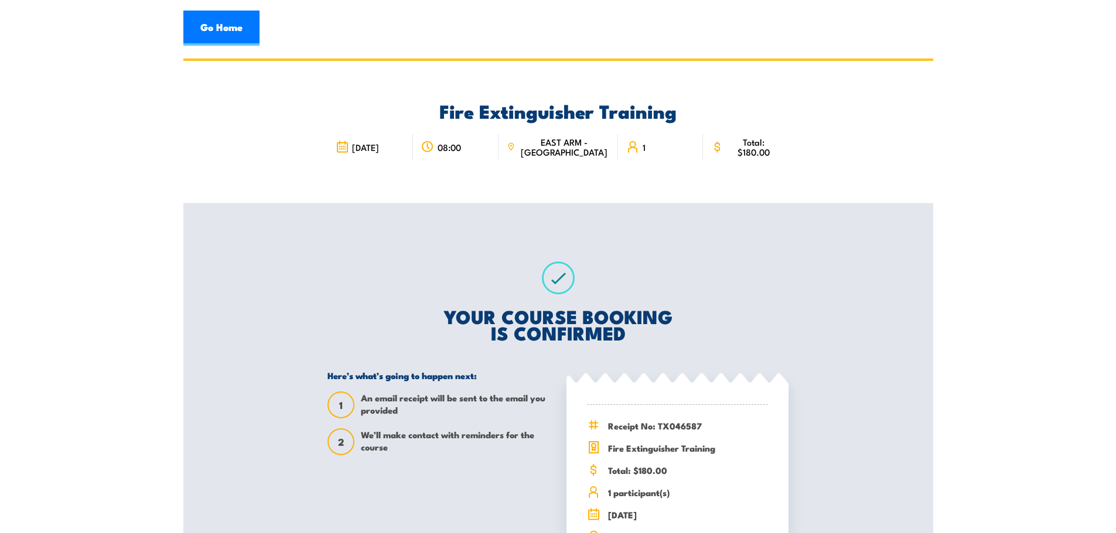
click at [1008, 291] on section "Fire Extinguisher Training [DATE] 08:00 1" at bounding box center [558, 347] width 1116 height 577
click at [228, 31] on link "Go Home" at bounding box center [221, 28] width 76 height 35
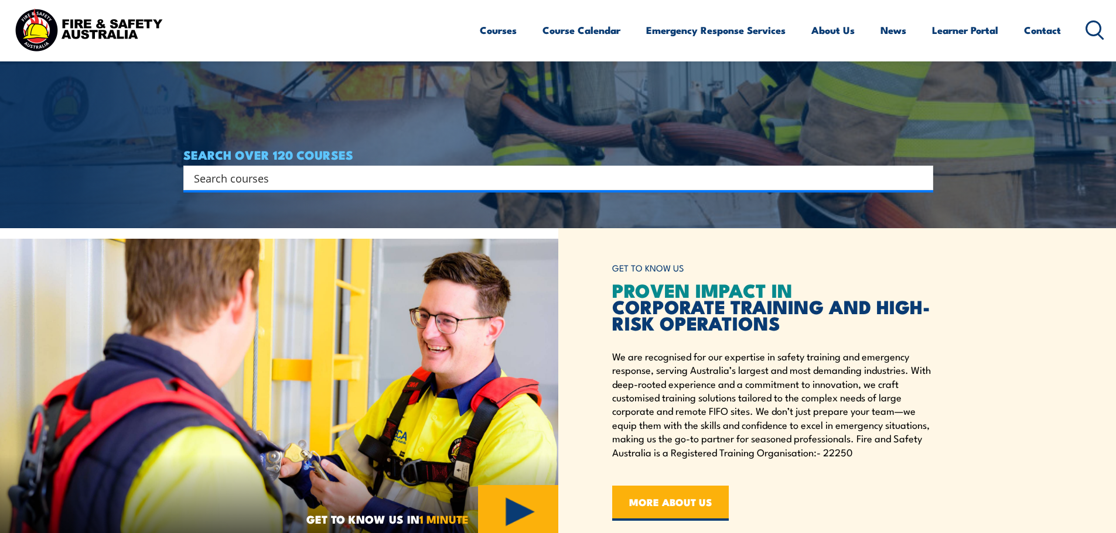
scroll to position [234, 0]
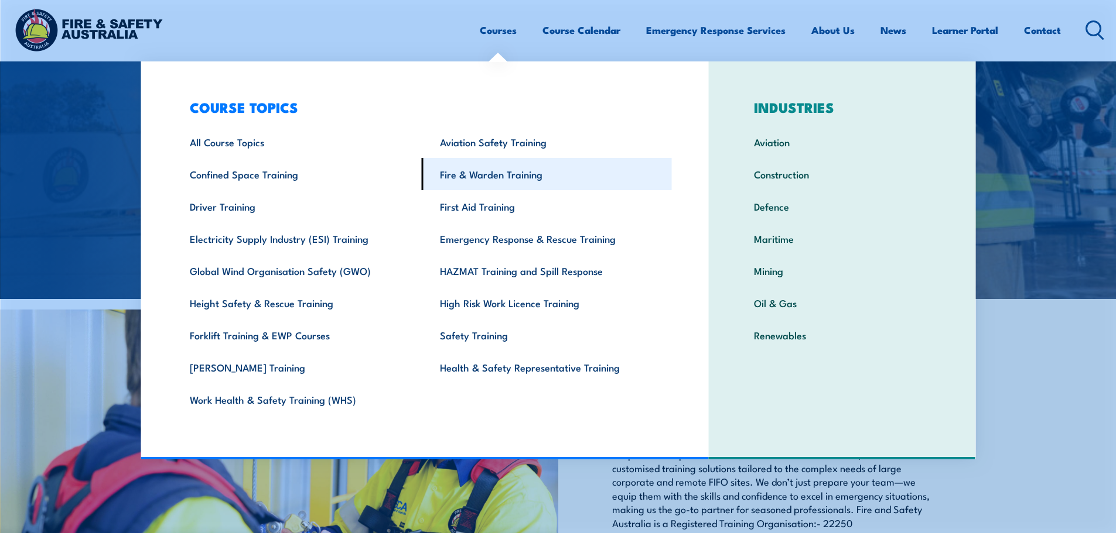
click at [490, 179] on link "Fire & Warden Training" at bounding box center [547, 174] width 250 height 32
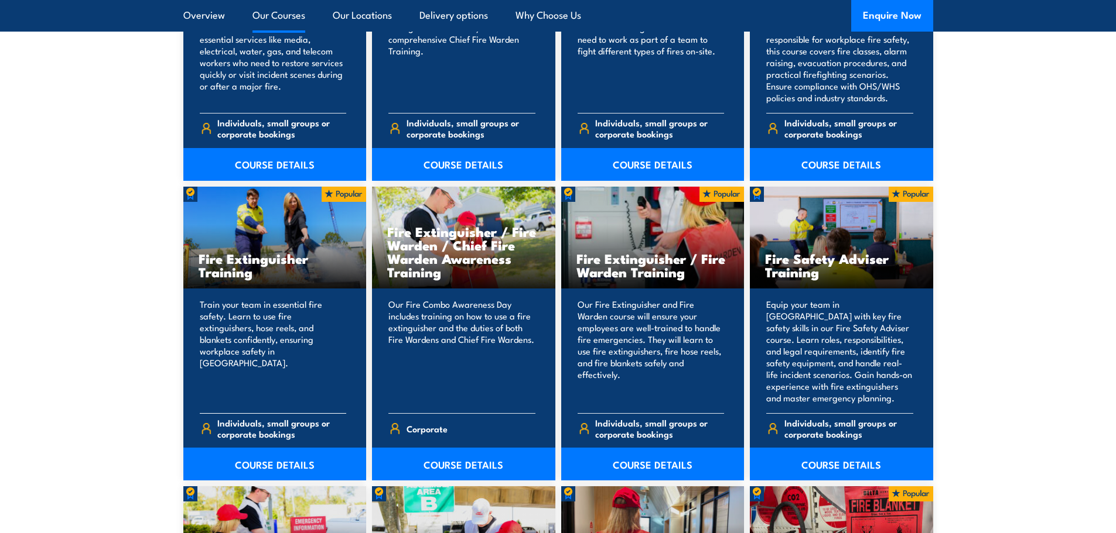
scroll to position [1230, 0]
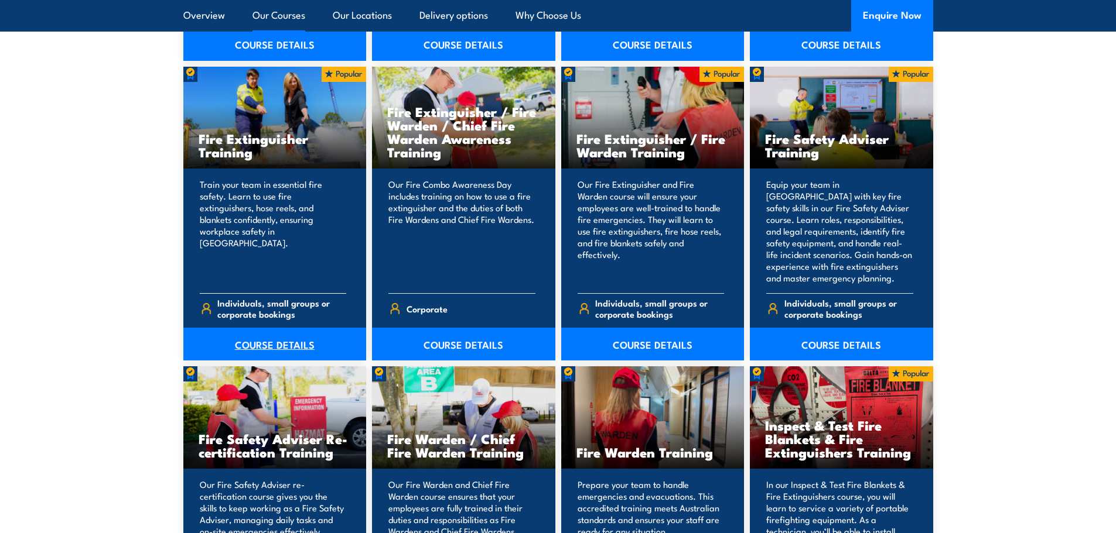
click at [260, 341] on link "COURSE DETAILS" at bounding box center [274, 344] width 183 height 33
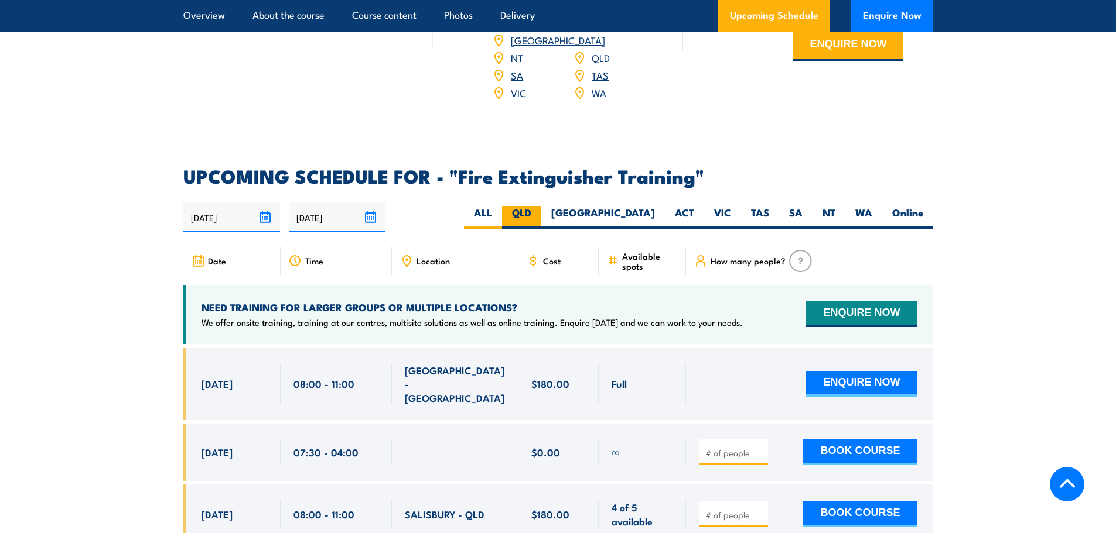
scroll to position [1874, 0]
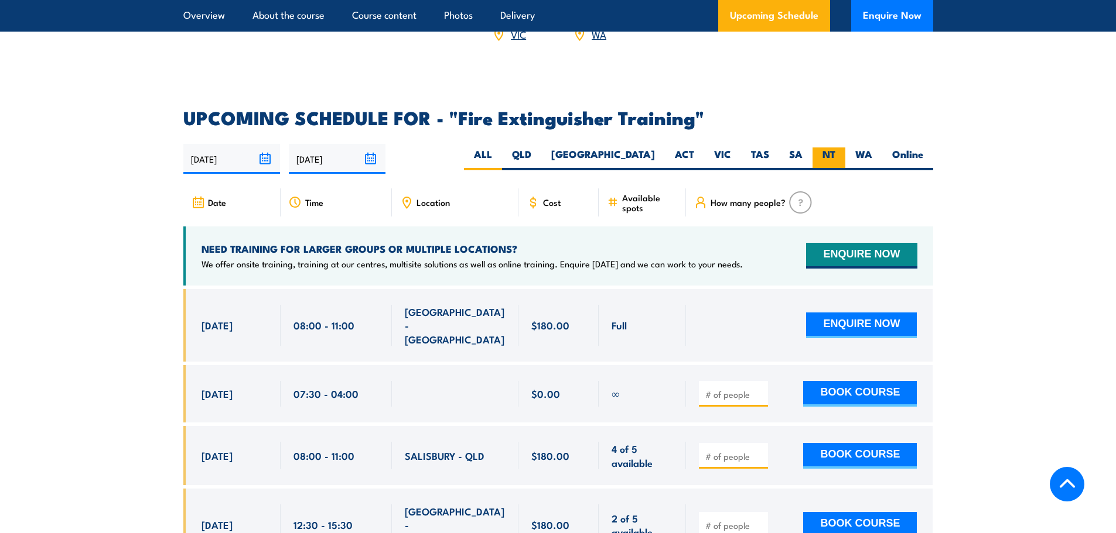
click at [824, 148] on label "NT" at bounding box center [828, 159] width 33 height 23
click at [835, 148] on input "NT" at bounding box center [839, 152] width 8 height 8
radio input "true"
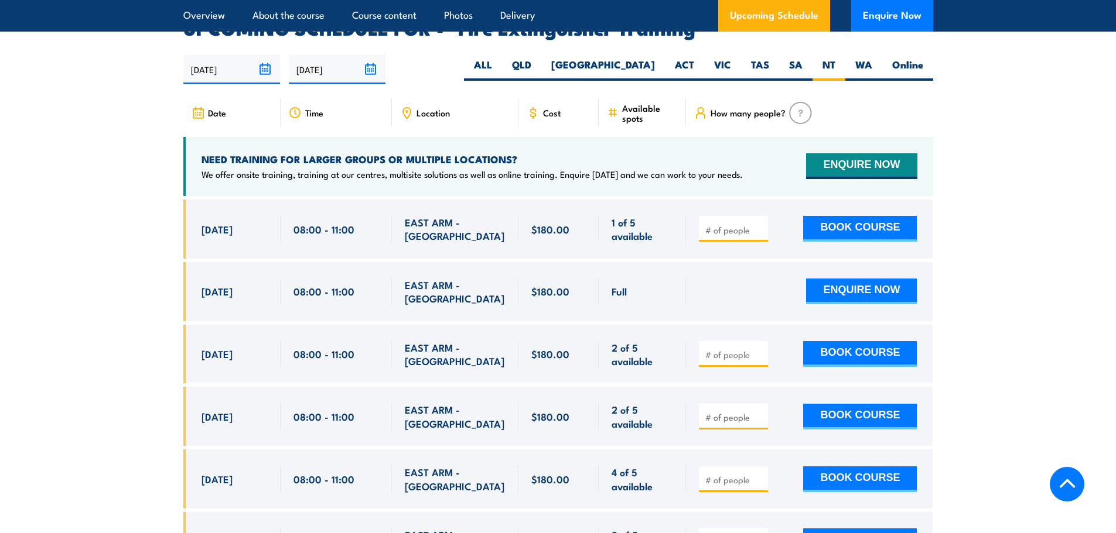
scroll to position [1965, 0]
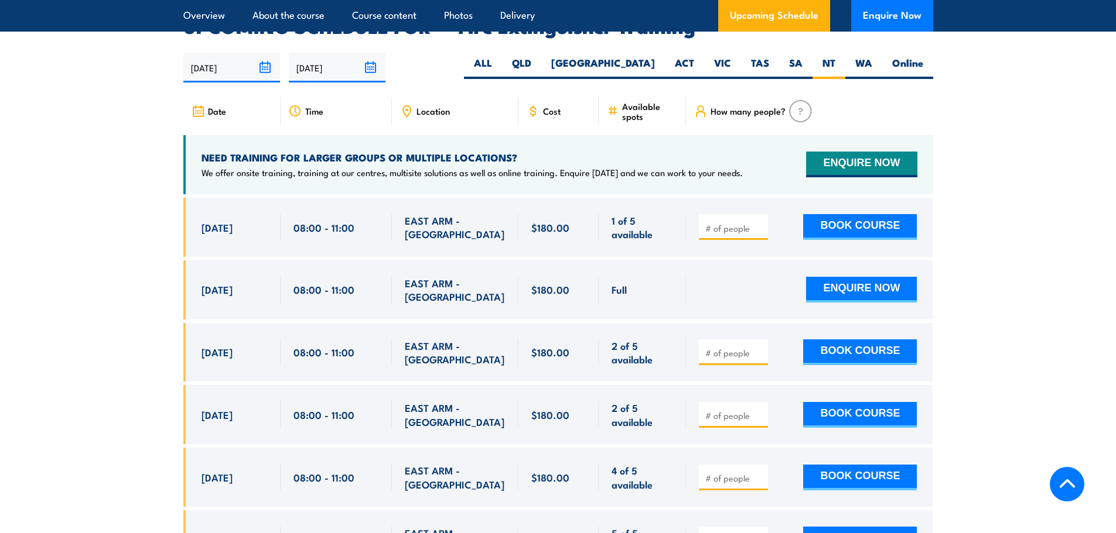
click at [730, 223] on input "number" at bounding box center [734, 229] width 59 height 12
type input "1"
click at [832, 214] on button "BOOK COURSE" at bounding box center [860, 227] width 114 height 26
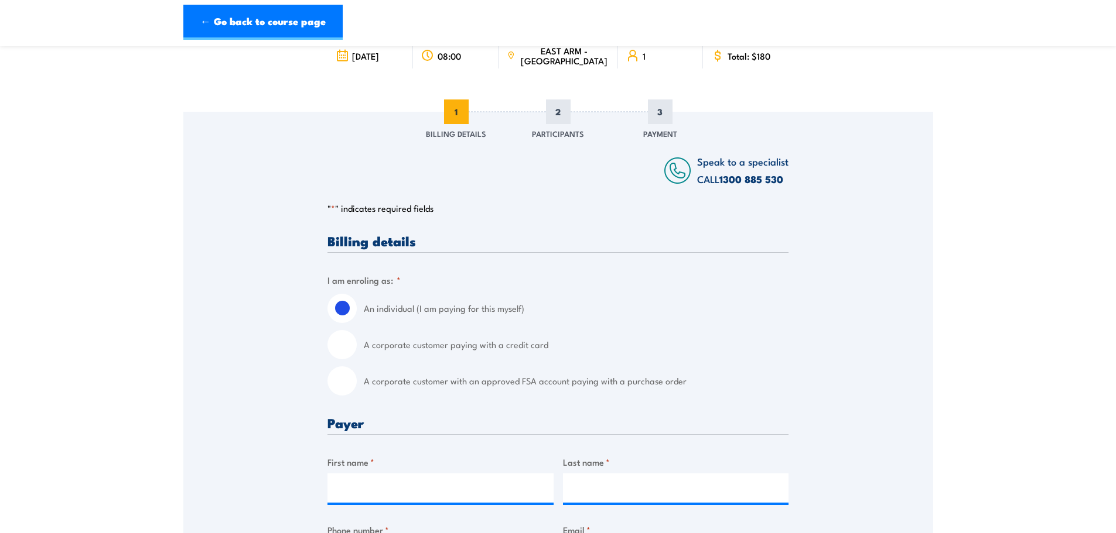
scroll to position [176, 0]
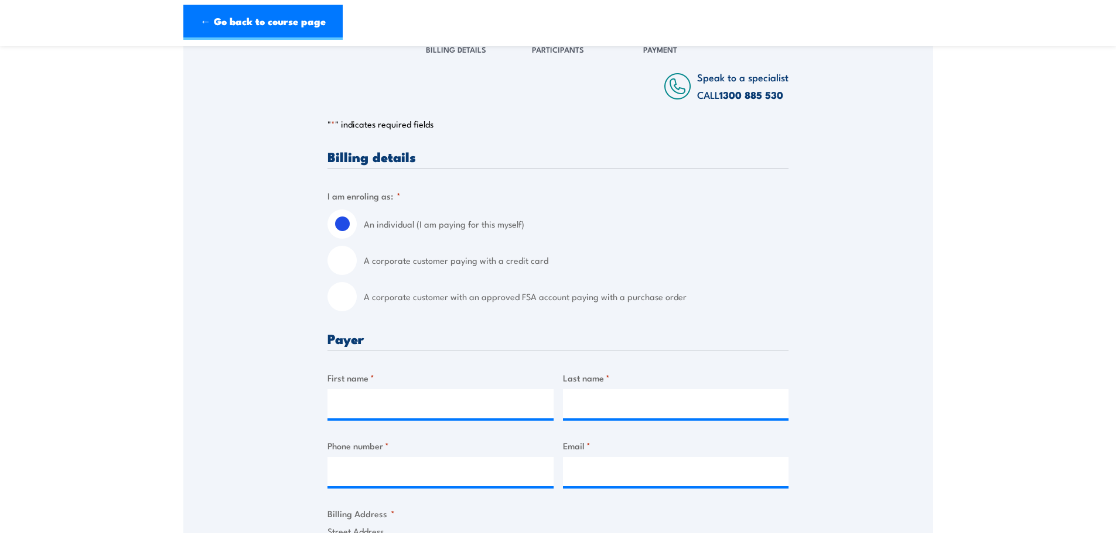
click at [343, 300] on input "A corporate customer with an approved FSA account paying with a purchase order" at bounding box center [341, 296] width 29 height 29
radio input "true"
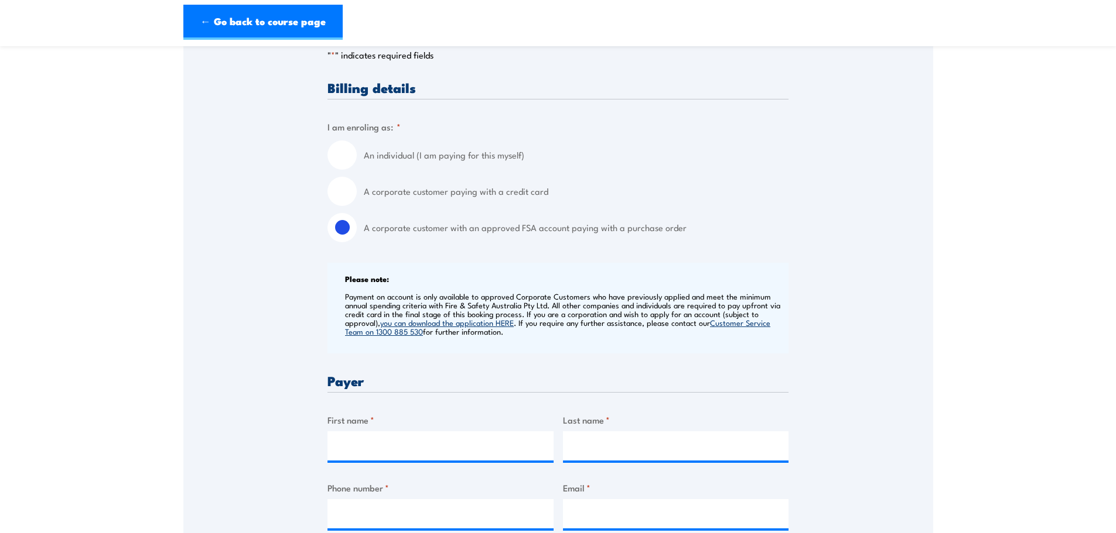
scroll to position [410, 0]
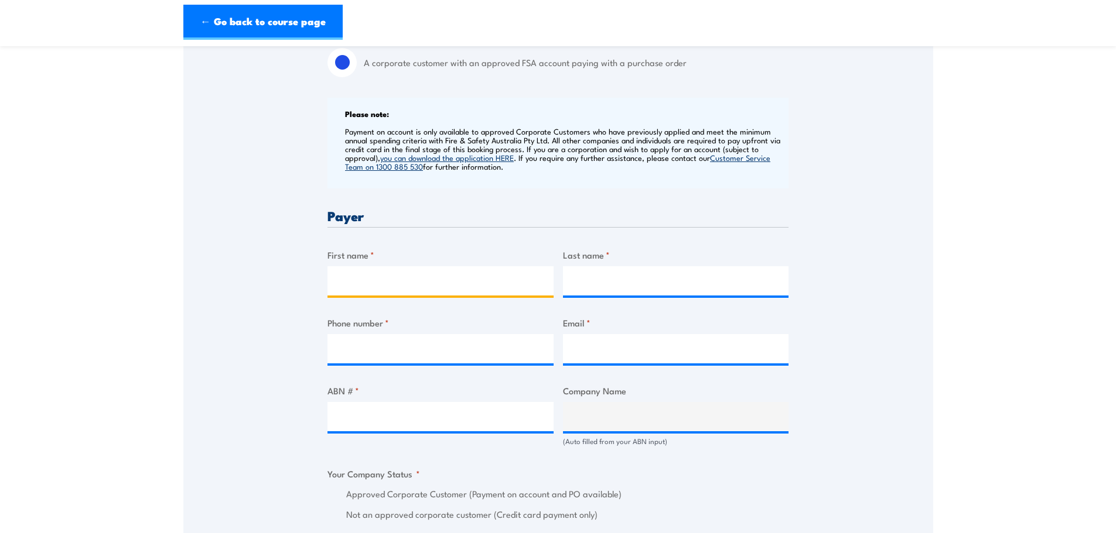
click at [391, 268] on input "First name *" at bounding box center [440, 280] width 226 height 29
click input "Previous" at bounding box center [0, 0] width 0 height 0
type input "A"
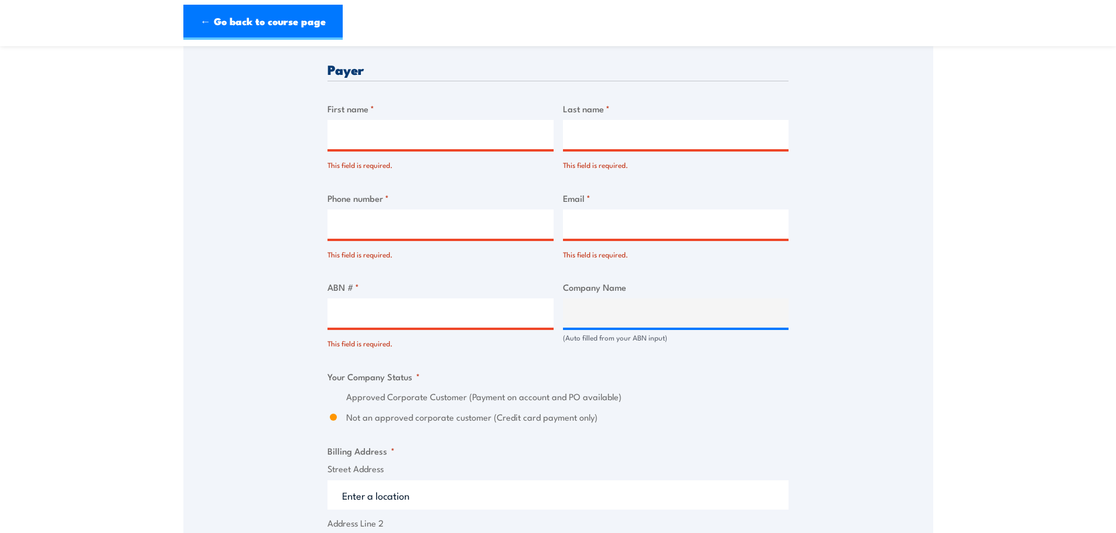
scroll to position [627, 0]
click at [388, 135] on input "First name *" at bounding box center [440, 133] width 226 height 29
type input "[PERSON_NAME]"
click at [604, 139] on input "Last name *" at bounding box center [676, 133] width 226 height 29
type input "[PERSON_NAME]"
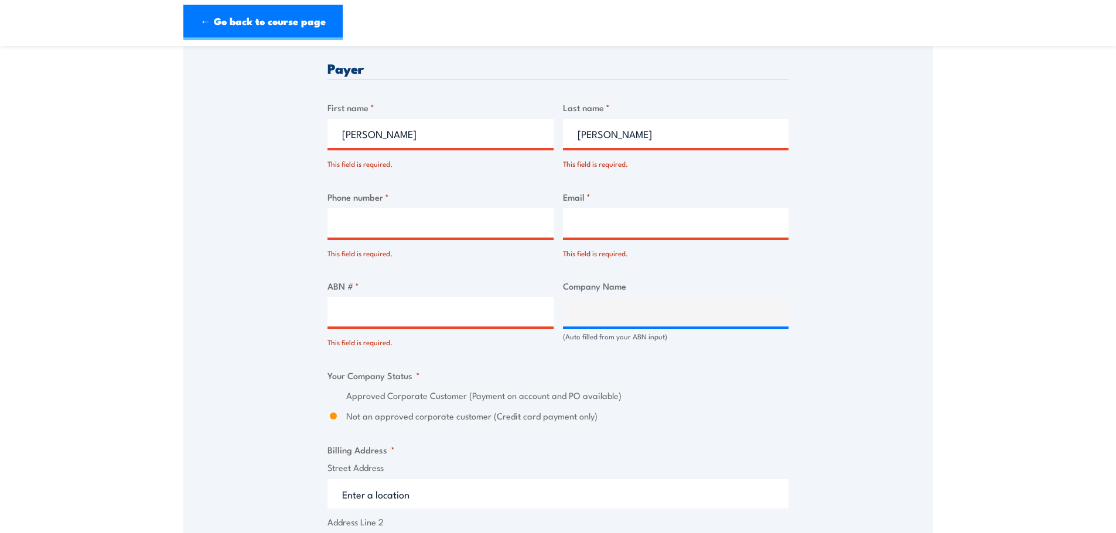
click at [365, 224] on input "Phone number *" at bounding box center [440, 222] width 226 height 29
click at [156, 189] on section "Fire Extinguisher Training [DATE] 08:00 1 "" at bounding box center [558, 285] width 1116 height 1706
click at [114, 417] on section "Fire Extinguisher Training [DATE] 08:00 1 "" at bounding box center [558, 285] width 1116 height 1706
click at [348, 237] on input "Phone number *" at bounding box center [440, 222] width 226 height 29
click at [943, 331] on section "Fire Extinguisher Training [DATE] 08:00 1 "" at bounding box center [558, 285] width 1116 height 1706
